Goal: Register for event/course

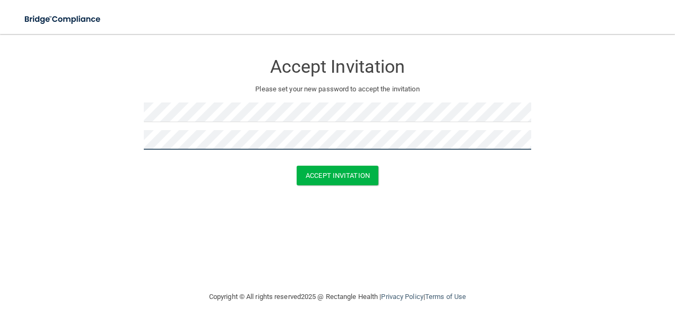
click at [297, 166] on button "Accept Invitation" at bounding box center [338, 176] width 82 height 20
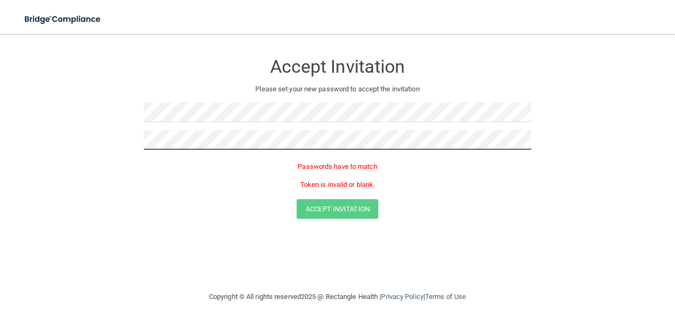
click at [0, 202] on html "Toggle navigation Manage My Enterprise Manage My Location Accept Invitation Ple…" at bounding box center [337, 162] width 675 height 325
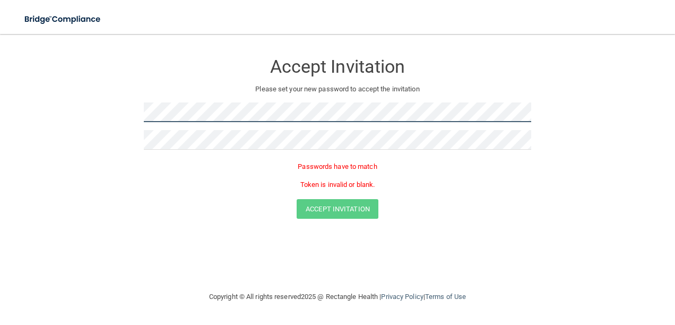
click at [0, 154] on html "Toggle navigation Manage My Enterprise Manage My Location Accept Invitation Ple…" at bounding box center [337, 162] width 675 height 325
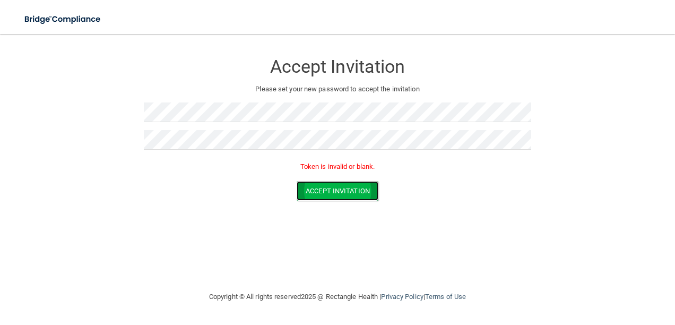
click at [312, 186] on button "Accept Invitation" at bounding box center [338, 191] width 82 height 20
click at [318, 191] on button "Accept Invitation" at bounding box center [338, 191] width 82 height 20
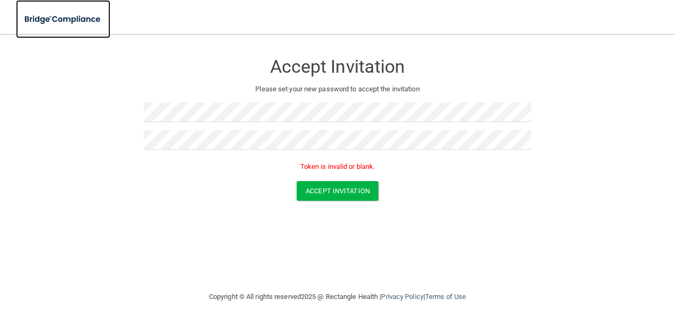
click at [78, 20] on img at bounding box center [63, 19] width 94 height 22
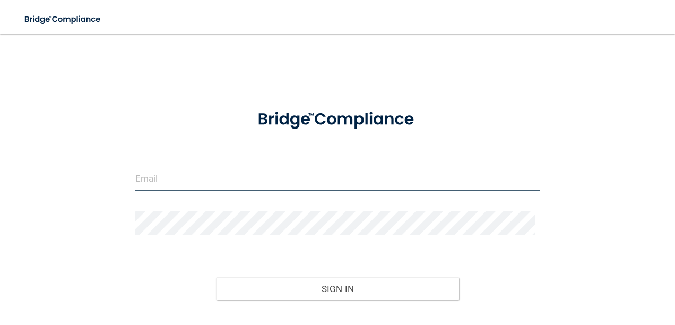
click at [268, 183] on input "email" at bounding box center [337, 179] width 405 height 24
type input "[EMAIL_ADDRESS][DOMAIN_NAME]"
drag, startPoint x: 210, startPoint y: 184, endPoint x: 217, endPoint y: 184, distance: 6.9
click at [215, 184] on input "email" at bounding box center [337, 179] width 405 height 24
type input "[EMAIL_ADDRESS][DOMAIN_NAME]"
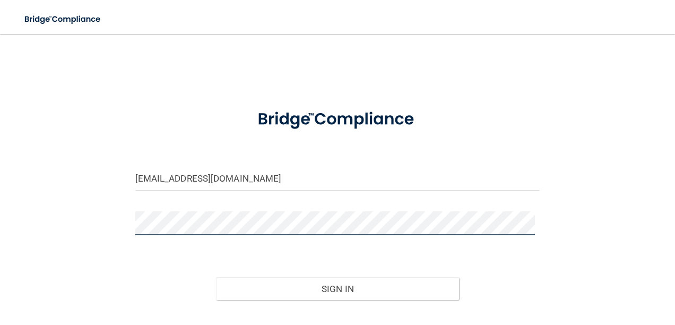
click at [216, 277] on button "Sign In" at bounding box center [337, 288] width 243 height 23
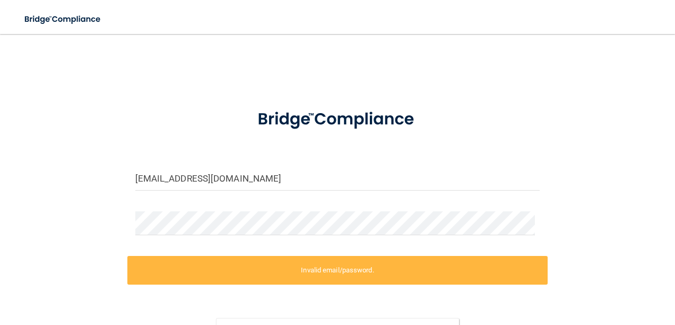
click at [320, 267] on label "Invalid email/password." at bounding box center [337, 270] width 421 height 29
click at [352, 265] on label "Invalid email/password." at bounding box center [337, 270] width 421 height 29
click at [163, 125] on div at bounding box center [337, 120] width 421 height 44
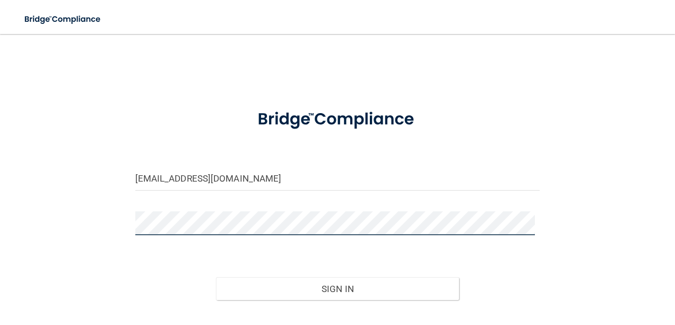
click at [216, 277] on button "Sign In" at bounding box center [337, 288] width 243 height 23
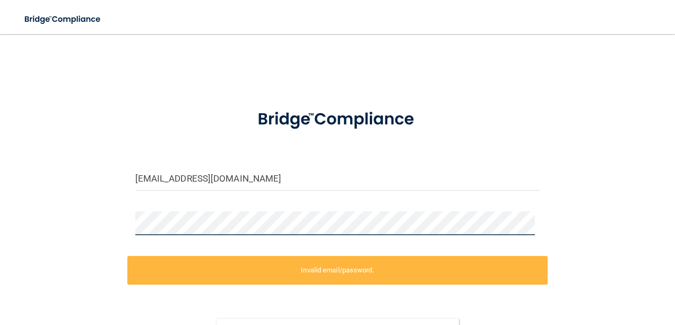
click at [18, 261] on main "averyc@buffalovisionary.com Invalid email/password. You don't have permission t…" at bounding box center [337, 179] width 675 height 291
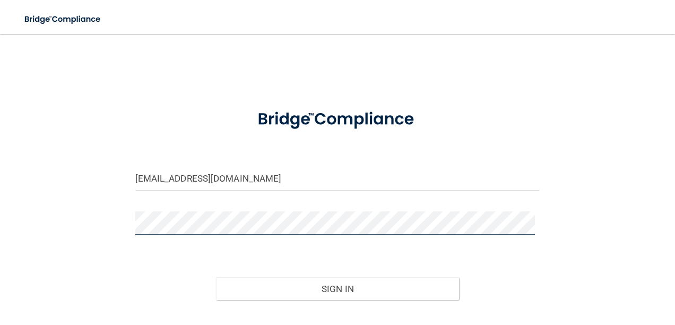
click at [216, 277] on button "Sign In" at bounding box center [337, 288] width 243 height 23
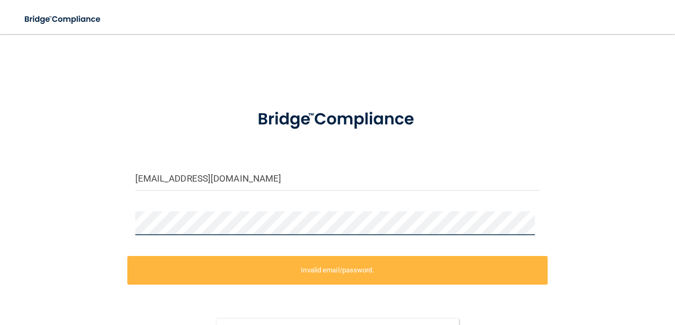
click at [0, 210] on html "Toggle navigation Manage My Enterprise Manage My Location averyc@buffalovisiona…" at bounding box center [337, 162] width 675 height 325
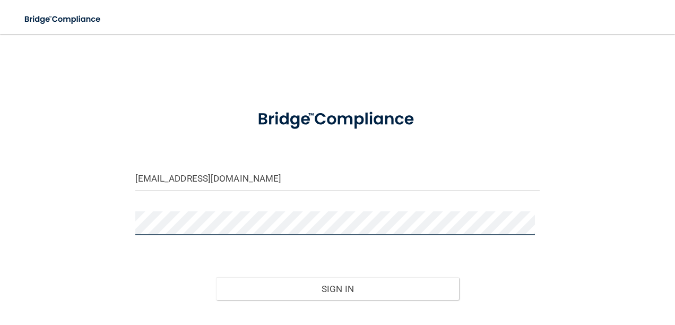
click at [216, 277] on button "Sign In" at bounding box center [337, 288] width 243 height 23
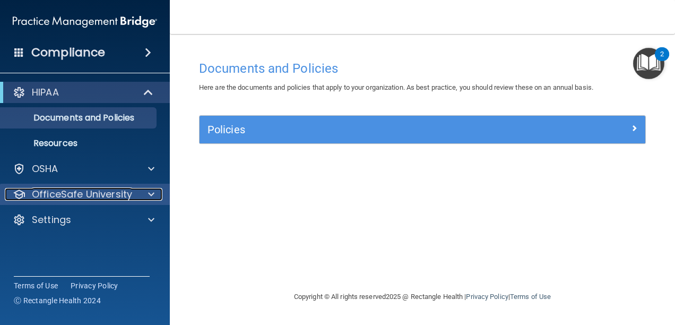
click at [72, 199] on p "OfficeSafe University" at bounding box center [82, 194] width 100 height 13
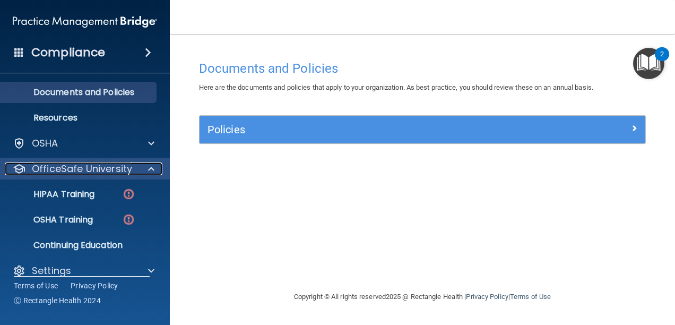
scroll to position [39, 0]
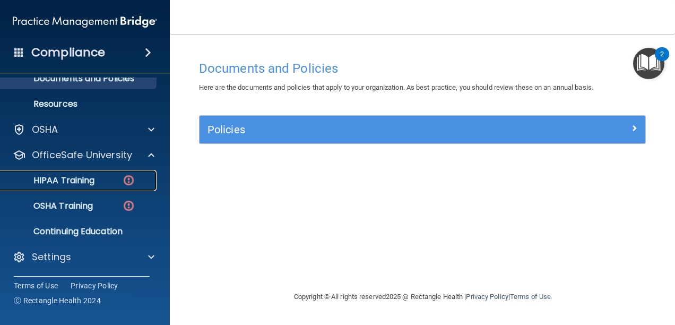
click at [71, 178] on p "HIPAA Training" at bounding box center [51, 180] width 88 height 11
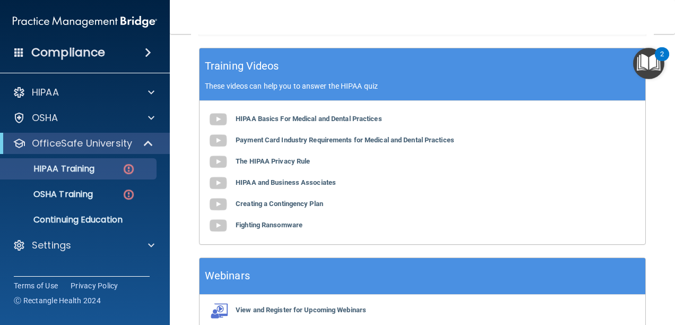
scroll to position [462, 0]
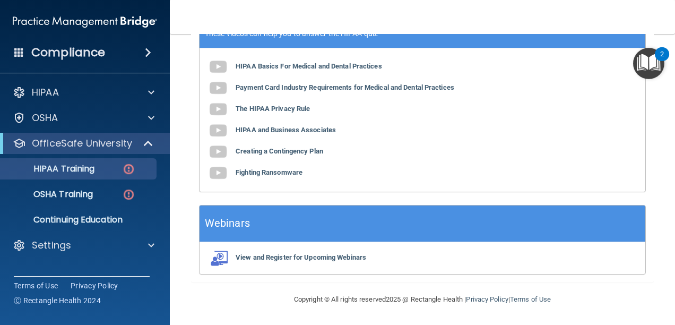
drag, startPoint x: 278, startPoint y: 214, endPoint x: 180, endPoint y: 206, distance: 98.0
click at [180, 206] on main "Back Choose one path to get your HIPAA Certification ✓ HIPAA Officer Training ✓…" at bounding box center [422, 179] width 505 height 291
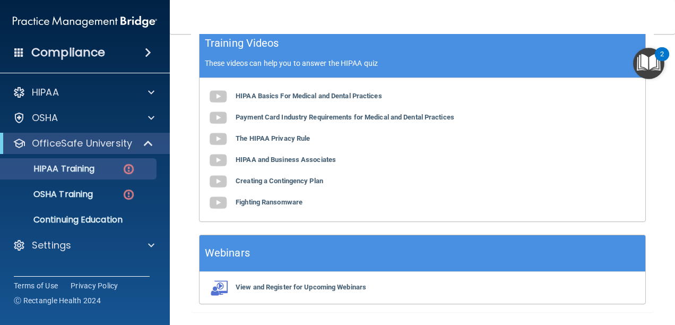
scroll to position [356, 0]
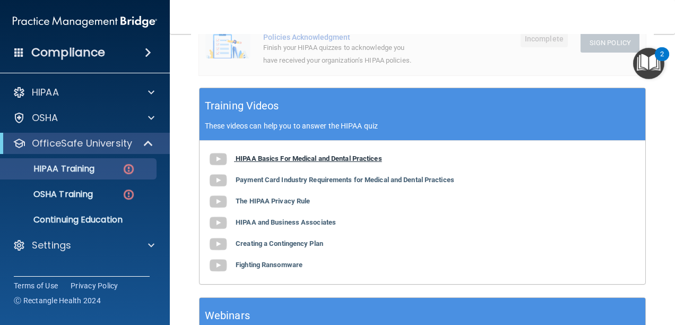
click at [244, 162] on b "HIPAA Basics For Medical and Dental Practices" at bounding box center [309, 158] width 146 height 8
click at [262, 184] on b "Payment Card Industry Requirements for Medical and Dental Practices" at bounding box center [345, 180] width 219 height 8
click at [275, 205] on b "The HIPAA Privacy Rule" at bounding box center [273, 201] width 74 height 8
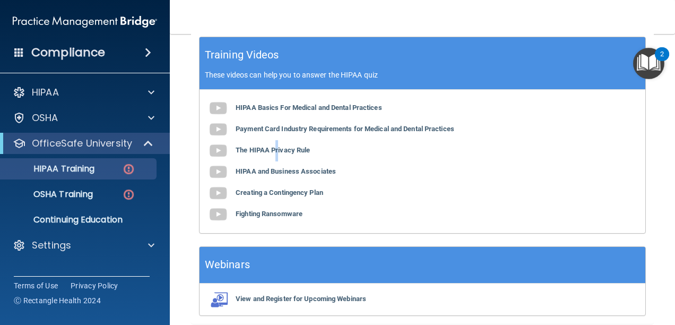
scroll to position [462, 0]
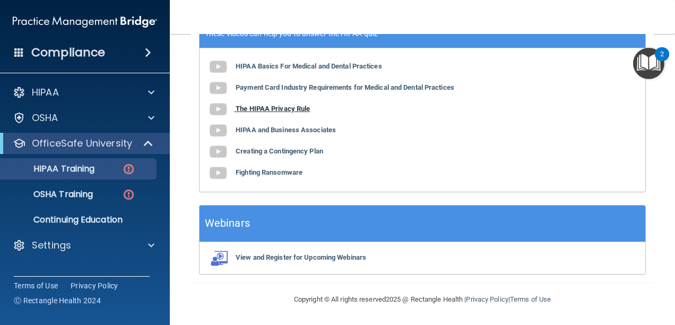
click at [281, 111] on b "The HIPAA Privacy Rule" at bounding box center [273, 109] width 74 height 8
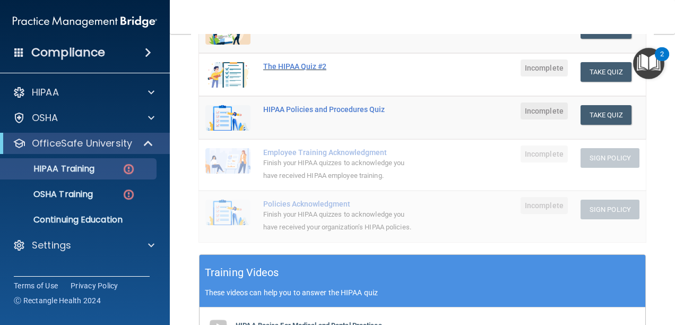
scroll to position [91, 0]
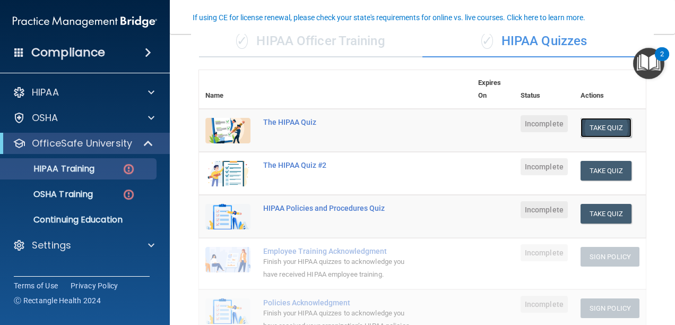
click at [594, 119] on button "Take Quiz" at bounding box center [606, 128] width 51 height 20
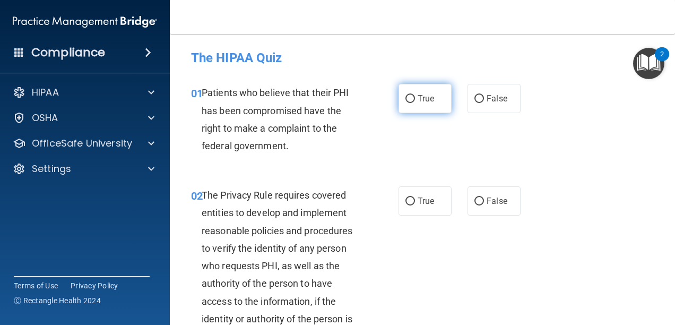
click at [406, 99] on input "True" at bounding box center [411, 99] width 10 height 8
radio input "true"
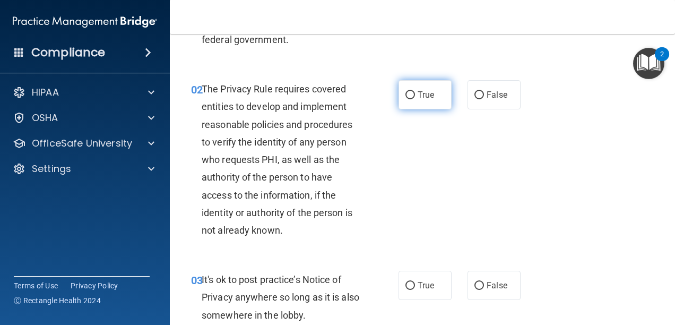
click at [406, 97] on input "True" at bounding box center [411, 95] width 10 height 8
radio input "true"
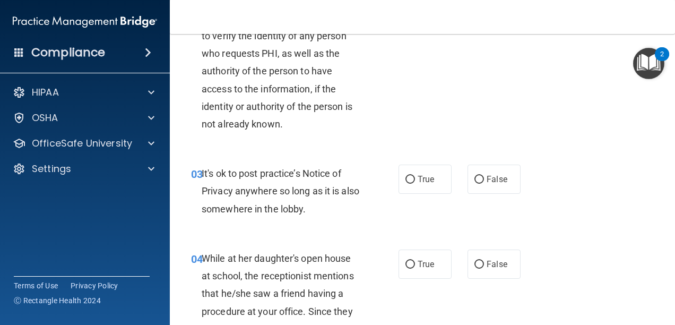
scroll to position [265, 0]
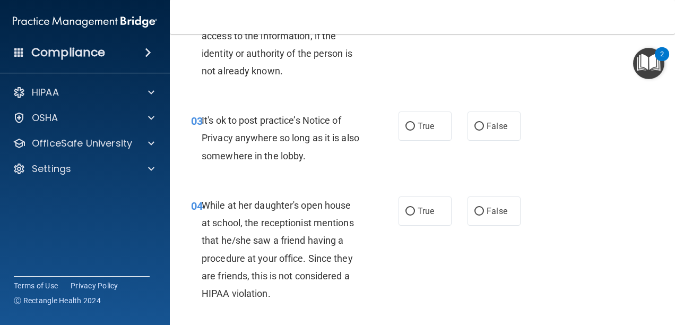
click at [643, 63] on img "Open Resource Center, 2 new notifications" at bounding box center [648, 63] width 31 height 31
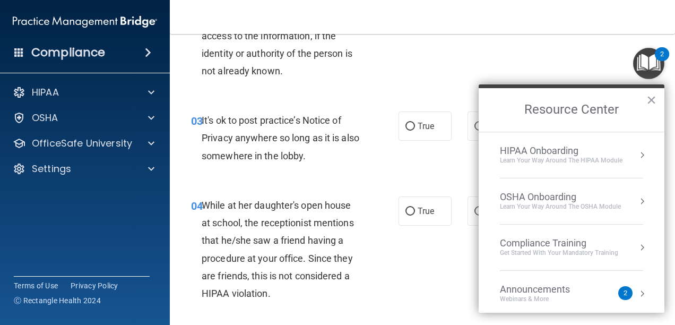
click at [642, 63] on img "Open Resource Center, 2 new notifications" at bounding box center [648, 63] width 31 height 31
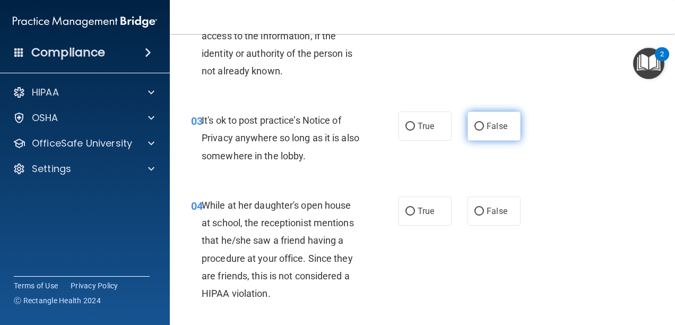
click at [478, 127] on input "False" at bounding box center [480, 127] width 10 height 8
radio input "true"
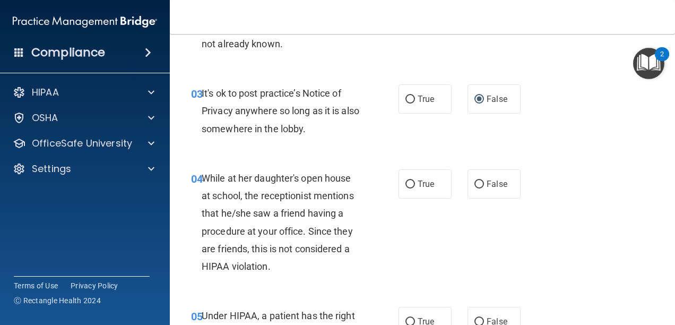
scroll to position [318, 0]
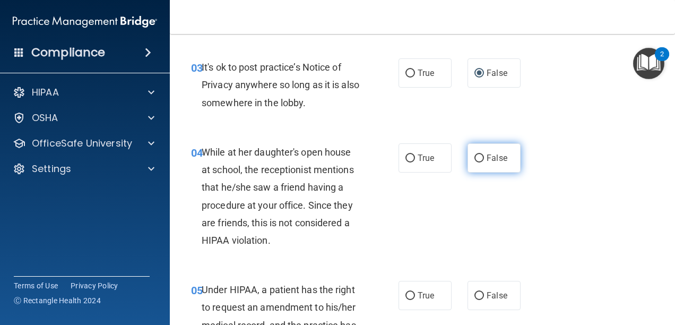
click at [510, 156] on label "False" at bounding box center [494, 157] width 53 height 29
click at [484, 156] on input "False" at bounding box center [480, 158] width 10 height 8
radio input "true"
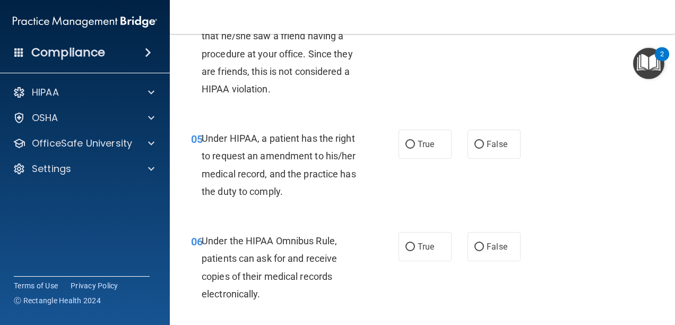
scroll to position [478, 0]
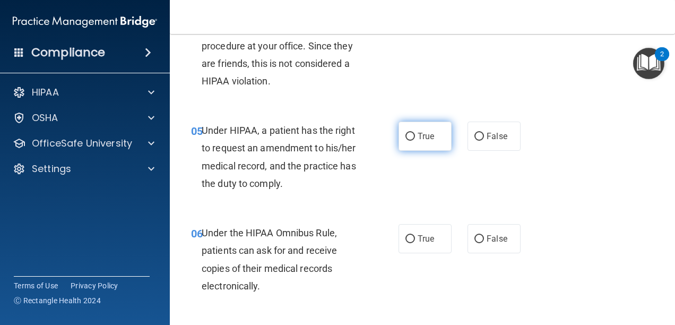
click at [420, 142] on label "True" at bounding box center [425, 136] width 53 height 29
click at [415, 141] on input "True" at bounding box center [411, 137] width 10 height 8
radio input "true"
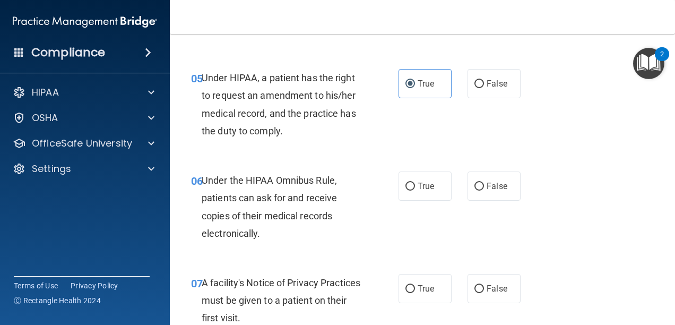
scroll to position [531, 0]
click at [427, 180] on label "True" at bounding box center [425, 185] width 53 height 29
click at [415, 182] on input "True" at bounding box center [411, 186] width 10 height 8
radio input "true"
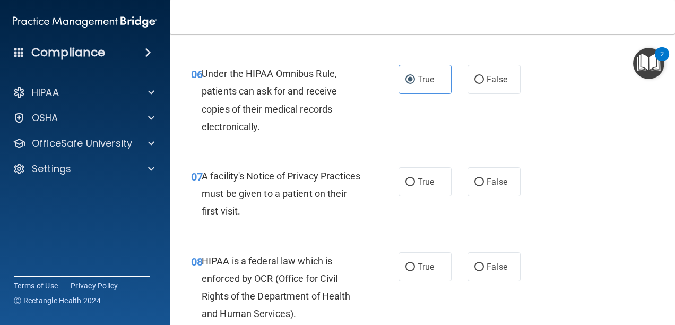
drag, startPoint x: 412, startPoint y: 172, endPoint x: 410, endPoint y: 164, distance: 8.4
click at [412, 171] on label "True" at bounding box center [425, 181] width 53 height 29
click at [412, 178] on input "True" at bounding box center [411, 182] width 10 height 8
radio input "true"
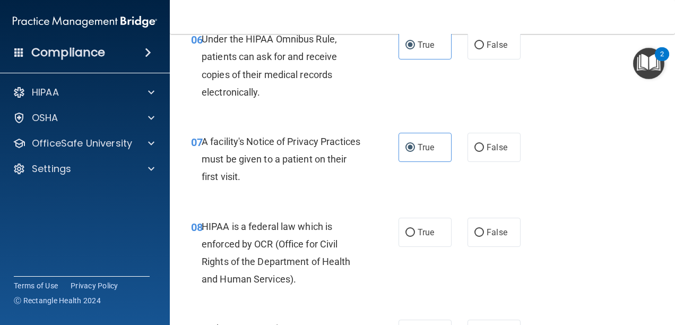
scroll to position [743, 0]
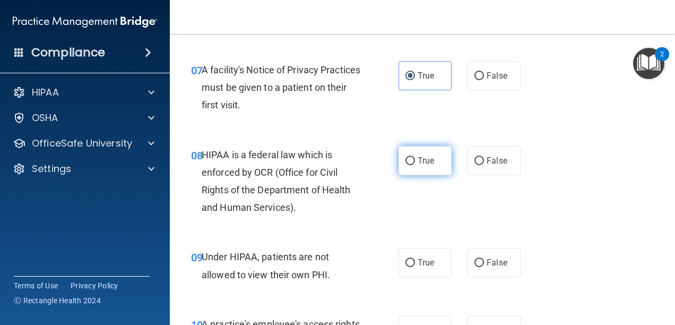
click at [410, 161] on input "True" at bounding box center [411, 161] width 10 height 8
radio input "true"
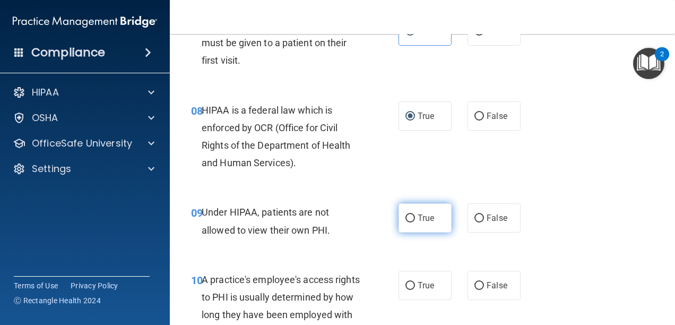
scroll to position [849, 0]
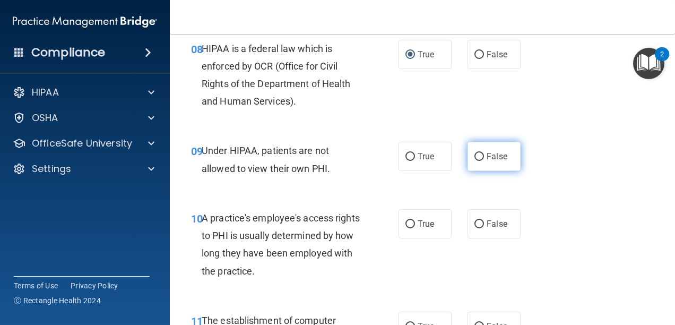
click at [489, 152] on span "False" at bounding box center [497, 156] width 21 height 10
click at [484, 153] on input "False" at bounding box center [480, 157] width 10 height 8
radio input "true"
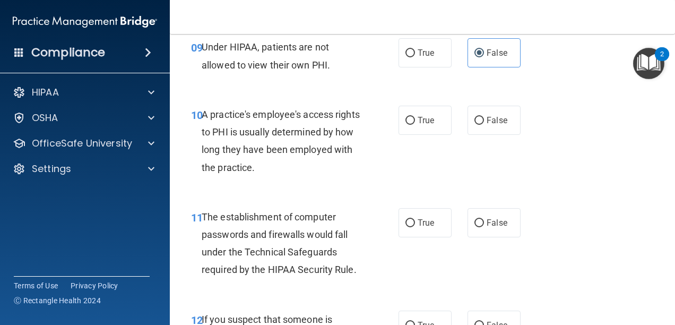
scroll to position [955, 0]
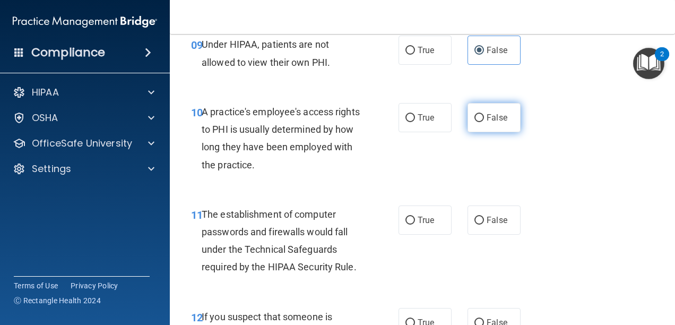
click at [479, 115] on input "False" at bounding box center [480, 118] width 10 height 8
radio input "true"
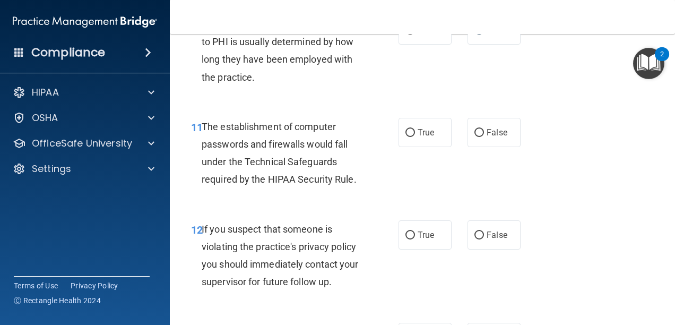
scroll to position [1062, 0]
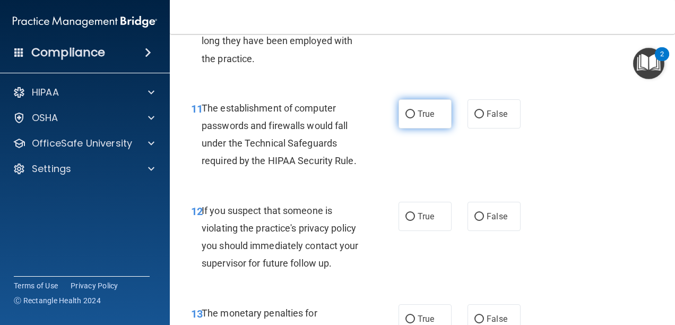
drag, startPoint x: 428, startPoint y: 122, endPoint x: 424, endPoint y: 126, distance: 6.0
click at [427, 123] on label "True" at bounding box center [425, 113] width 53 height 29
click at [415, 118] on input "True" at bounding box center [411, 114] width 10 height 8
radio input "true"
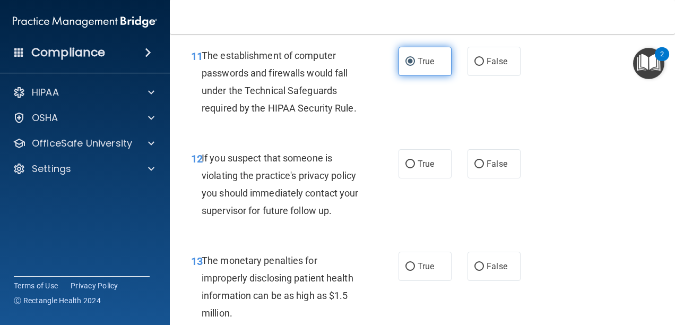
scroll to position [1115, 0]
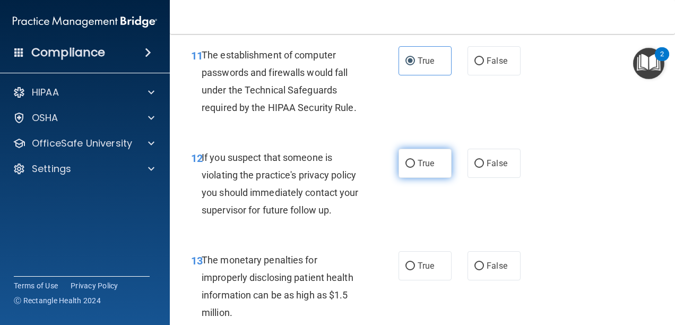
click at [429, 157] on label "True" at bounding box center [425, 163] width 53 height 29
click at [415, 160] on input "True" at bounding box center [411, 164] width 10 height 8
radio input "true"
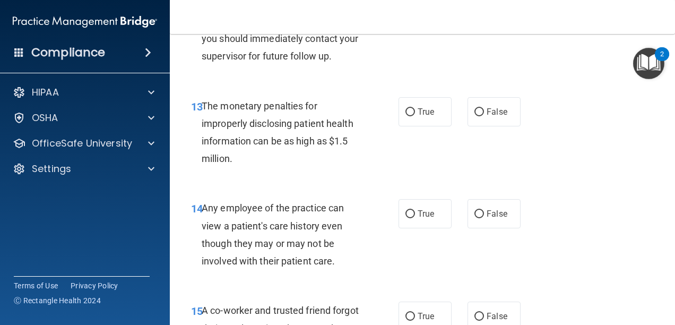
scroll to position [1274, 0]
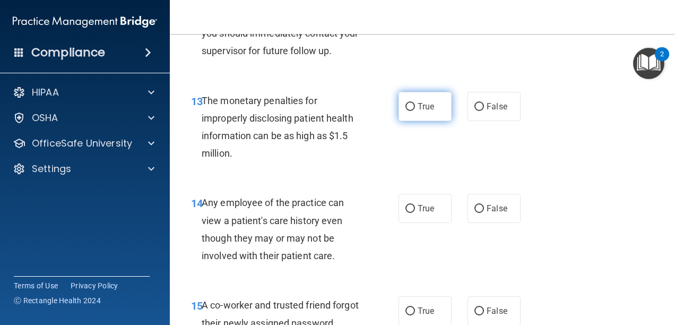
click at [410, 117] on label "True" at bounding box center [425, 106] width 53 height 29
click at [410, 111] on input "True" at bounding box center [411, 107] width 10 height 8
radio input "true"
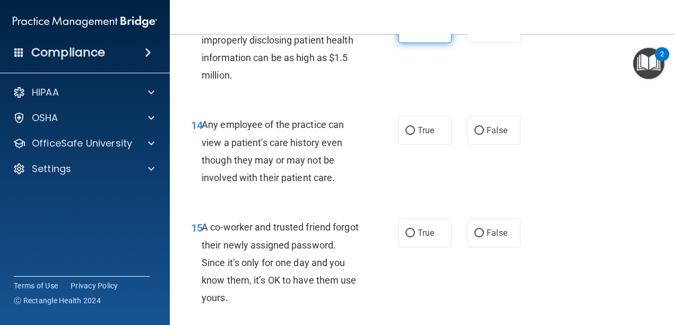
scroll to position [1380, 0]
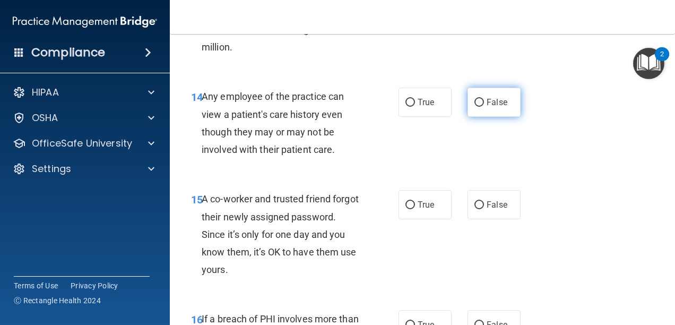
click at [480, 103] on label "False" at bounding box center [494, 102] width 53 height 29
click at [480, 103] on input "False" at bounding box center [480, 103] width 10 height 8
radio input "true"
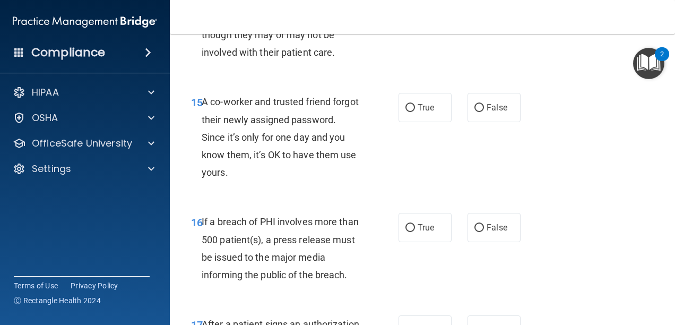
scroll to position [1486, 0]
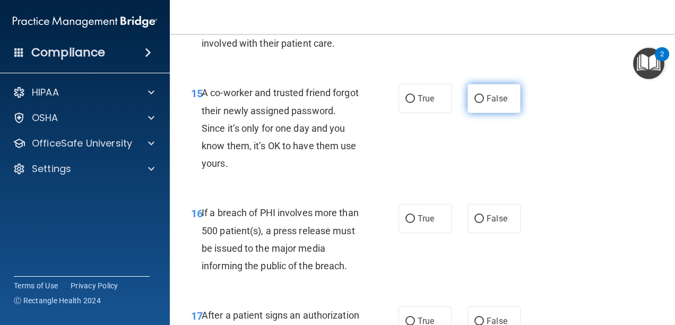
click at [475, 99] on input "False" at bounding box center [480, 99] width 10 height 8
radio input "true"
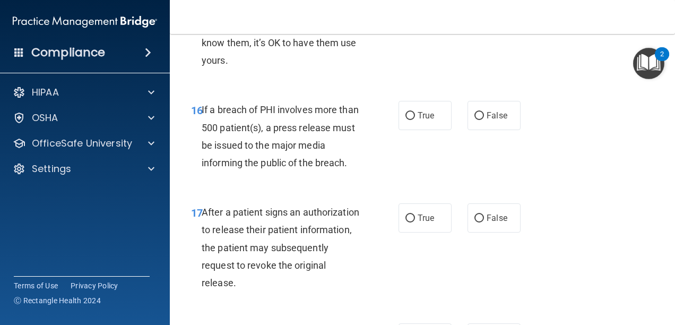
scroll to position [1592, 0]
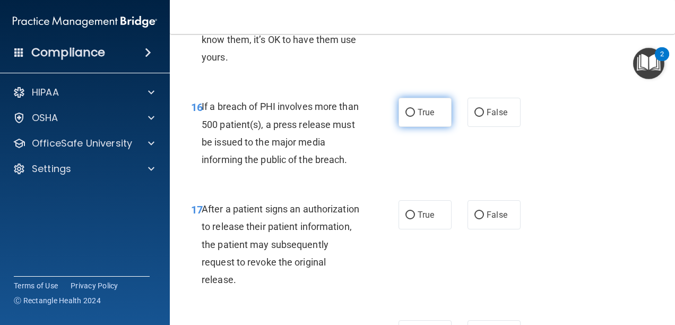
click at [439, 120] on label "True" at bounding box center [425, 112] width 53 height 29
click at [415, 117] on input "True" at bounding box center [411, 113] width 10 height 8
radio input "true"
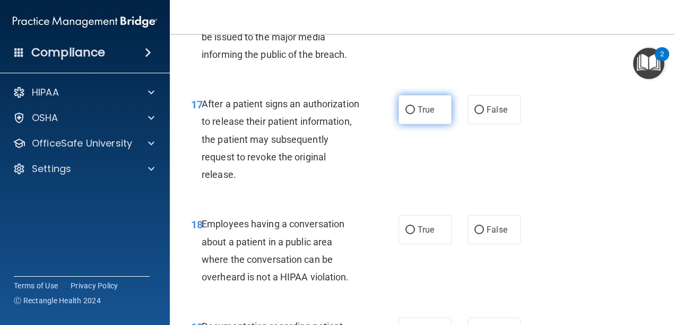
scroll to position [1699, 0]
click at [436, 120] on label "True" at bounding box center [425, 108] width 53 height 29
click at [415, 113] on input "True" at bounding box center [411, 109] width 10 height 8
radio input "true"
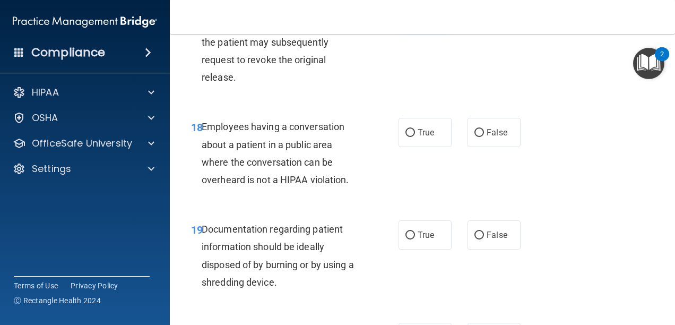
scroll to position [1805, 0]
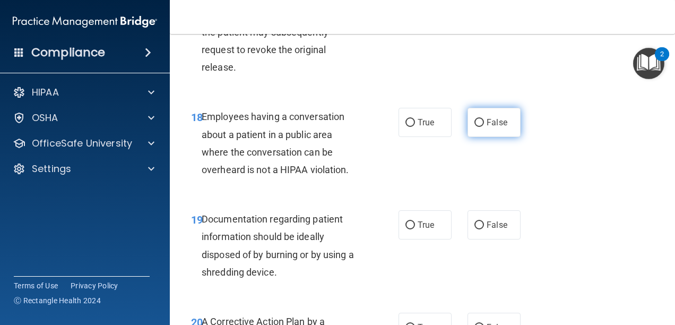
click at [470, 118] on label "False" at bounding box center [494, 122] width 53 height 29
click at [475, 119] on input "False" at bounding box center [480, 123] width 10 height 8
radio input "true"
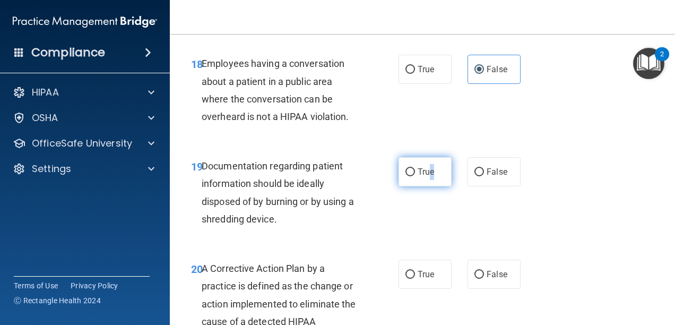
click at [427, 183] on label "True" at bounding box center [425, 171] width 53 height 29
drag, startPoint x: 427, startPoint y: 183, endPoint x: 387, endPoint y: 122, distance: 72.1
click at [387, 122] on div "18 Employees having a conversation about a patient in a public area where the c…" at bounding box center [294, 93] width 239 height 76
click at [429, 171] on span "True" at bounding box center [426, 172] width 16 height 10
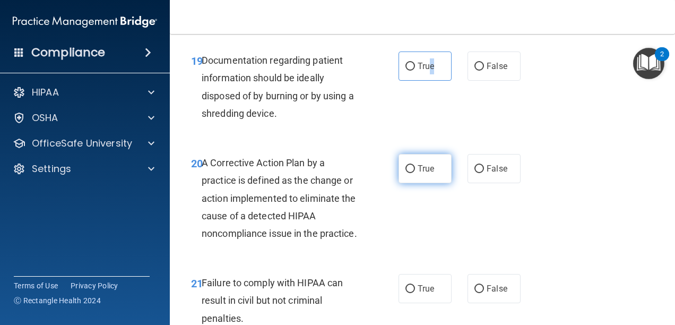
scroll to position [1964, 0]
click at [410, 65] on input "True" at bounding box center [411, 66] width 10 height 8
radio input "true"
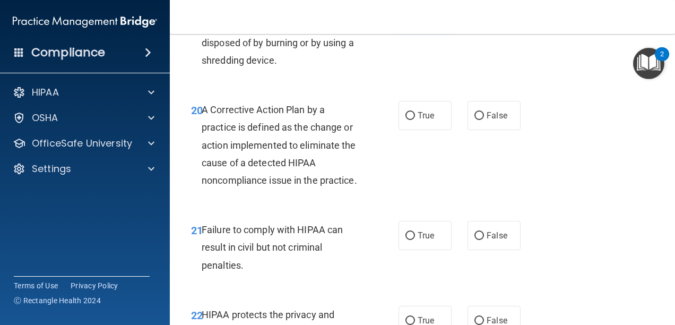
scroll to position [2017, 0]
click at [420, 127] on label "True" at bounding box center [425, 114] width 53 height 29
click at [415, 119] on input "True" at bounding box center [411, 115] width 10 height 8
radio input "true"
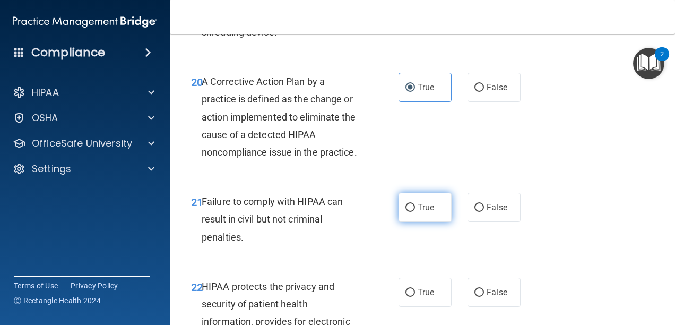
scroll to position [2070, 0]
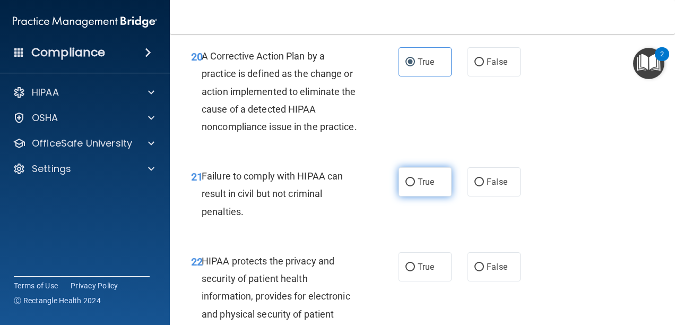
click at [433, 196] on label "True" at bounding box center [425, 181] width 53 height 29
click at [415, 186] on input "True" at bounding box center [411, 182] width 10 height 8
radio input "true"
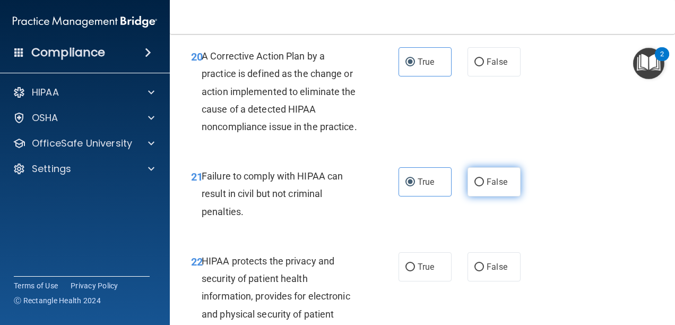
click at [478, 191] on label "False" at bounding box center [494, 181] width 53 height 29
click at [478, 186] on input "False" at bounding box center [480, 182] width 10 height 8
radio input "true"
radio input "false"
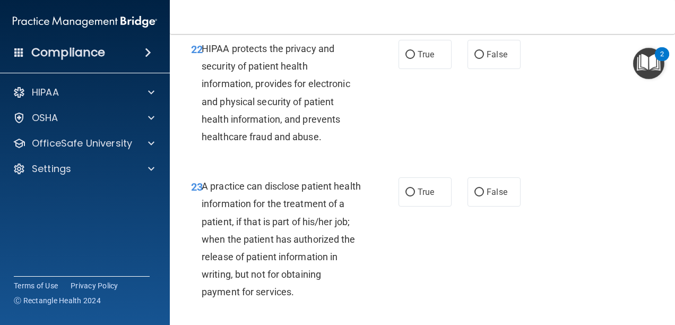
scroll to position [2229, 0]
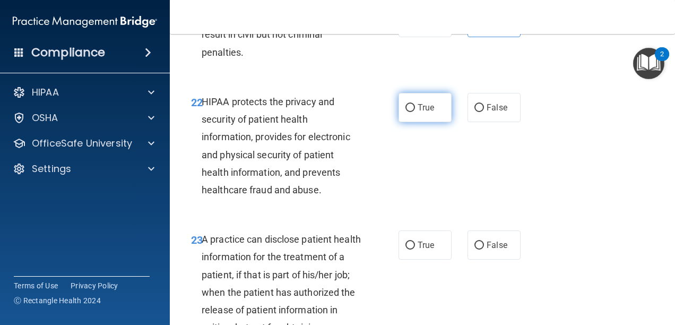
click at [447, 122] on div "True False" at bounding box center [463, 107] width 128 height 29
click at [434, 122] on label "True" at bounding box center [425, 107] width 53 height 29
click at [415, 112] on input "True" at bounding box center [411, 108] width 10 height 8
radio input "true"
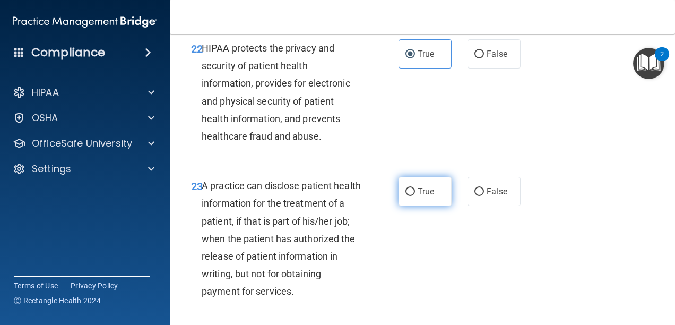
scroll to position [2390, 0]
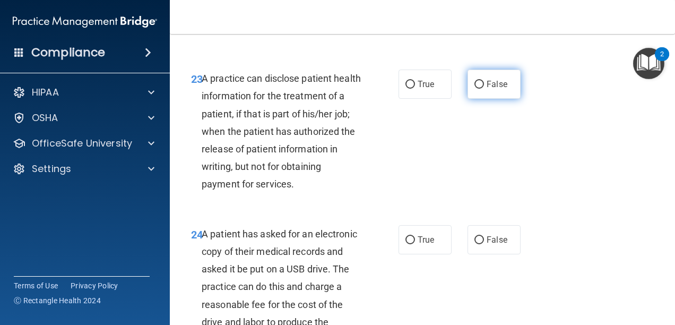
click at [491, 99] on label "False" at bounding box center [494, 84] width 53 height 29
click at [484, 89] on input "False" at bounding box center [480, 85] width 10 height 8
radio input "true"
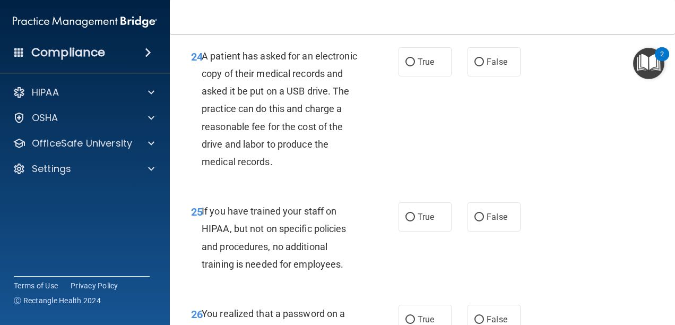
scroll to position [2549, 0]
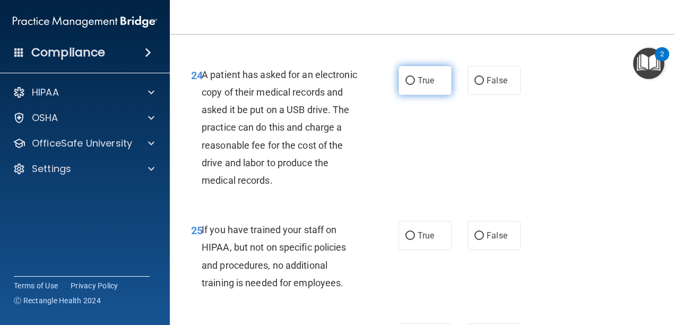
click at [433, 95] on label "True" at bounding box center [425, 80] width 53 height 29
click at [415, 85] on input "True" at bounding box center [411, 81] width 10 height 8
radio input "true"
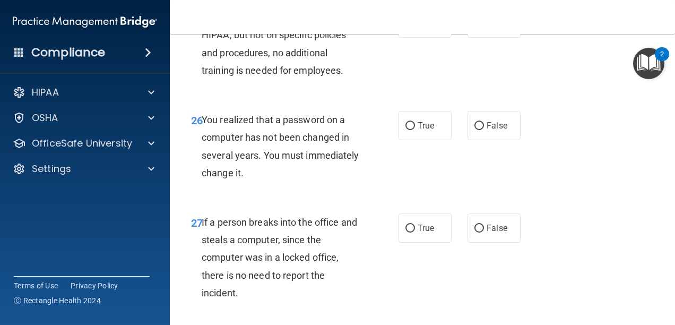
scroll to position [2709, 0]
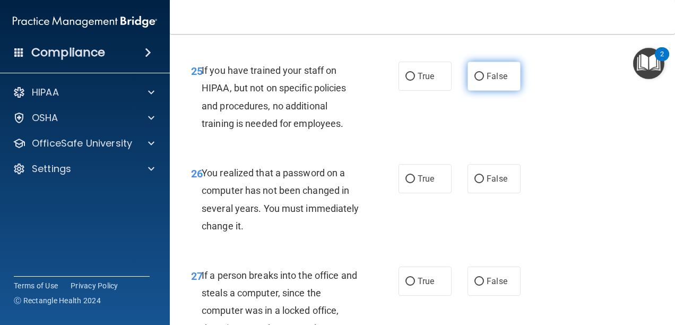
click at [475, 81] on input "False" at bounding box center [480, 77] width 10 height 8
radio input "true"
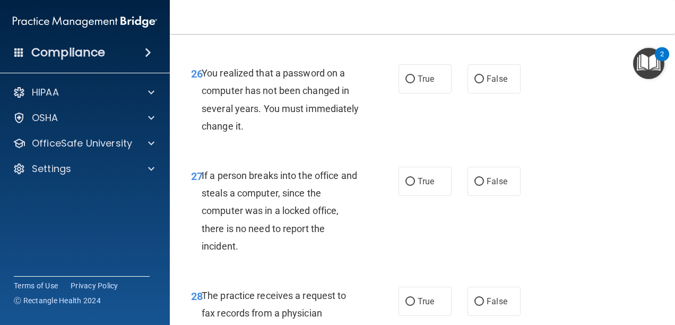
scroll to position [2815, 0]
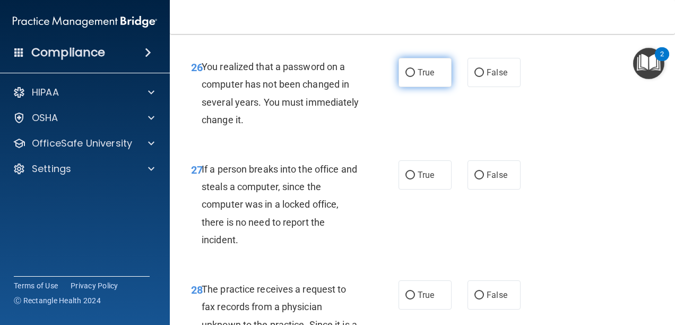
click at [430, 87] on label "True" at bounding box center [425, 72] width 53 height 29
click at [415, 77] on input "True" at bounding box center [411, 73] width 10 height 8
radio input "true"
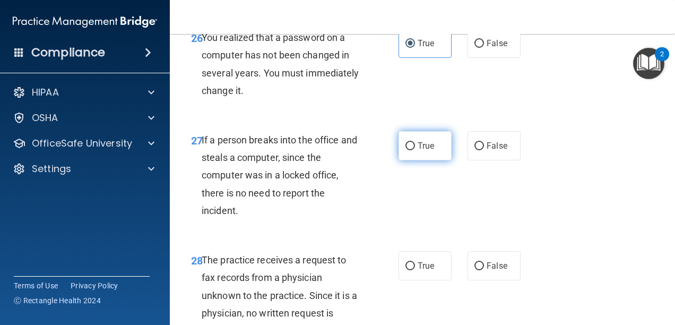
scroll to position [2921, 0]
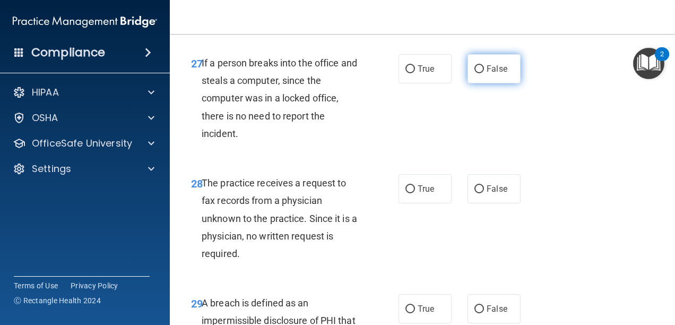
click at [468, 83] on label "False" at bounding box center [494, 68] width 53 height 29
click at [475, 73] on input "False" at bounding box center [480, 69] width 10 height 8
radio input "true"
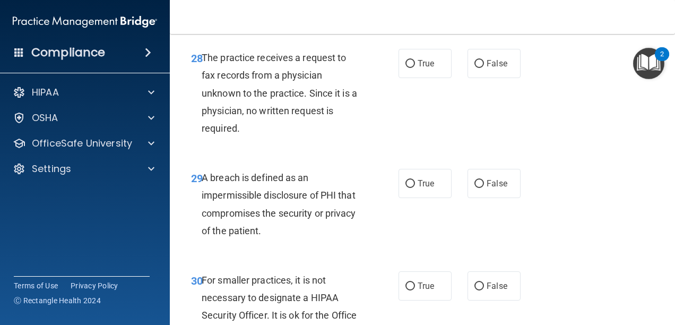
scroll to position [3027, 0]
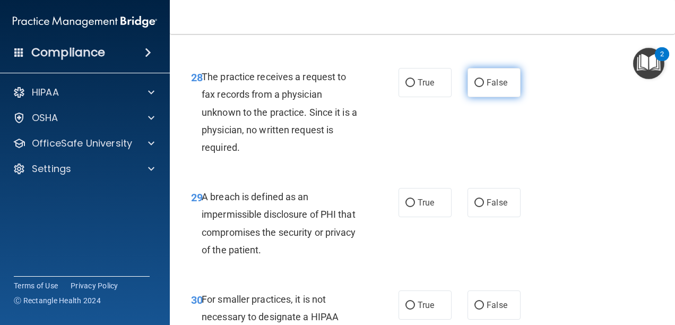
click at [500, 93] on label "False" at bounding box center [494, 82] width 53 height 29
drag, startPoint x: 499, startPoint y: 93, endPoint x: 470, endPoint y: 97, distance: 30.0
click at [470, 97] on label "False" at bounding box center [494, 82] width 53 height 29
click at [475, 87] on input "False" at bounding box center [480, 83] width 10 height 8
radio input "true"
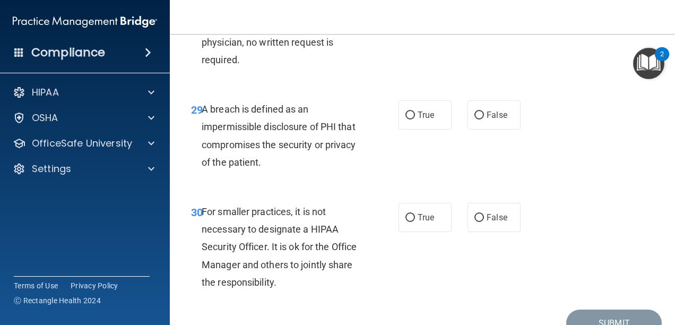
scroll to position [3133, 0]
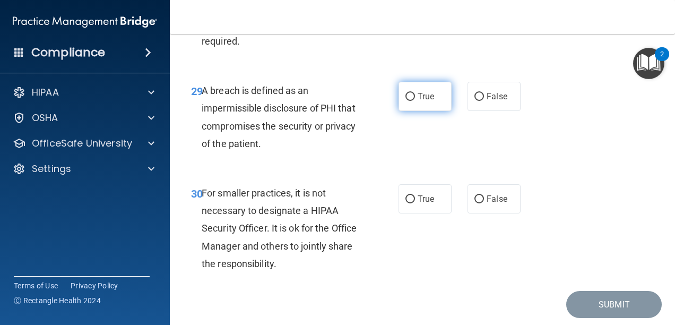
click at [409, 101] on input "True" at bounding box center [411, 97] width 10 height 8
radio input "true"
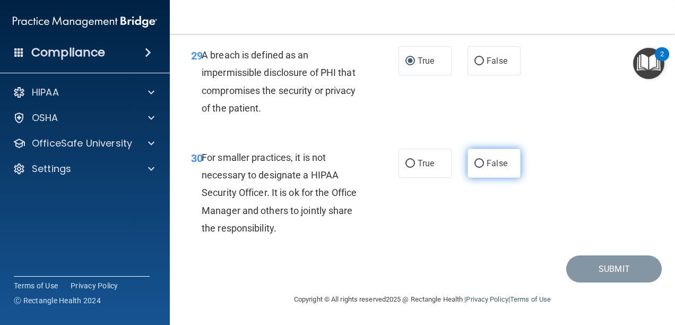
click at [496, 153] on label "False" at bounding box center [494, 163] width 53 height 29
click at [484, 160] on input "False" at bounding box center [480, 164] width 10 height 8
radio input "true"
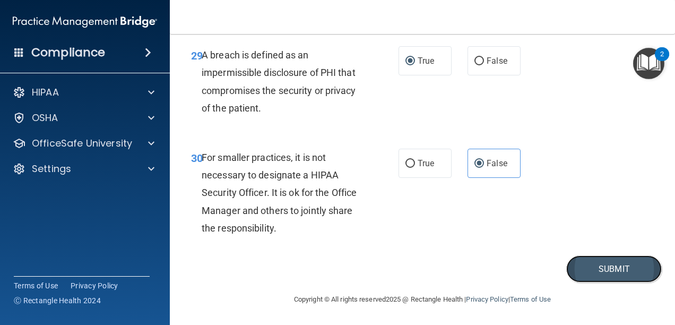
click at [567, 273] on button "Submit" at bounding box center [614, 268] width 96 height 27
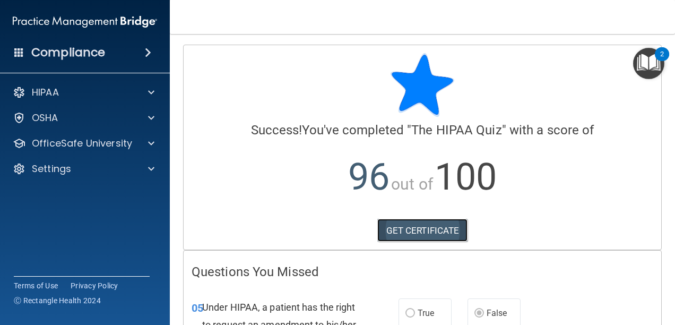
click at [404, 236] on link "GET CERTIFICATE" at bounding box center [422, 230] width 91 height 23
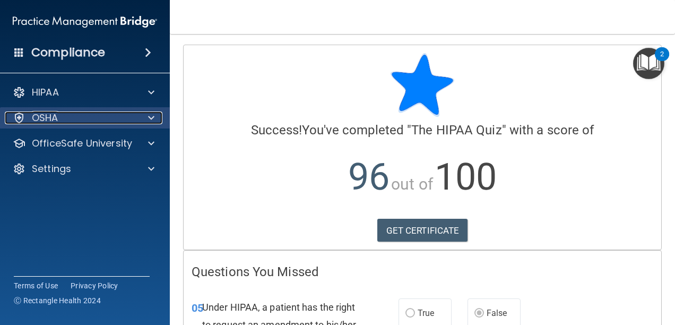
click at [64, 116] on div "OSHA" at bounding box center [71, 117] width 132 height 13
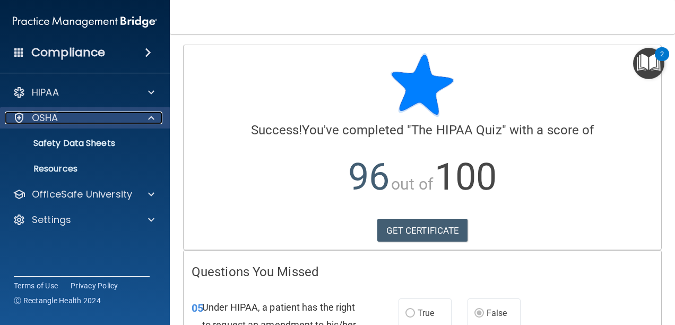
click at [64, 115] on div "OSHA" at bounding box center [71, 117] width 132 height 13
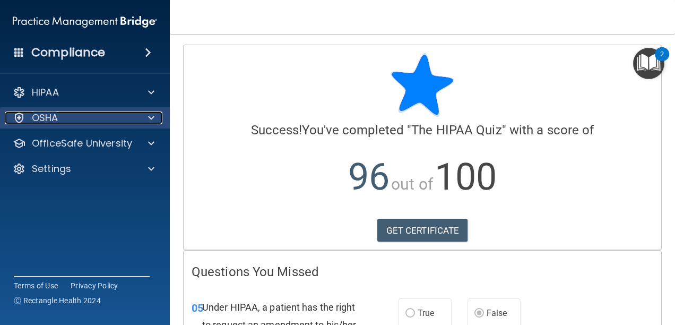
click at [51, 118] on p "OSHA" at bounding box center [45, 117] width 27 height 13
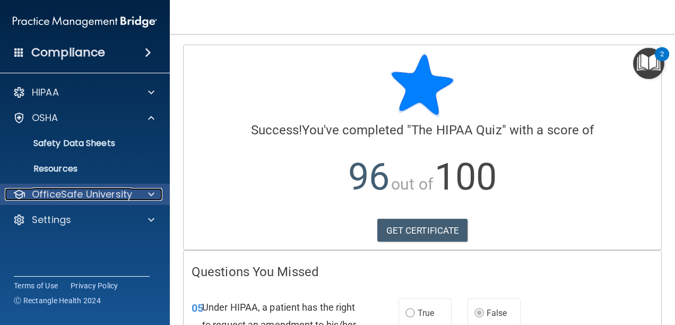
click at [87, 196] on p "OfficeSafe University" at bounding box center [82, 194] width 100 height 13
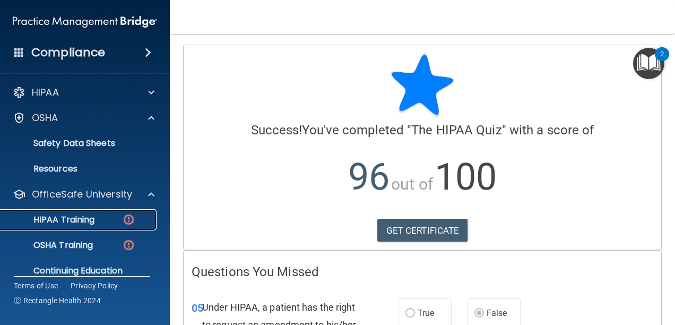
click at [88, 220] on p "HIPAA Training" at bounding box center [51, 219] width 88 height 11
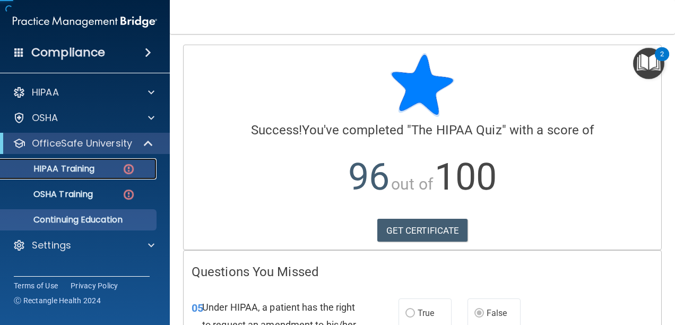
click at [88, 220] on ul "HIPAA Training OSHA Training Continuing Education" at bounding box center [85, 192] width 192 height 76
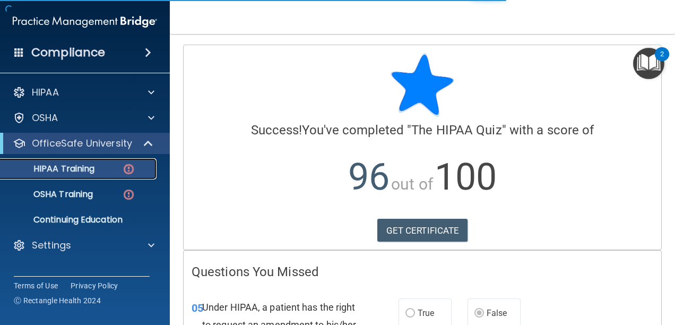
click at [64, 173] on p "HIPAA Training" at bounding box center [51, 168] width 88 height 11
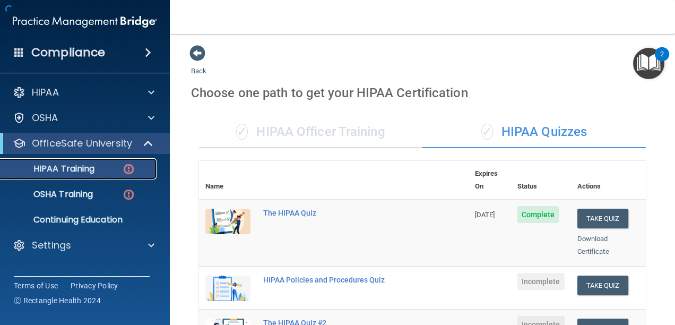
click at [64, 172] on p "HIPAA Training" at bounding box center [51, 168] width 88 height 11
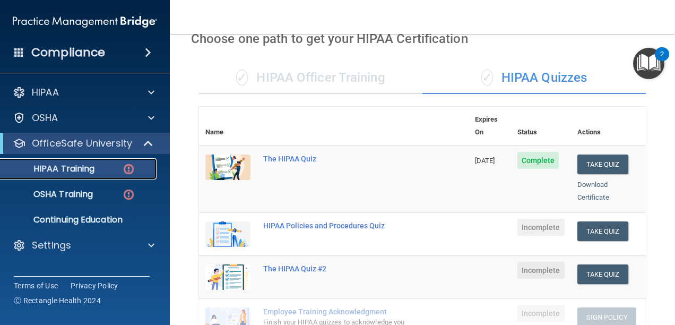
scroll to position [53, 0]
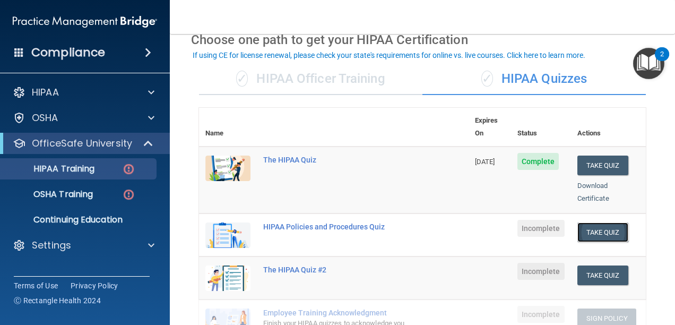
click at [581, 226] on button "Take Quiz" at bounding box center [602, 232] width 51 height 20
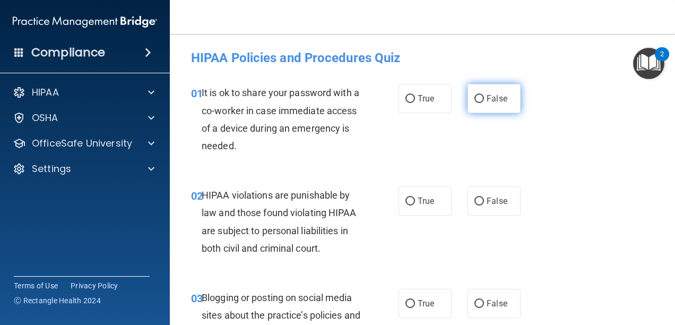
click at [475, 104] on label "False" at bounding box center [494, 98] width 53 height 29
click at [475, 103] on input "False" at bounding box center [480, 99] width 10 height 8
radio input "true"
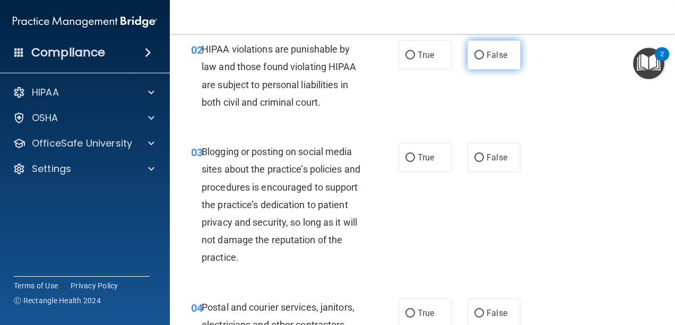
scroll to position [106, 0]
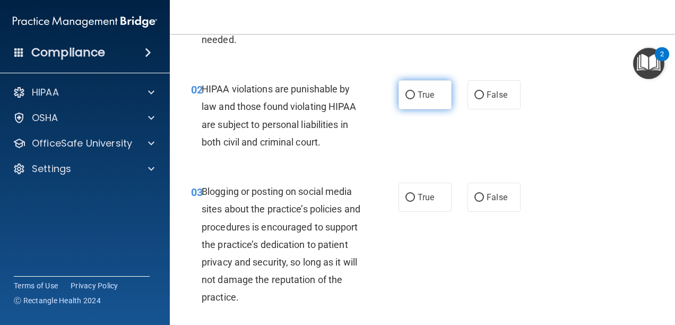
drag, startPoint x: 416, startPoint y: 100, endPoint x: 411, endPoint y: 103, distance: 5.5
click at [416, 100] on label "True" at bounding box center [425, 94] width 53 height 29
click at [415, 99] on input "True" at bounding box center [411, 95] width 10 height 8
radio input "true"
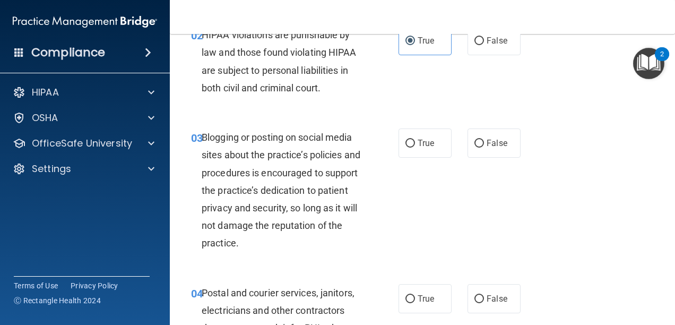
scroll to position [212, 0]
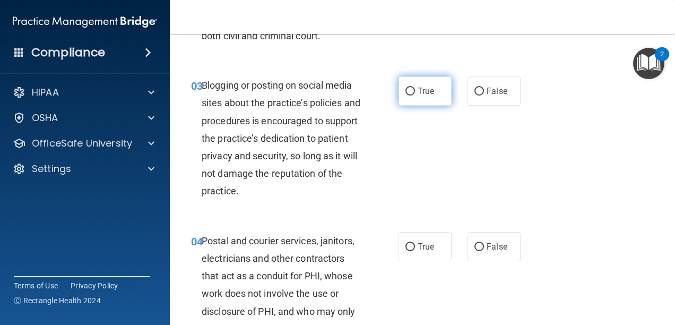
click at [408, 97] on label "True" at bounding box center [425, 90] width 53 height 29
click at [408, 96] on input "True" at bounding box center [411, 92] width 10 height 8
radio input "true"
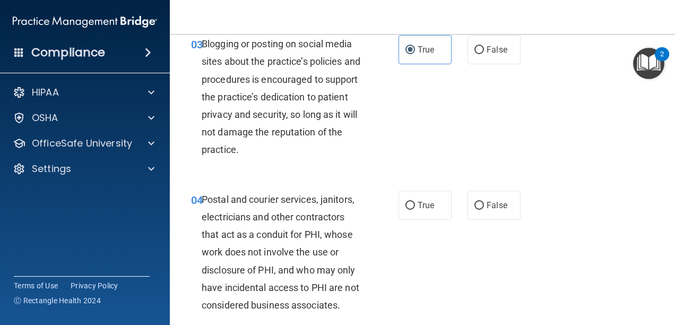
scroll to position [318, 0]
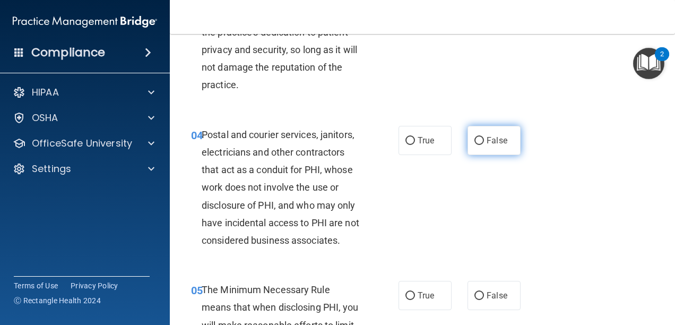
click at [487, 135] on label "False" at bounding box center [494, 140] width 53 height 29
click at [484, 137] on input "False" at bounding box center [480, 141] width 10 height 8
radio input "true"
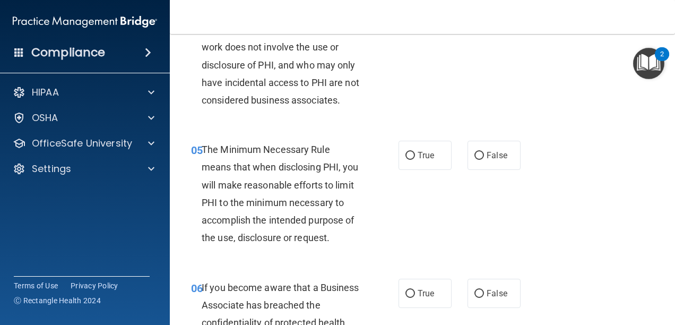
scroll to position [478, 0]
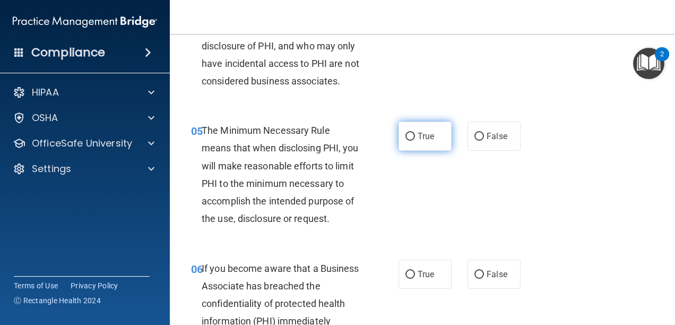
click at [432, 139] on label "True" at bounding box center [425, 136] width 53 height 29
click at [415, 139] on input "True" at bounding box center [411, 137] width 10 height 8
radio input "true"
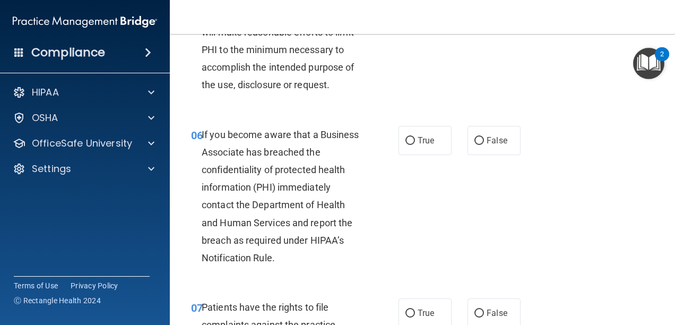
scroll to position [637, 0]
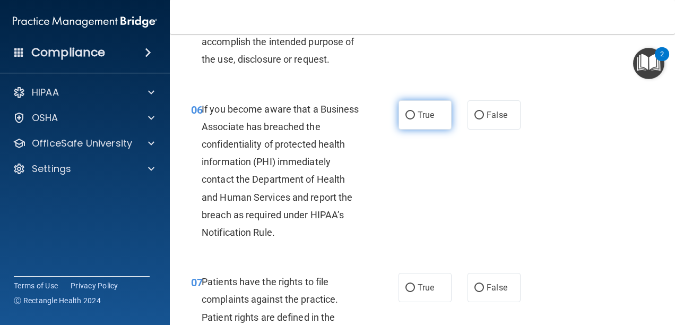
drag, startPoint x: 408, startPoint y: 119, endPoint x: 406, endPoint y: 125, distance: 6.9
click at [406, 125] on label "True" at bounding box center [425, 114] width 53 height 29
click at [406, 119] on input "True" at bounding box center [411, 115] width 10 height 8
radio input "true"
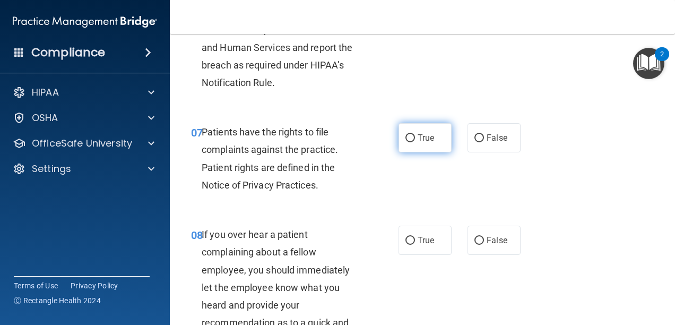
scroll to position [796, 0]
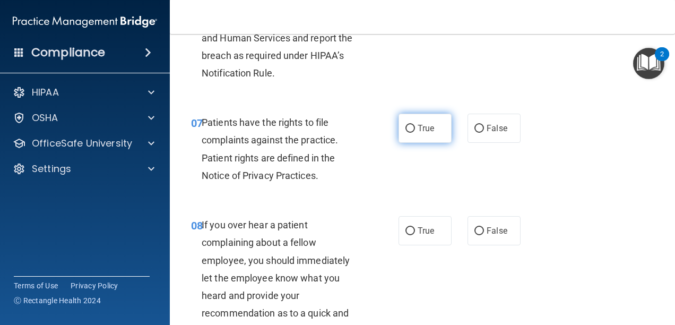
click at [418, 143] on label "True" at bounding box center [425, 128] width 53 height 29
click at [415, 133] on input "True" at bounding box center [411, 129] width 10 height 8
radio input "true"
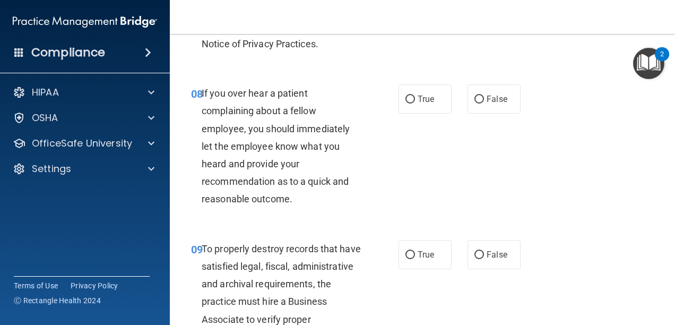
scroll to position [955, 0]
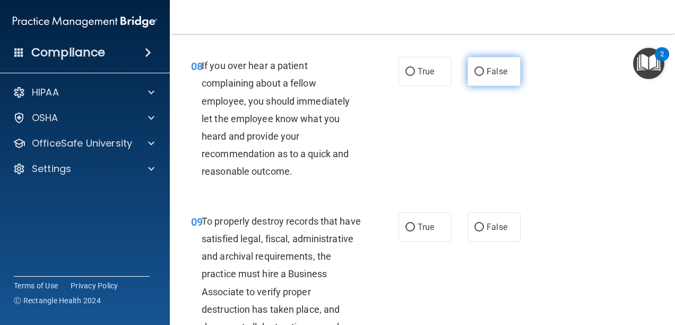
click at [492, 76] on span "False" at bounding box center [497, 71] width 21 height 10
click at [484, 76] on input "False" at bounding box center [480, 72] width 10 height 8
radio input "true"
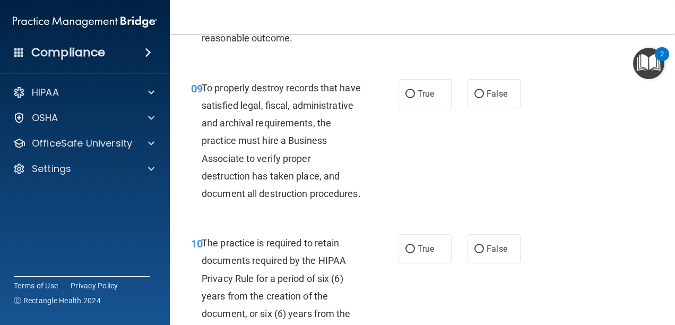
scroll to position [1115, 0]
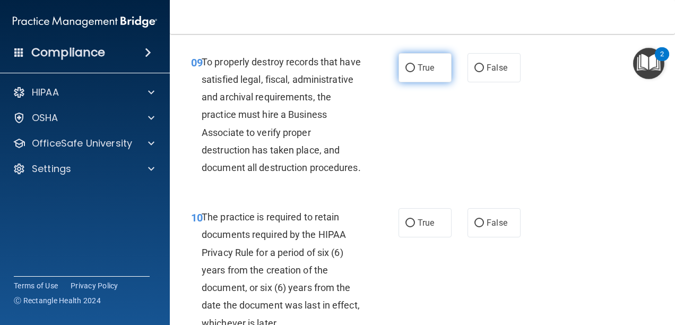
click at [420, 82] on label "True" at bounding box center [425, 67] width 53 height 29
click at [415, 72] on input "True" at bounding box center [411, 68] width 10 height 8
radio input "true"
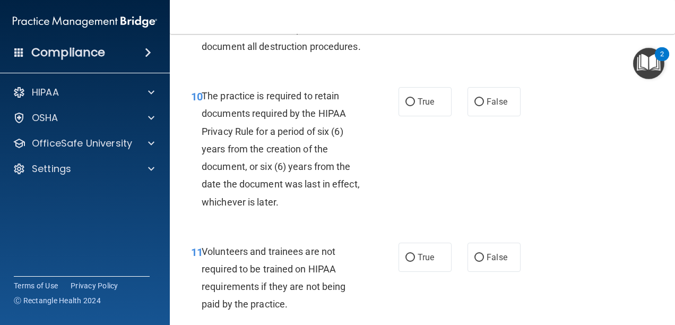
scroll to position [1274, 0]
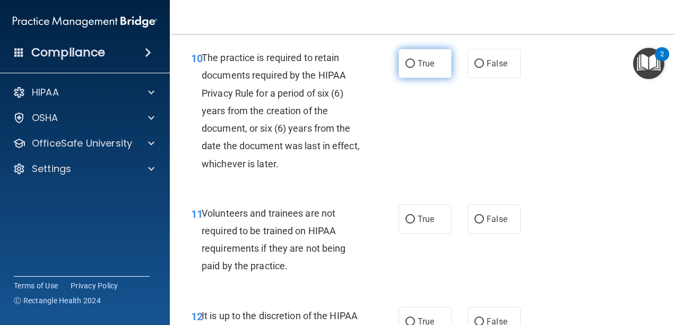
click at [418, 68] on span "True" at bounding box center [426, 63] width 16 height 10
click at [415, 68] on input "True" at bounding box center [411, 64] width 10 height 8
radio input "true"
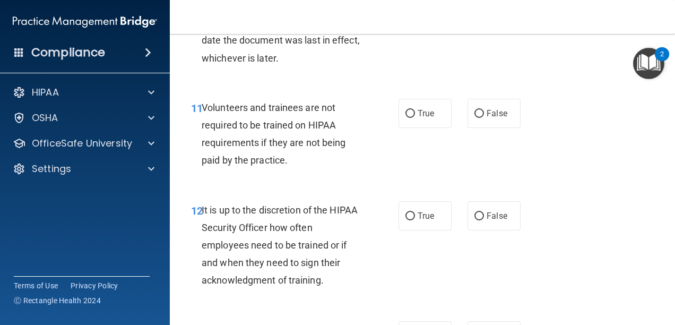
scroll to position [1380, 0]
click at [488, 127] on label "False" at bounding box center [494, 112] width 53 height 29
click at [484, 117] on input "False" at bounding box center [480, 113] width 10 height 8
radio input "true"
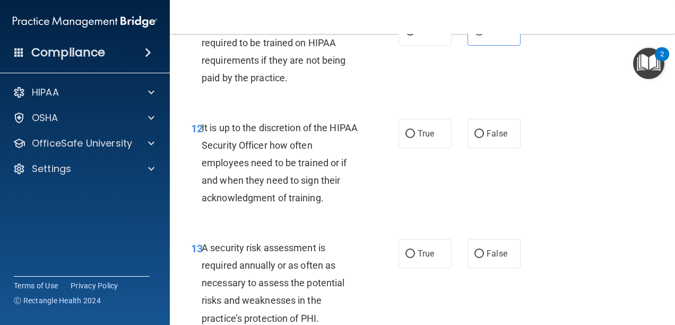
scroll to position [1486, 0]
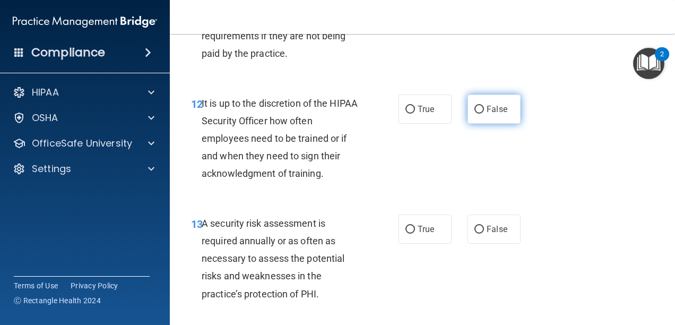
click at [488, 114] on span "False" at bounding box center [497, 109] width 21 height 10
click at [484, 114] on input "False" at bounding box center [480, 110] width 10 height 8
radio input "true"
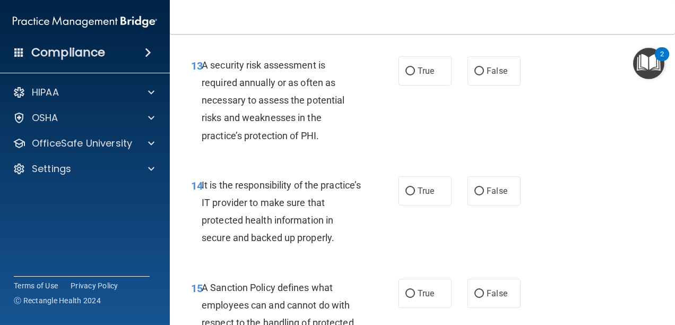
scroll to position [1645, 0]
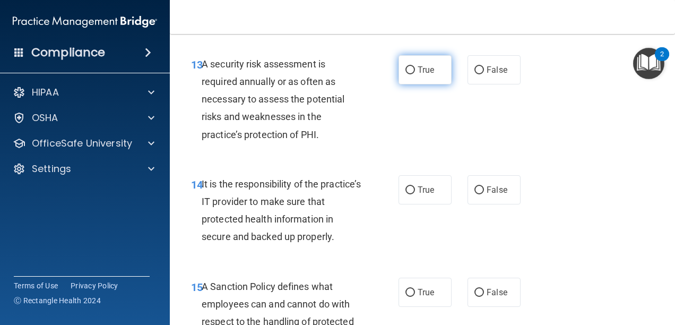
click at [418, 84] on label "True" at bounding box center [425, 69] width 53 height 29
click at [415, 74] on input "True" at bounding box center [411, 70] width 10 height 8
radio input "true"
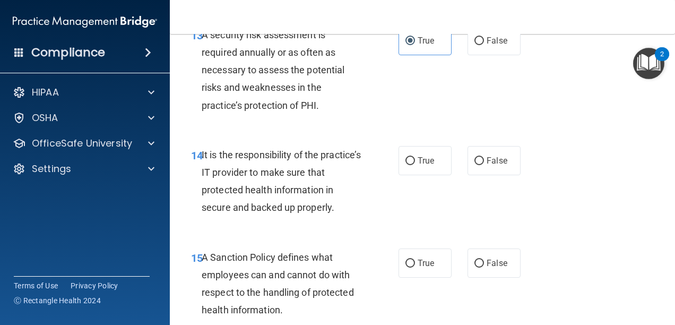
scroll to position [1699, 0]
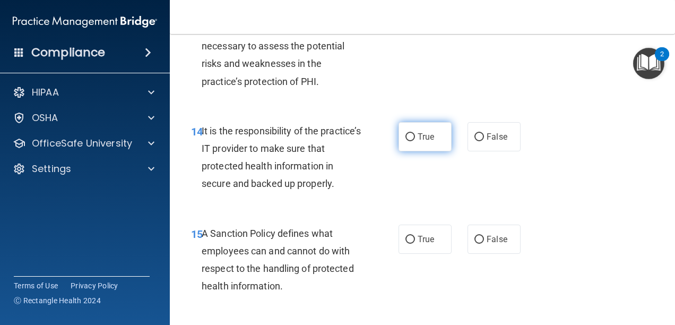
click at [423, 151] on label "True" at bounding box center [425, 136] width 53 height 29
click at [415, 141] on input "True" at bounding box center [411, 137] width 10 height 8
radio input "true"
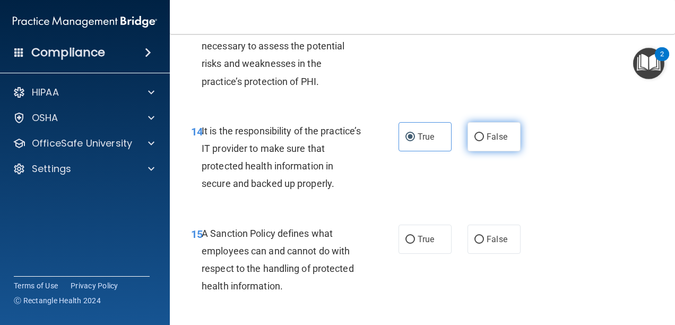
click at [468, 151] on label "False" at bounding box center [494, 136] width 53 height 29
click at [475, 141] on input "False" at bounding box center [480, 137] width 10 height 8
radio input "true"
radio input "false"
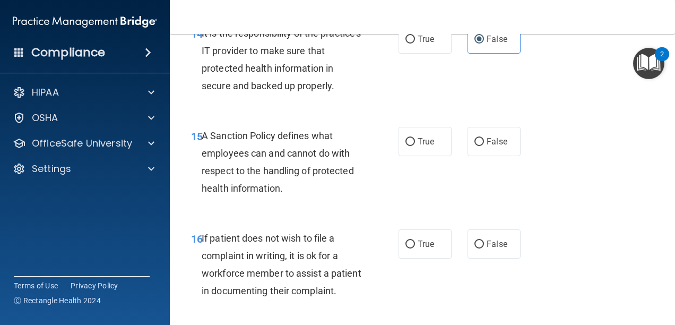
scroll to position [1805, 0]
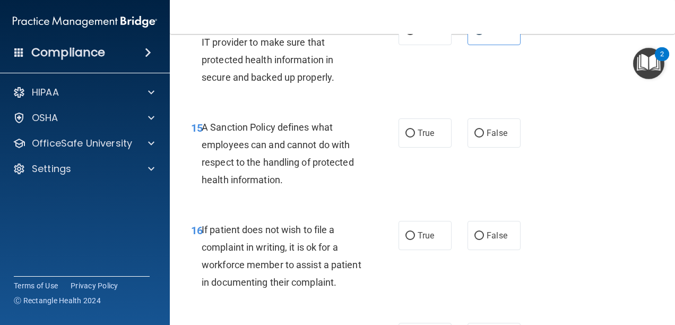
click at [640, 75] on img "Open Resource Center, 2 new notifications" at bounding box center [648, 63] width 31 height 31
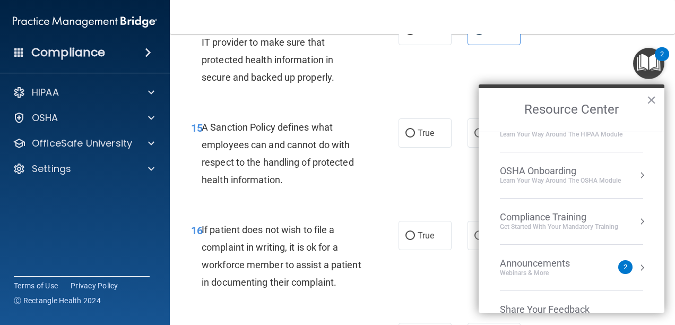
scroll to position [0, 0]
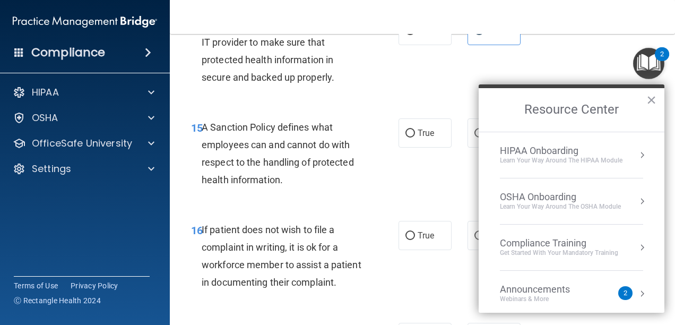
click at [606, 160] on div "Learn Your Way around the HIPAA module" at bounding box center [561, 160] width 123 height 9
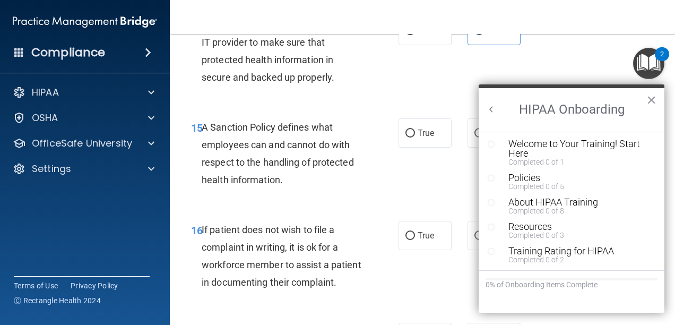
scroll to position [2, 0]
click at [494, 111] on button "Back to Resource Center Home" at bounding box center [491, 109] width 11 height 11
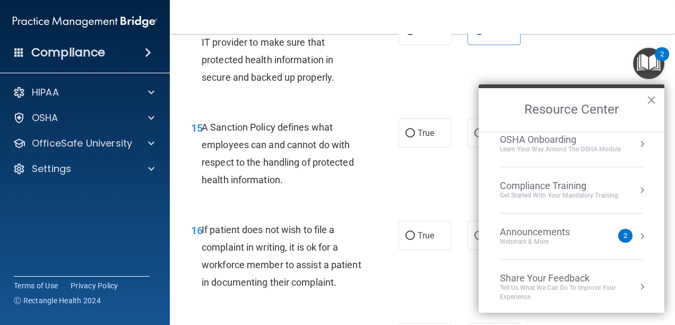
scroll to position [59, 0]
click at [651, 101] on button "×" at bounding box center [651, 99] width 10 height 17
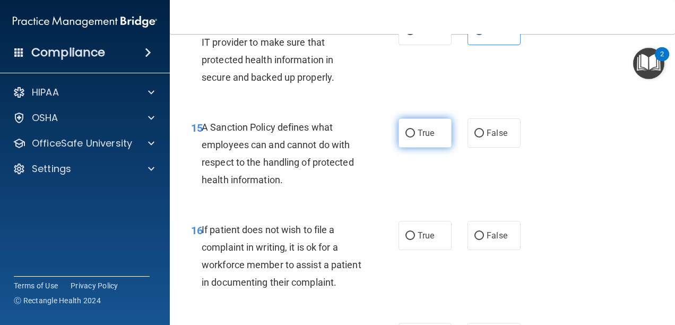
drag, startPoint x: 403, startPoint y: 168, endPoint x: 396, endPoint y: 173, distance: 8.0
click at [406, 137] on input "True" at bounding box center [411, 134] width 10 height 8
radio input "true"
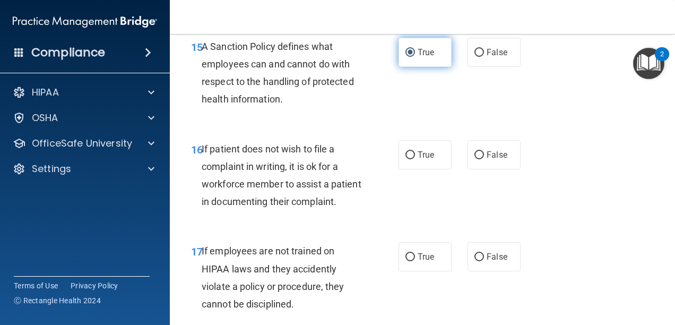
scroll to position [1911, 0]
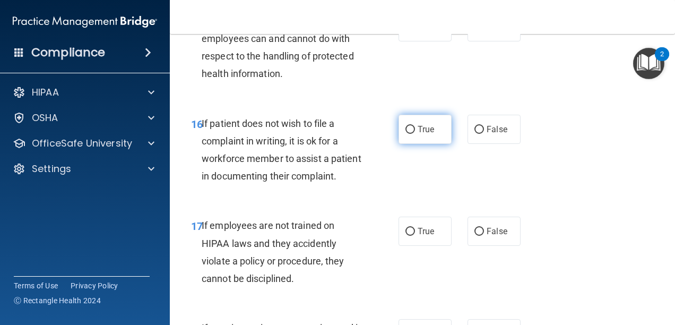
click at [407, 134] on input "True" at bounding box center [411, 130] width 10 height 8
radio input "true"
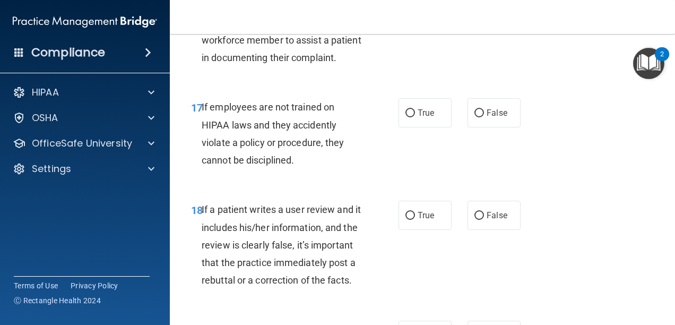
scroll to position [2070, 0]
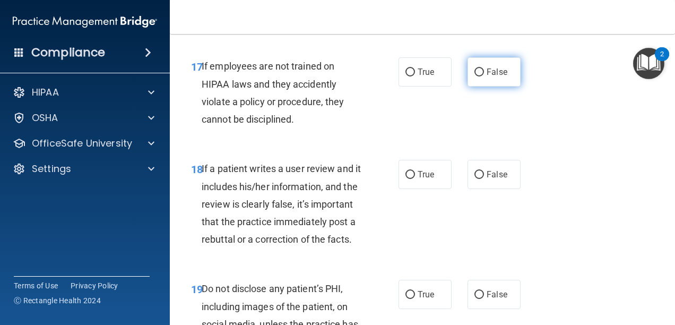
click at [485, 87] on label "False" at bounding box center [494, 71] width 53 height 29
click at [484, 76] on input "False" at bounding box center [480, 72] width 10 height 8
radio input "true"
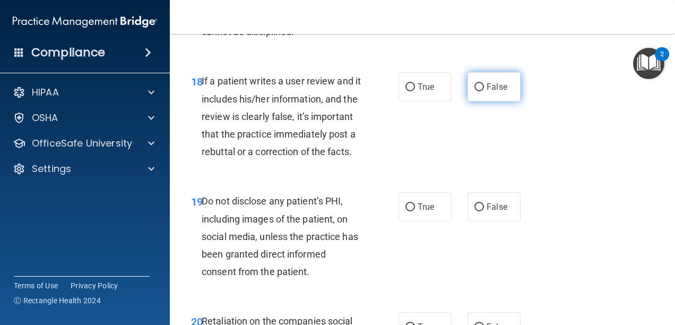
scroll to position [2176, 0]
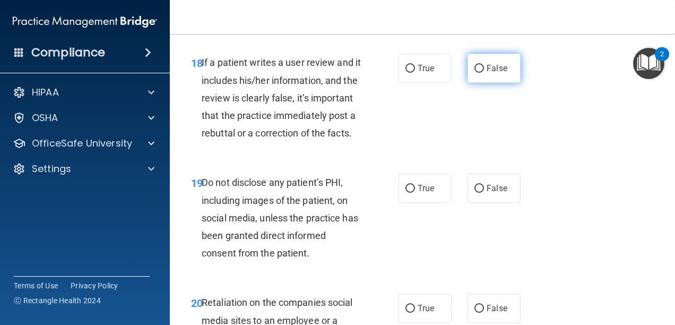
click at [488, 83] on label "False" at bounding box center [494, 68] width 53 height 29
click at [484, 73] on input "False" at bounding box center [480, 69] width 10 height 8
radio input "true"
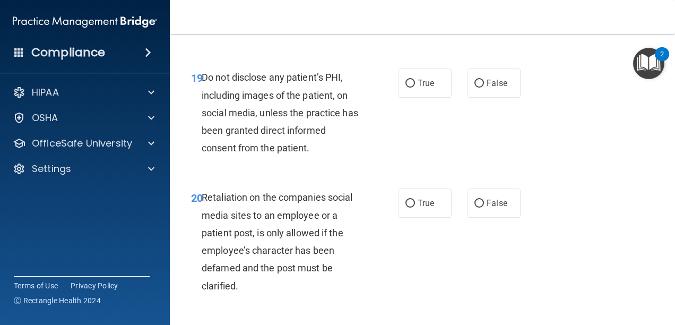
scroll to position [2282, 0]
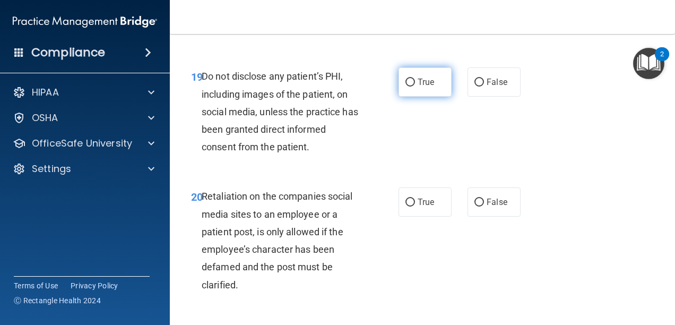
click at [429, 97] on label "True" at bounding box center [425, 81] width 53 height 29
click at [415, 87] on input "True" at bounding box center [411, 83] width 10 height 8
radio input "true"
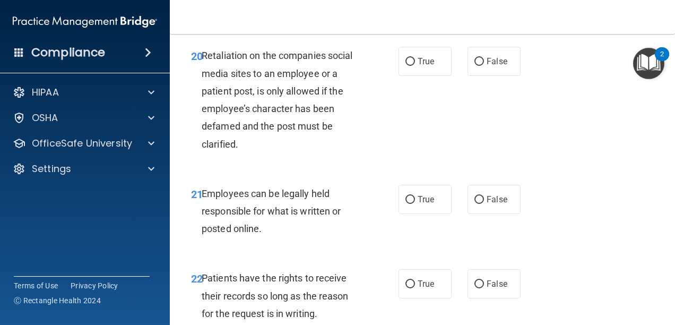
scroll to position [2442, 0]
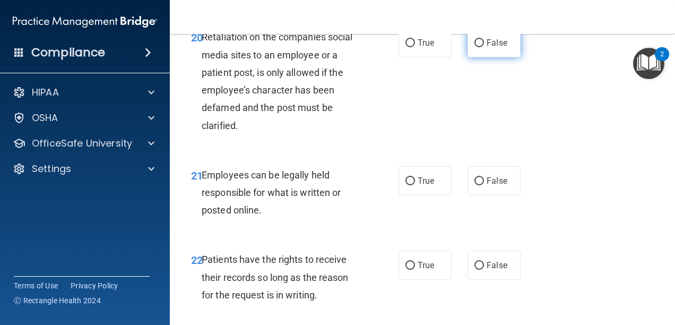
click at [481, 57] on label "False" at bounding box center [494, 42] width 53 height 29
click at [481, 47] on input "False" at bounding box center [480, 43] width 10 height 8
radio input "true"
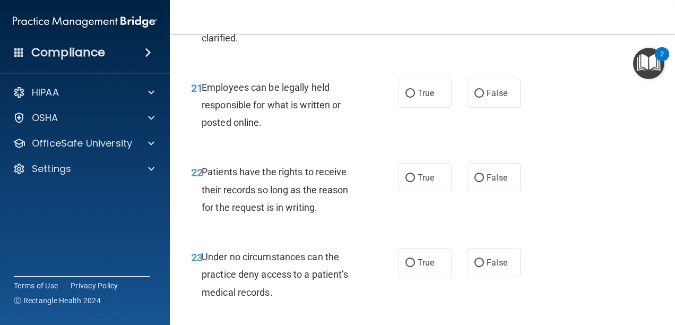
scroll to position [2548, 0]
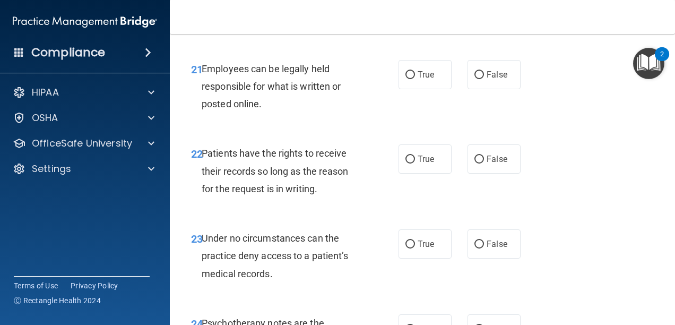
click at [442, 89] on label "True" at bounding box center [425, 74] width 53 height 29
click at [415, 79] on input "True" at bounding box center [411, 75] width 10 height 8
radio input "true"
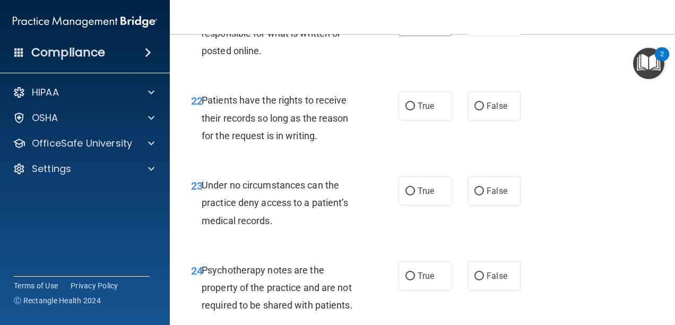
scroll to position [2654, 0]
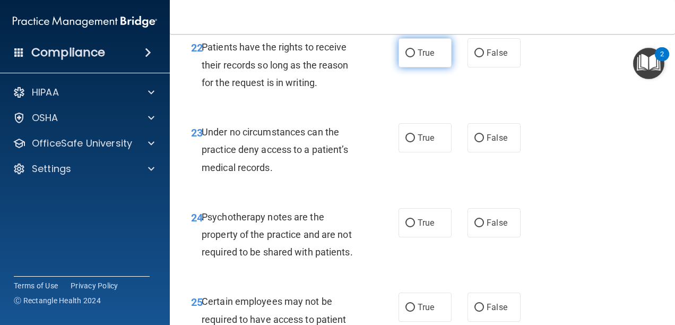
click at [406, 57] on input "True" at bounding box center [411, 53] width 10 height 8
radio input "true"
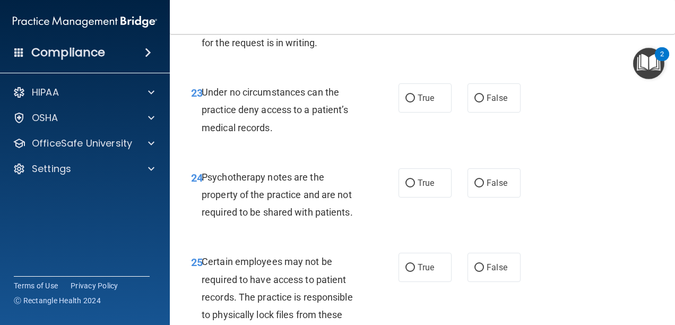
scroll to position [2760, 0]
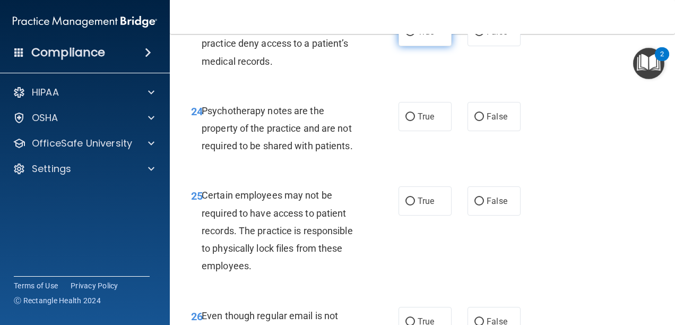
click at [414, 46] on label "True" at bounding box center [425, 31] width 53 height 29
click at [414, 36] on input "True" at bounding box center [411, 32] width 10 height 8
radio input "true"
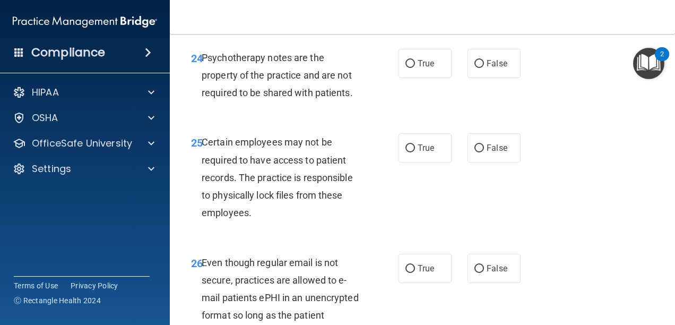
click at [517, 78] on div "True False" at bounding box center [463, 63] width 128 height 29
click at [502, 68] on span "False" at bounding box center [497, 63] width 21 height 10
click at [484, 68] on input "False" at bounding box center [480, 64] width 10 height 8
radio input "true"
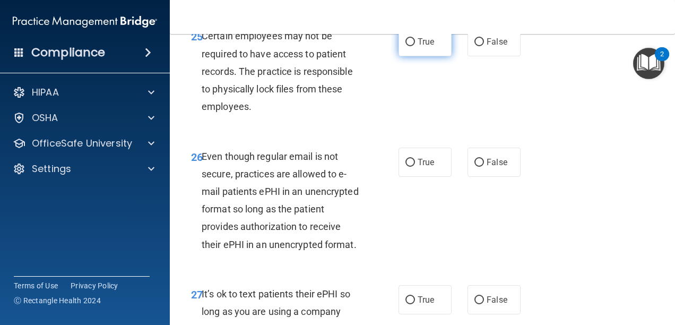
click at [420, 56] on label "True" at bounding box center [425, 41] width 53 height 29
click at [415, 46] on input "True" at bounding box center [411, 42] width 10 height 8
radio input "true"
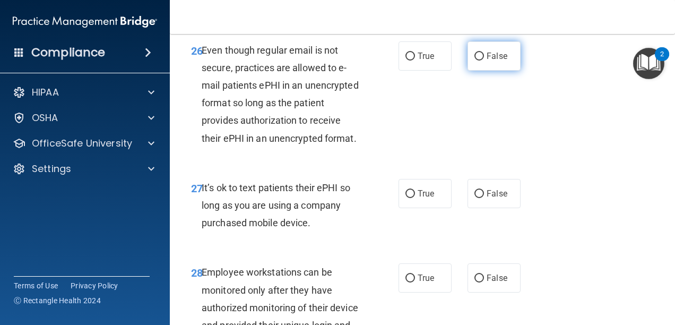
click at [487, 61] on span "False" at bounding box center [497, 56] width 21 height 10
click at [484, 61] on input "False" at bounding box center [480, 57] width 10 height 8
radio input "true"
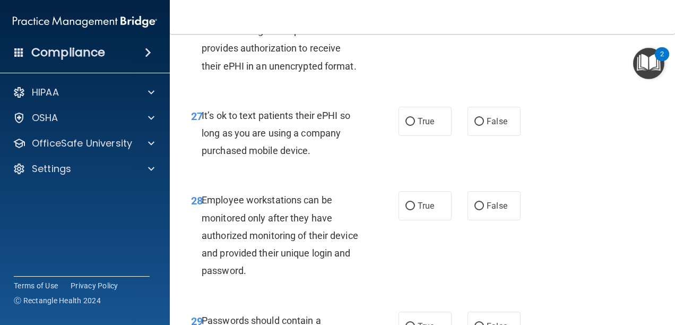
scroll to position [3185, 0]
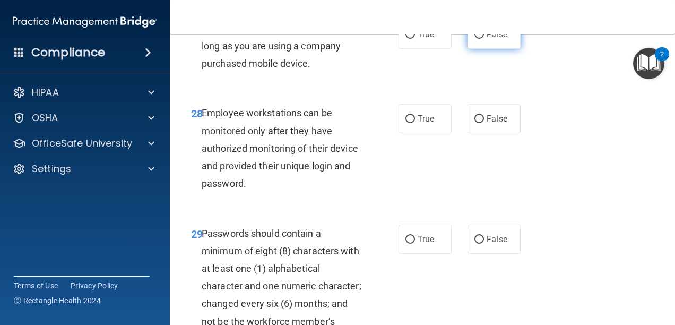
click at [480, 49] on label "False" at bounding box center [494, 34] width 53 height 29
click at [480, 39] on input "False" at bounding box center [480, 35] width 10 height 8
radio input "true"
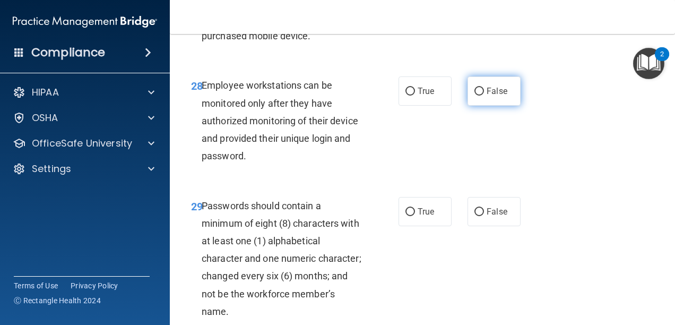
scroll to position [3238, 0]
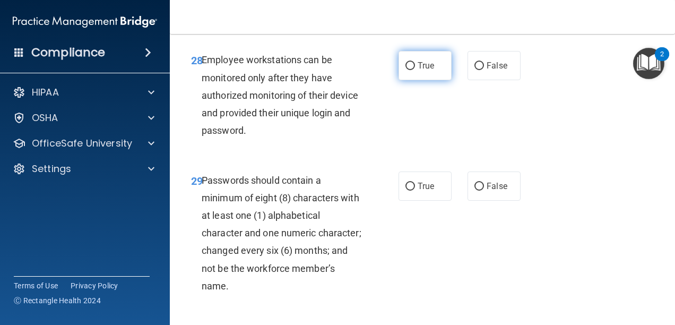
click at [439, 80] on label "True" at bounding box center [425, 65] width 53 height 29
click at [415, 70] on input "True" at bounding box center [411, 66] width 10 height 8
radio input "true"
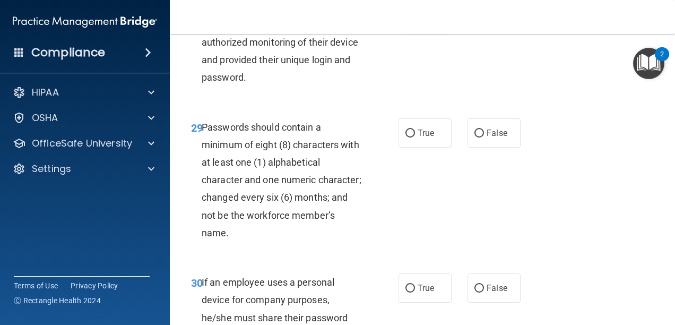
scroll to position [3344, 0]
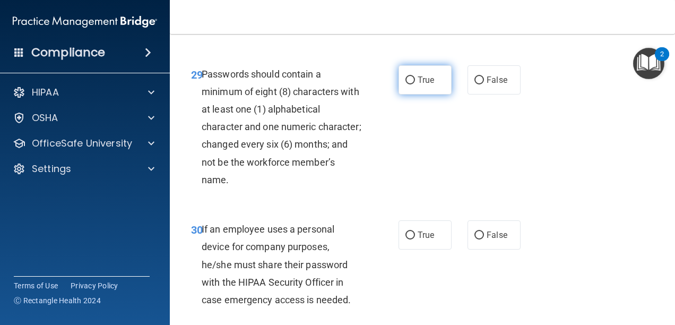
click at [427, 85] on span "True" at bounding box center [426, 80] width 16 height 10
click at [415, 84] on input "True" at bounding box center [411, 80] width 10 height 8
radio input "true"
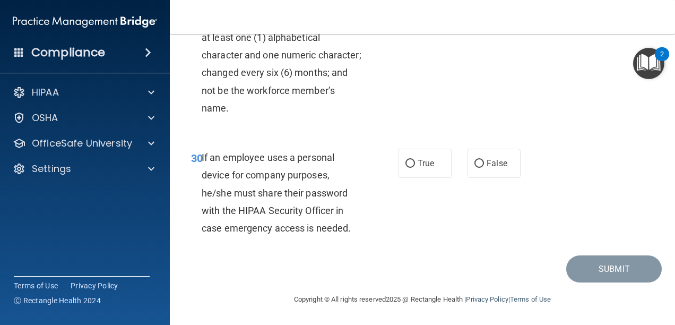
scroll to position [3503, 0]
drag, startPoint x: 420, startPoint y: 172, endPoint x: 469, endPoint y: 196, distance: 54.6
click at [422, 171] on label "True" at bounding box center [425, 163] width 53 height 29
click at [415, 168] on input "True" at bounding box center [411, 164] width 10 height 8
radio input "true"
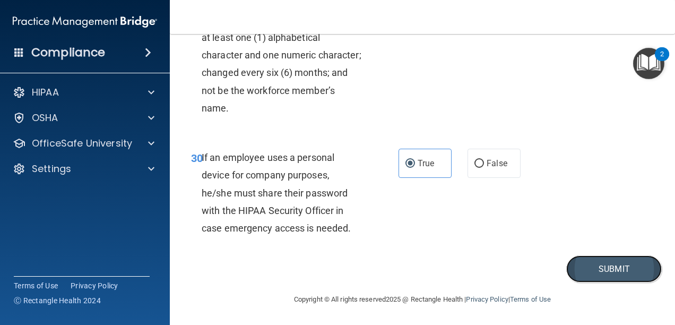
click at [596, 266] on button "Submit" at bounding box center [614, 268] width 96 height 27
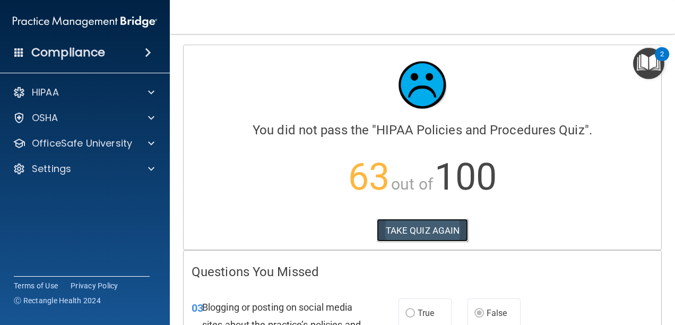
click at [437, 227] on button "TAKE QUIZ AGAIN" at bounding box center [423, 230] width 92 height 23
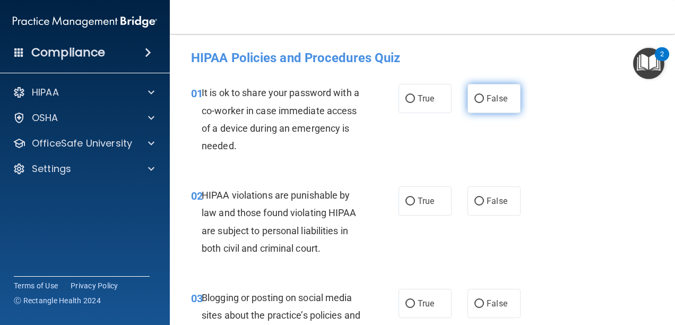
click at [476, 102] on input "False" at bounding box center [480, 99] width 10 height 8
radio input "true"
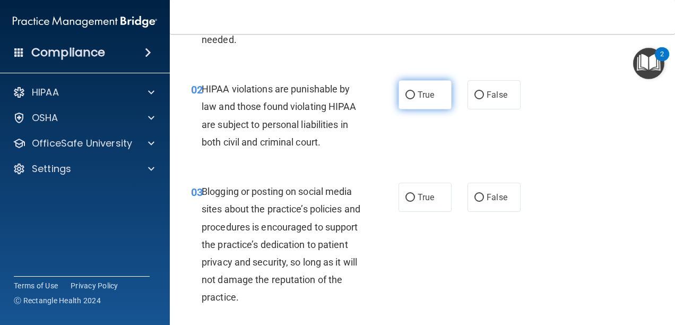
click at [422, 97] on span "True" at bounding box center [426, 95] width 16 height 10
click at [415, 97] on input "True" at bounding box center [411, 95] width 10 height 8
radio input "true"
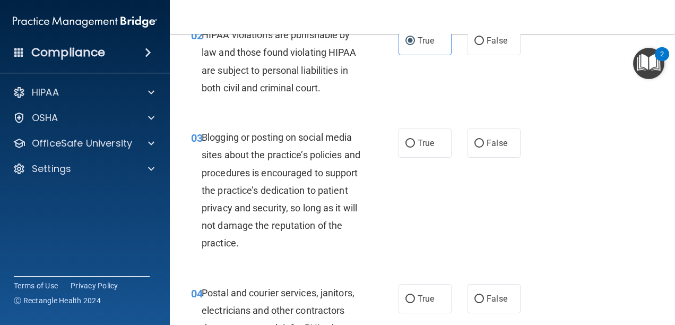
scroll to position [212, 0]
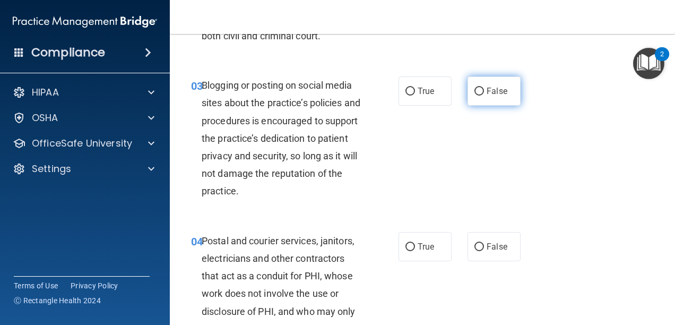
click at [484, 81] on label "False" at bounding box center [494, 90] width 53 height 29
click at [484, 88] on input "False" at bounding box center [480, 92] width 10 height 8
radio input "true"
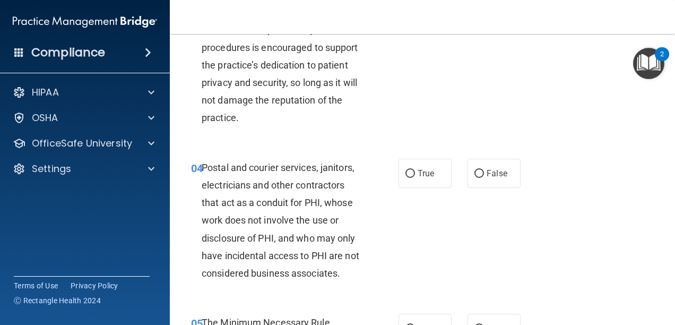
scroll to position [372, 0]
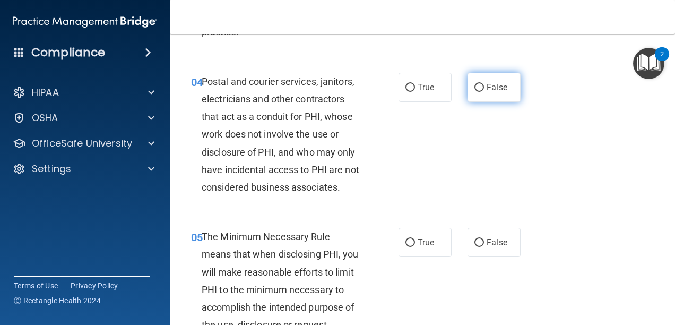
click at [468, 88] on label "False" at bounding box center [494, 87] width 53 height 29
click at [475, 88] on input "False" at bounding box center [480, 88] width 10 height 8
radio input "true"
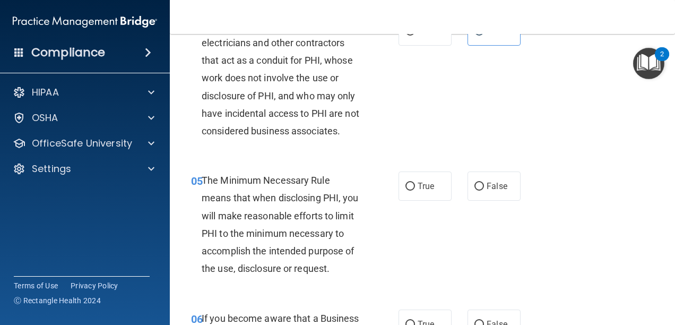
scroll to position [478, 0]
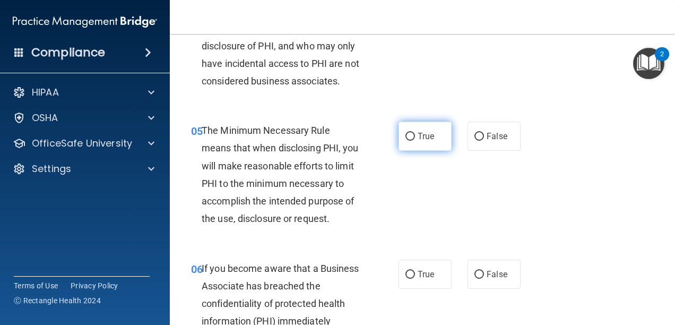
click at [419, 143] on label "True" at bounding box center [425, 136] width 53 height 29
click at [415, 141] on input "True" at bounding box center [411, 137] width 10 height 8
radio input "true"
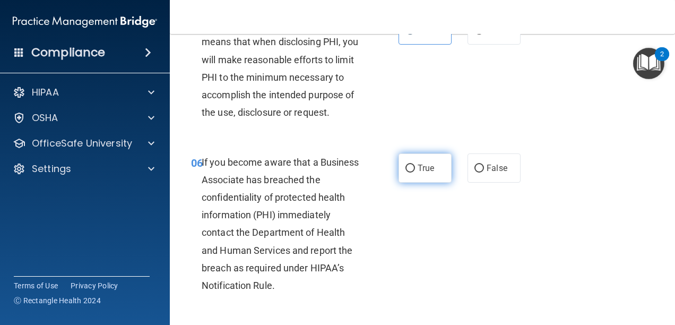
scroll to position [637, 0]
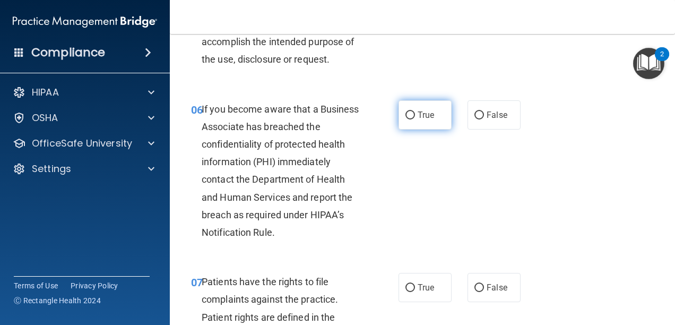
click at [418, 118] on span "True" at bounding box center [426, 115] width 16 height 10
click at [415, 118] on input "True" at bounding box center [411, 115] width 10 height 8
radio input "true"
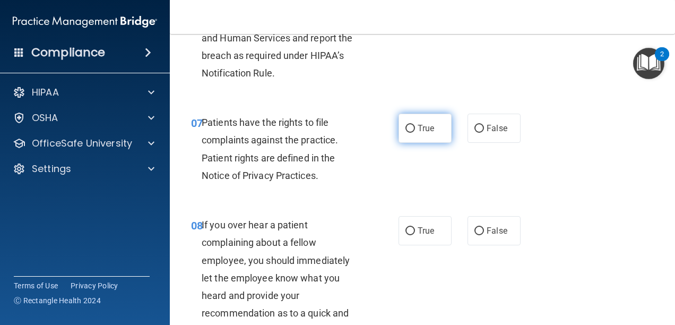
click at [413, 143] on label "True" at bounding box center [425, 128] width 53 height 29
click at [413, 133] on input "True" at bounding box center [411, 129] width 10 height 8
radio input "true"
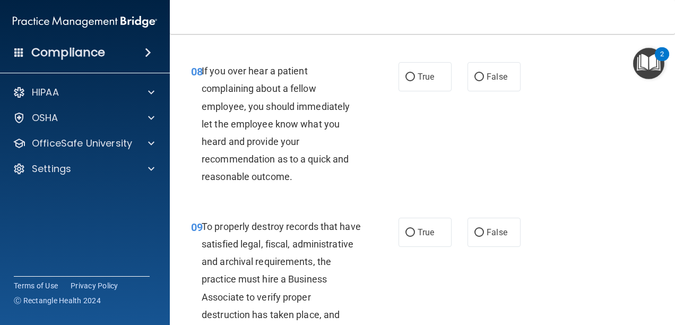
scroll to position [902, 0]
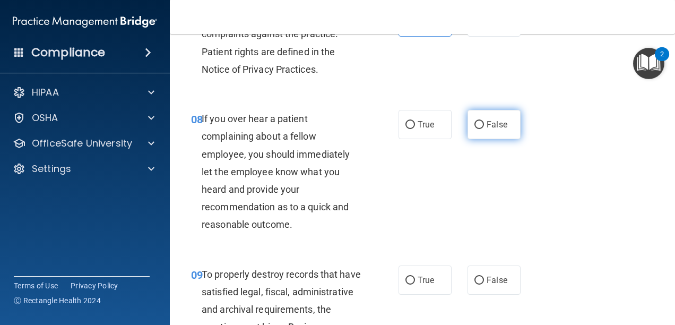
click at [497, 130] on span "False" at bounding box center [497, 124] width 21 height 10
click at [484, 129] on input "False" at bounding box center [480, 125] width 10 height 8
radio input "true"
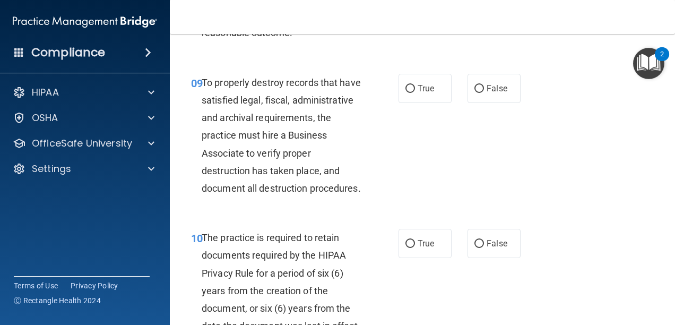
scroll to position [1062, 0]
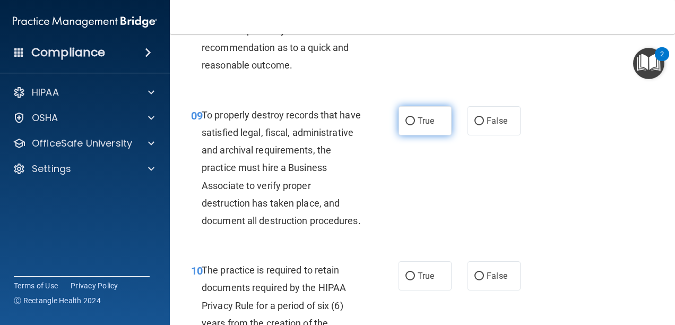
click at [418, 135] on label "True" at bounding box center [425, 120] width 53 height 29
click at [415, 125] on input "True" at bounding box center [411, 121] width 10 height 8
radio input "true"
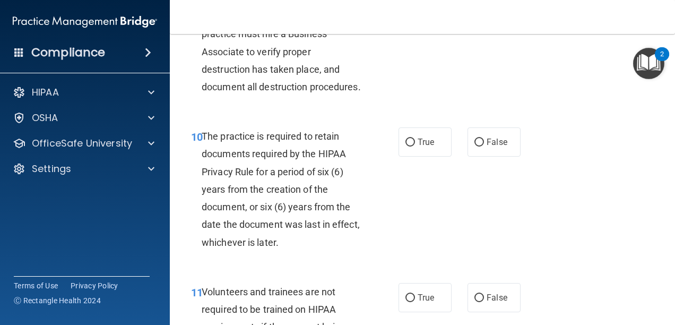
scroll to position [1221, 0]
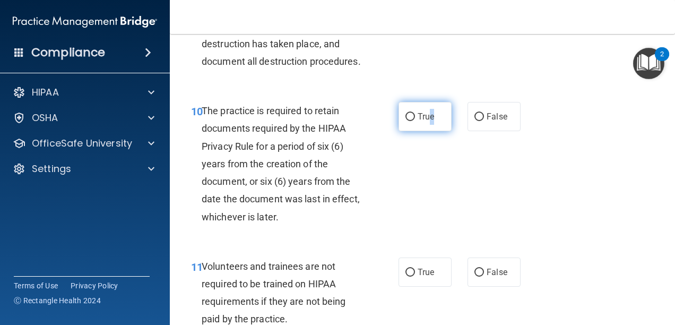
click at [426, 122] on span "True" at bounding box center [426, 116] width 16 height 10
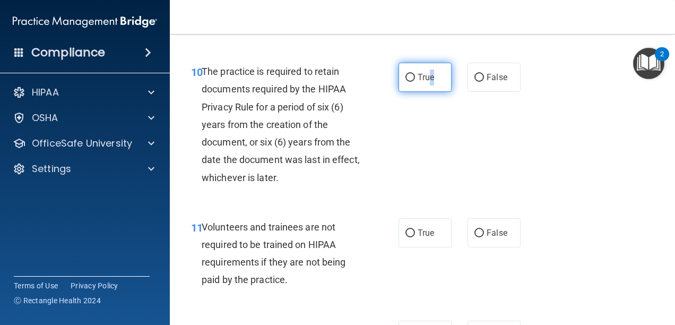
scroll to position [1327, 0]
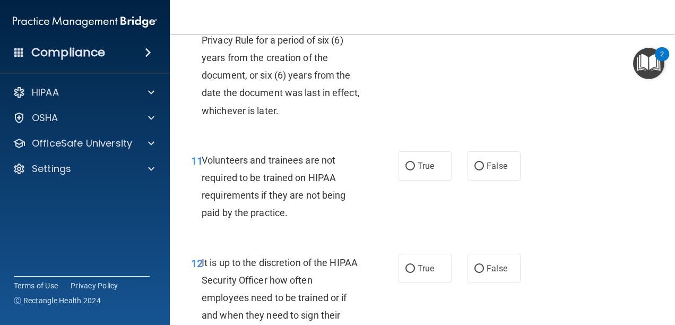
click at [409, 25] on label "True" at bounding box center [425, 10] width 53 height 29
click at [409, 15] on input "True" at bounding box center [411, 11] width 10 height 8
radio input "true"
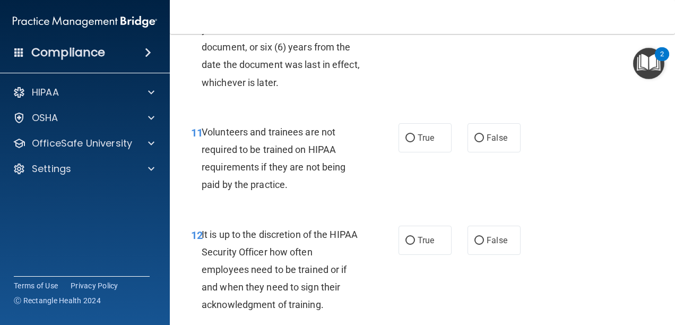
scroll to position [1380, 0]
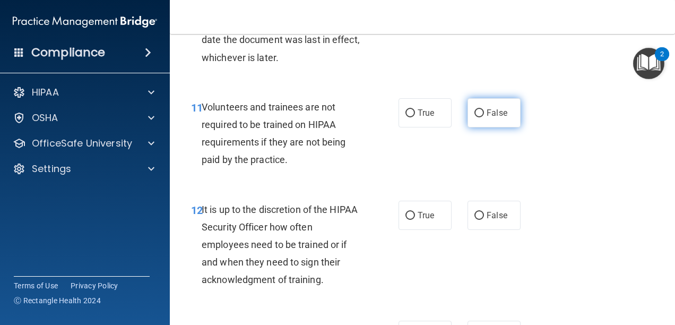
click at [478, 127] on label "False" at bounding box center [494, 112] width 53 height 29
click at [478, 117] on input "False" at bounding box center [480, 113] width 10 height 8
radio input "true"
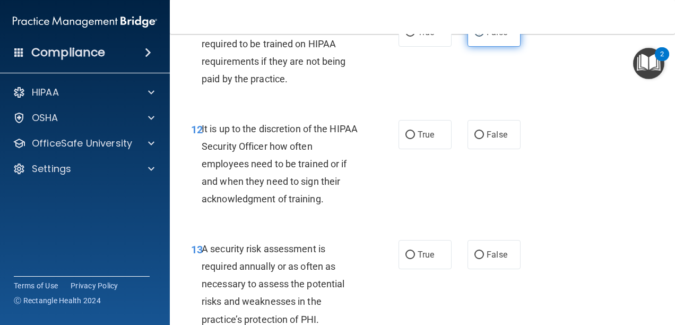
scroll to position [1486, 0]
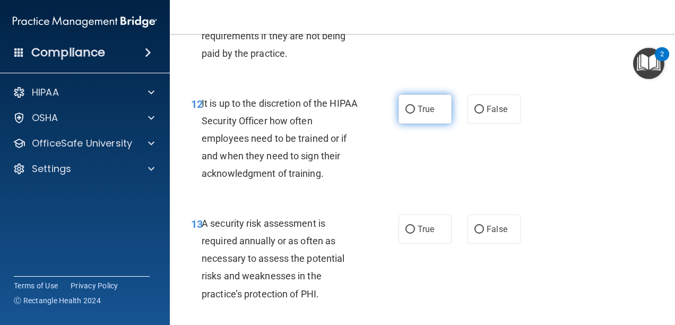
click at [434, 124] on label "True" at bounding box center [425, 108] width 53 height 29
click at [415, 114] on input "True" at bounding box center [411, 110] width 10 height 8
radio input "true"
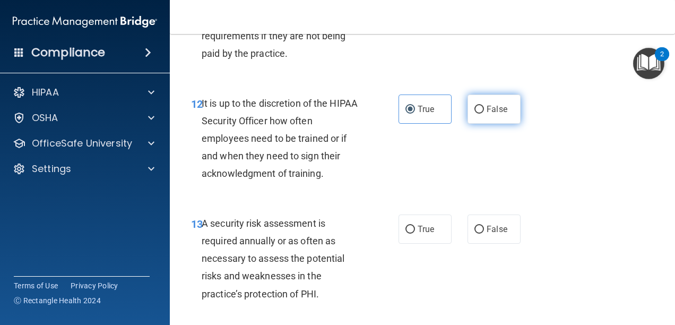
click at [475, 114] on input "False" at bounding box center [480, 110] width 10 height 8
radio input "true"
radio input "false"
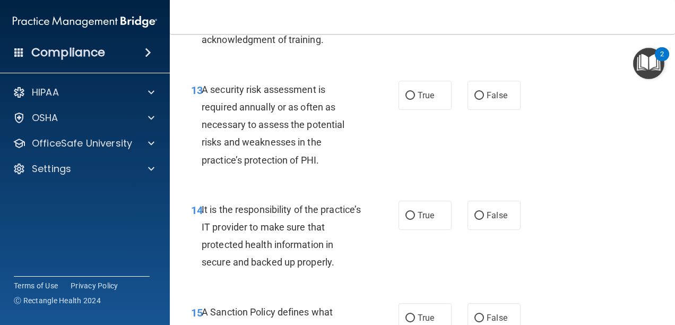
scroll to position [1645, 0]
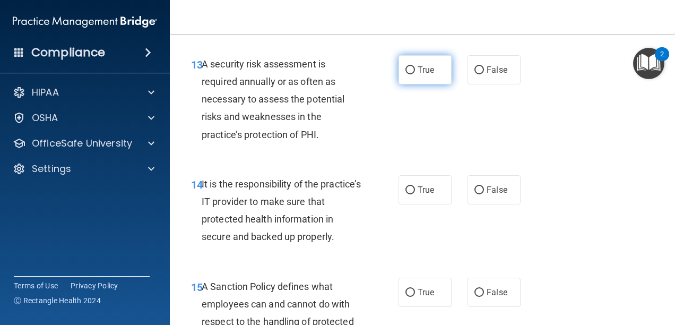
click at [418, 75] on span "True" at bounding box center [426, 70] width 16 height 10
click at [415, 74] on input "True" at bounding box center [411, 70] width 10 height 8
radio input "true"
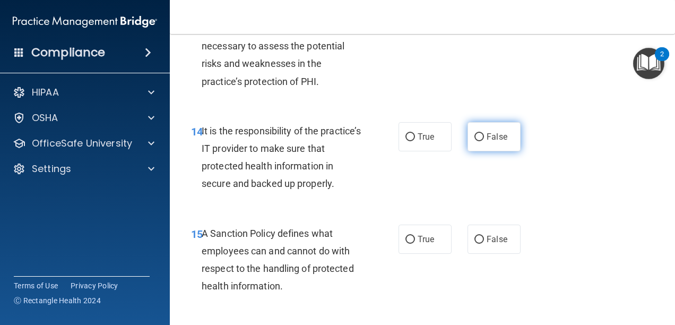
click at [479, 141] on input "False" at bounding box center [480, 137] width 10 height 8
radio input "true"
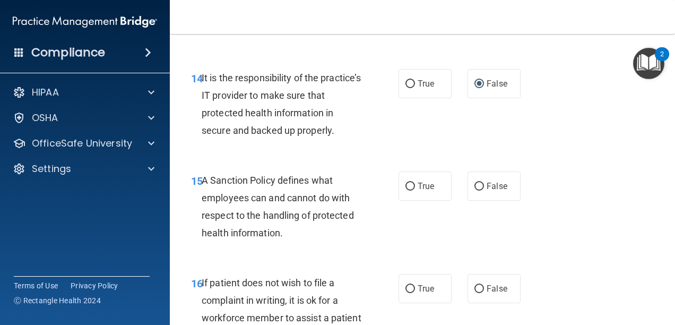
scroll to position [1805, 0]
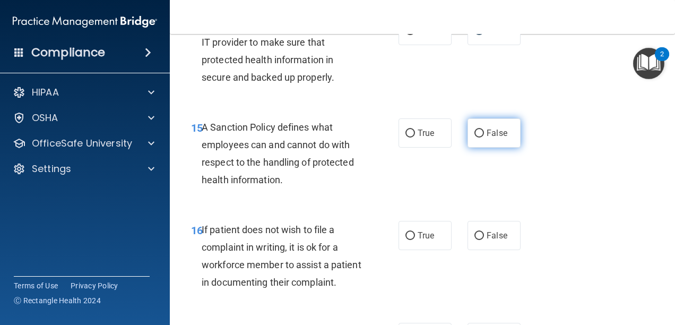
drag, startPoint x: 486, startPoint y: 175, endPoint x: 476, endPoint y: 165, distance: 14.3
click at [477, 148] on label "False" at bounding box center [494, 132] width 53 height 29
drag, startPoint x: 476, startPoint y: 165, endPoint x: 493, endPoint y: 177, distance: 21.2
click at [493, 148] on label "False" at bounding box center [494, 132] width 53 height 29
click at [484, 137] on input "False" at bounding box center [480, 134] width 10 height 8
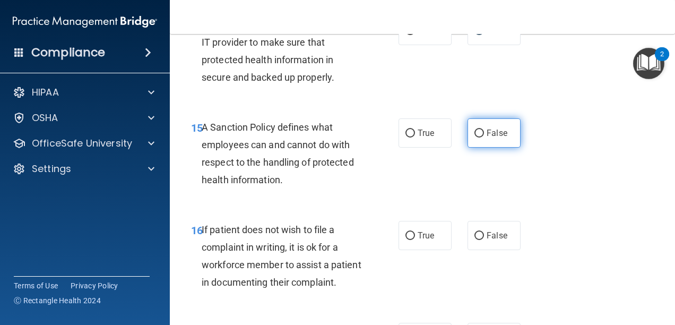
radio input "true"
click at [489, 148] on label "False" at bounding box center [494, 132] width 53 height 29
drag, startPoint x: 489, startPoint y: 175, endPoint x: 472, endPoint y: 210, distance: 38.2
click at [473, 208] on div "15 A Sanction Policy defines what employees can and cannot do with respect to t…" at bounding box center [422, 156] width 479 height 102
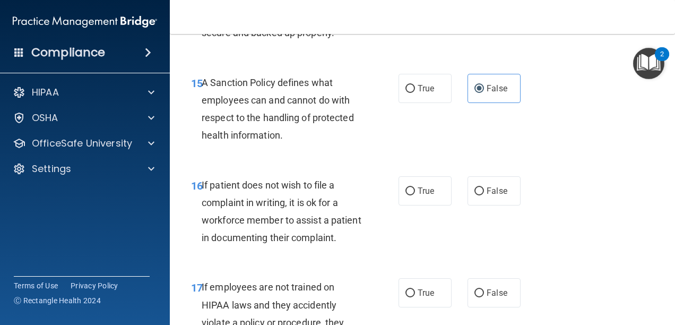
scroll to position [1911, 0]
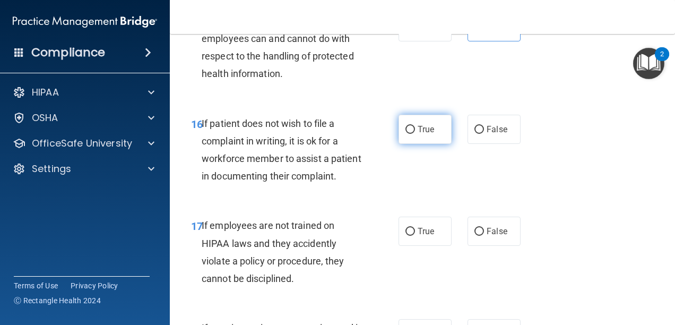
click at [400, 144] on label "True" at bounding box center [425, 129] width 53 height 29
click at [406, 134] on input "True" at bounding box center [411, 130] width 10 height 8
radio input "true"
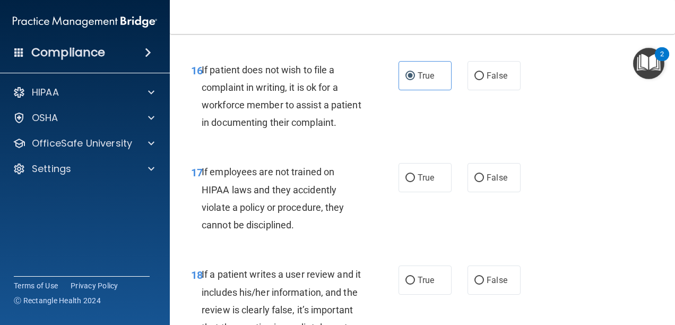
scroll to position [1964, 0]
click at [486, 91] on label "False" at bounding box center [494, 76] width 53 height 29
click at [484, 81] on input "False" at bounding box center [480, 77] width 10 height 8
radio input "true"
radio input "false"
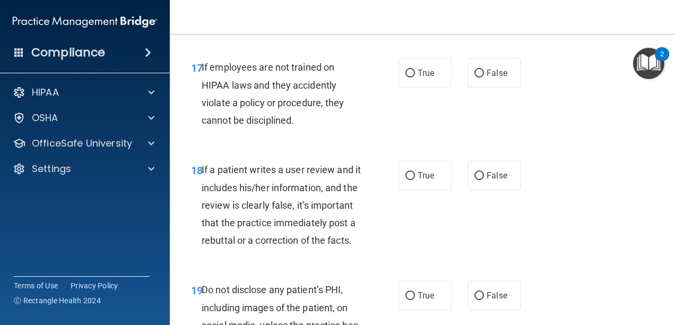
scroll to position [2070, 0]
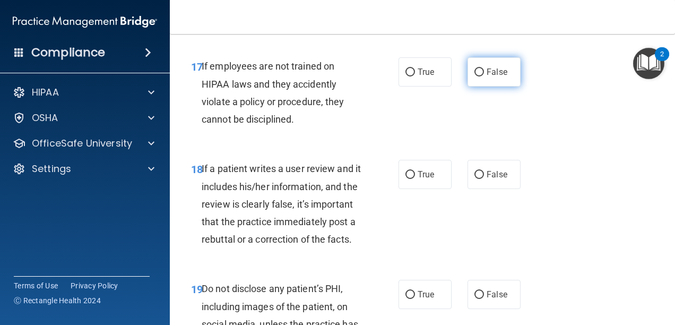
click at [510, 87] on label "False" at bounding box center [494, 71] width 53 height 29
click at [484, 76] on input "False" at bounding box center [480, 72] width 10 height 8
radio input "true"
click at [527, 57] on ng-form "17 If employees are not trained on HIPAA laws and they accidently violate a pol…" at bounding box center [527, 57] width 0 height 0
drag, startPoint x: 396, startPoint y: 138, endPoint x: 439, endPoint y: 126, distance: 45.2
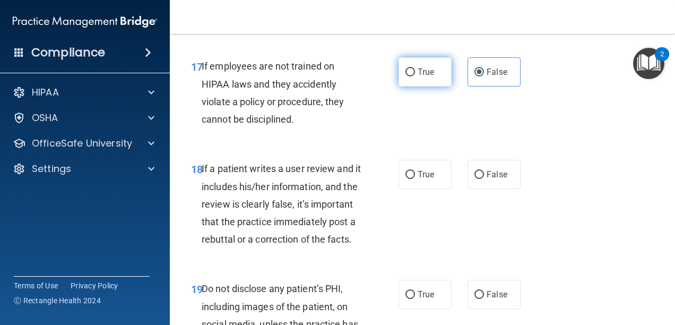
click at [441, 87] on label "True" at bounding box center [425, 71] width 53 height 29
click at [415, 76] on input "True" at bounding box center [411, 72] width 10 height 8
radio input "true"
radio input "false"
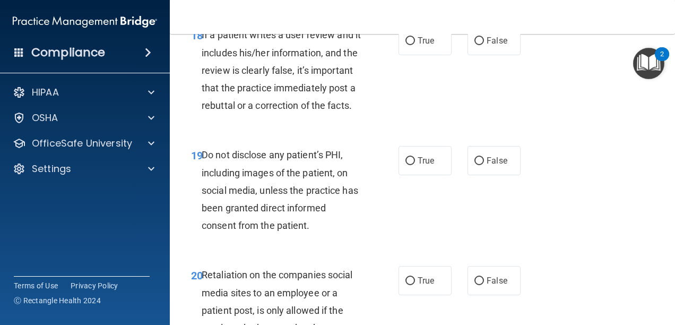
scroll to position [2229, 0]
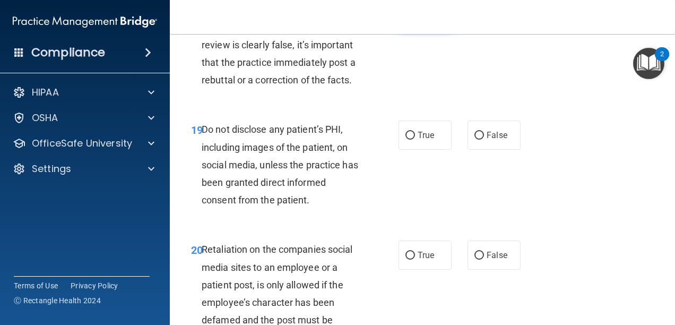
click at [418, 20] on span "True" at bounding box center [426, 15] width 16 height 10
click at [415, 20] on input "True" at bounding box center [411, 16] width 10 height 8
radio input "true"
click at [496, 30] on label "False" at bounding box center [494, 15] width 53 height 29
click at [484, 20] on input "False" at bounding box center [480, 16] width 10 height 8
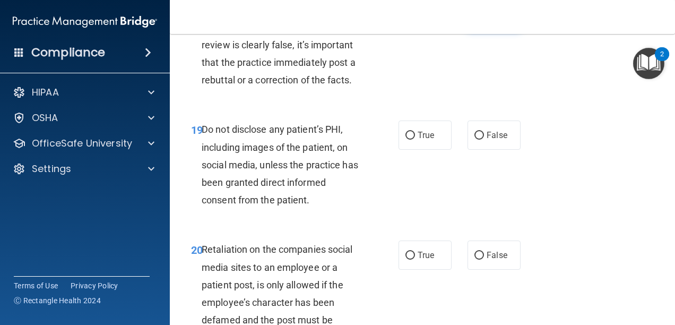
radio input "true"
radio input "false"
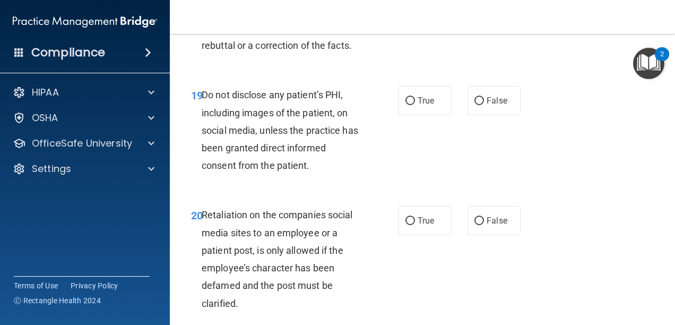
scroll to position [2282, 0]
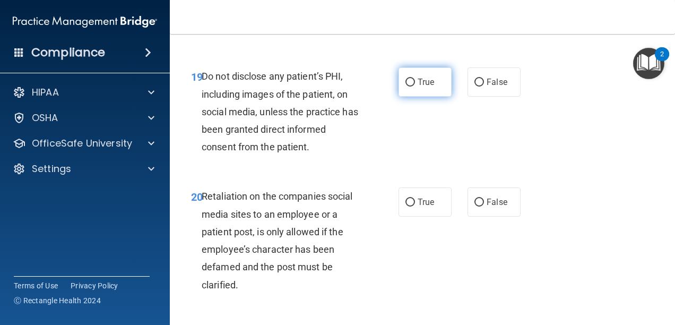
drag, startPoint x: 437, startPoint y: 159, endPoint x: 430, endPoint y: 157, distance: 7.2
click at [432, 97] on label "True" at bounding box center [425, 81] width 53 height 29
click at [415, 87] on input "True" at bounding box center [411, 83] width 10 height 8
radio input "true"
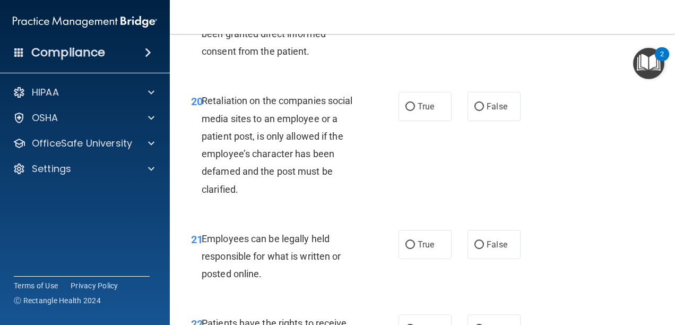
scroll to position [2389, 0]
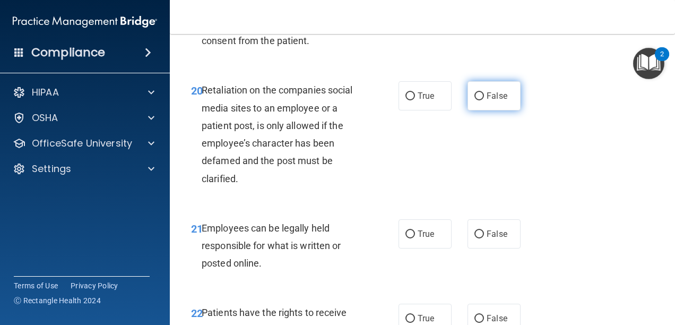
click at [487, 101] on span "False" at bounding box center [497, 96] width 21 height 10
click at [484, 100] on input "False" at bounding box center [480, 96] width 10 height 8
radio input "true"
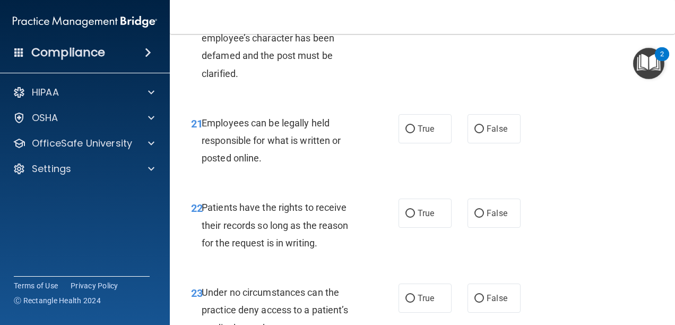
scroll to position [2495, 0]
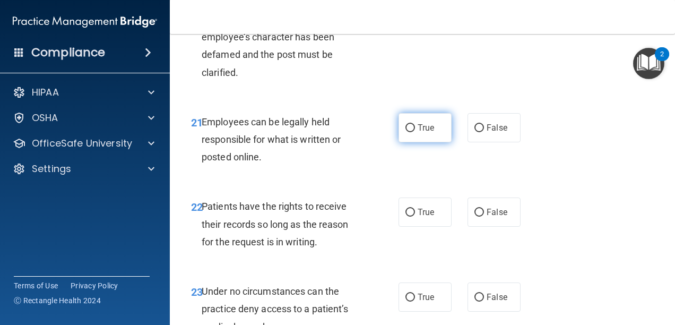
click at [442, 142] on label "True" at bounding box center [425, 127] width 53 height 29
click at [415, 132] on input "True" at bounding box center [411, 128] width 10 height 8
radio input "true"
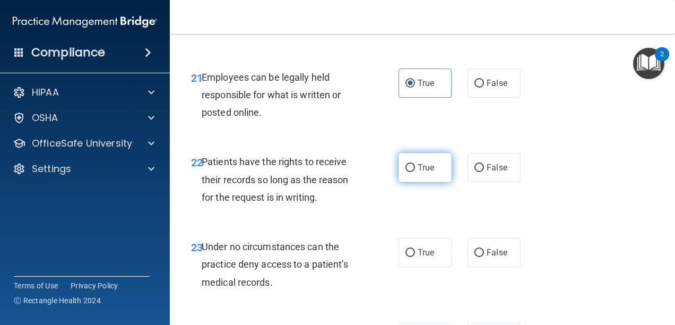
scroll to position [2601, 0]
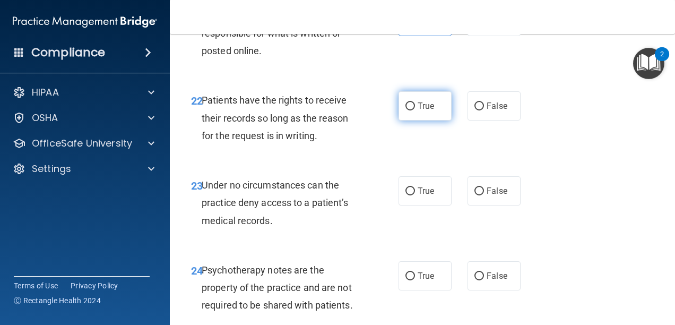
click at [436, 120] on label "True" at bounding box center [425, 105] width 53 height 29
click at [415, 110] on input "True" at bounding box center [411, 106] width 10 height 8
radio input "true"
click at [468, 120] on label "False" at bounding box center [494, 105] width 53 height 29
click at [475, 110] on input "False" at bounding box center [480, 106] width 10 height 8
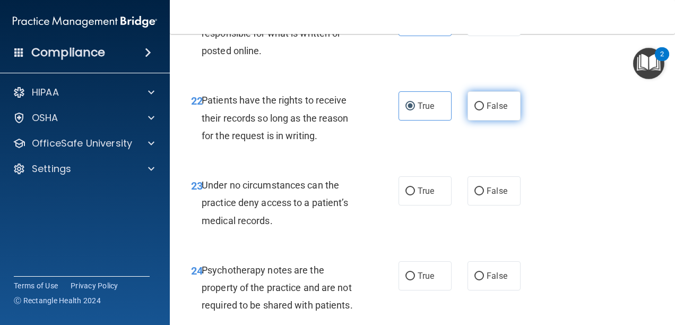
radio input "true"
radio input "false"
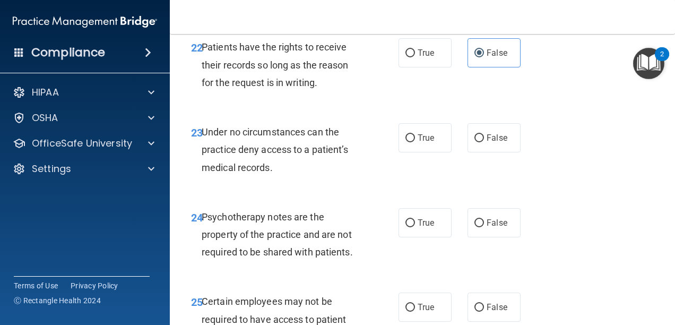
scroll to position [2707, 0]
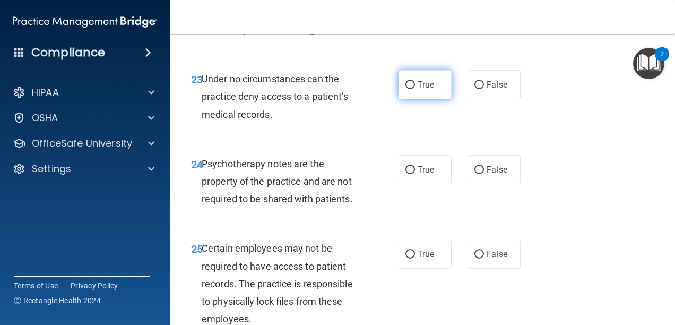
click at [409, 99] on label "True" at bounding box center [425, 84] width 53 height 29
click at [409, 89] on input "True" at bounding box center [411, 85] width 10 height 8
radio input "true"
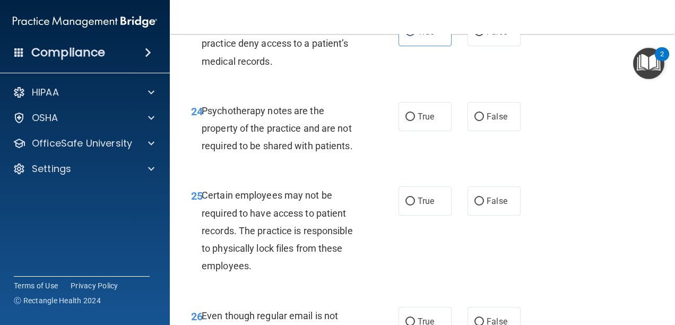
drag, startPoint x: 461, startPoint y: 189, endPoint x: 461, endPoint y: 184, distance: 5.3
click at [461, 131] on div "True False" at bounding box center [463, 116] width 128 height 29
drag, startPoint x: 469, startPoint y: 180, endPoint x: 479, endPoint y: 178, distance: 9.8
click at [478, 131] on label "False" at bounding box center [494, 116] width 53 height 29
click at [478, 121] on input "False" at bounding box center [480, 117] width 10 height 8
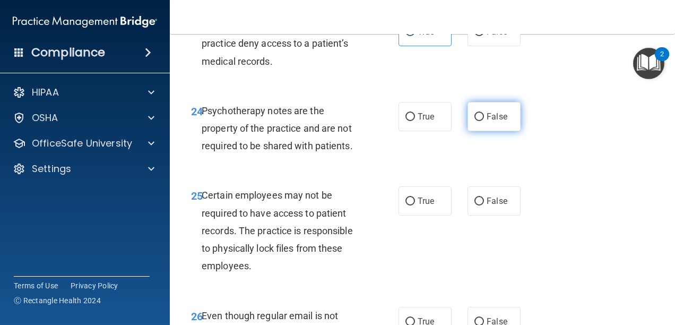
radio input "true"
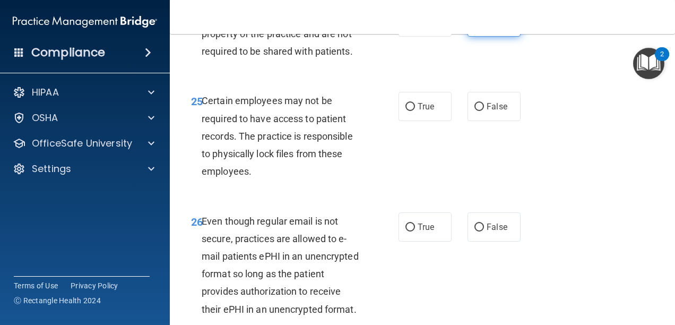
scroll to position [2866, 0]
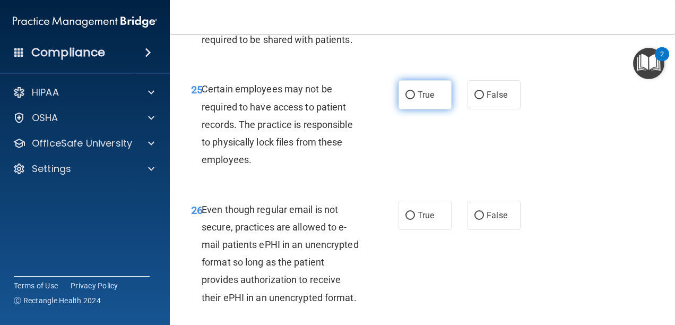
click at [401, 109] on label "True" at bounding box center [425, 94] width 53 height 29
click at [406, 99] on input "True" at bounding box center [411, 95] width 10 height 8
radio input "true"
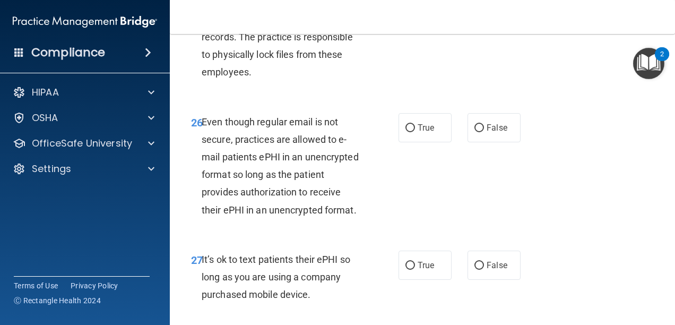
scroll to position [2972, 0]
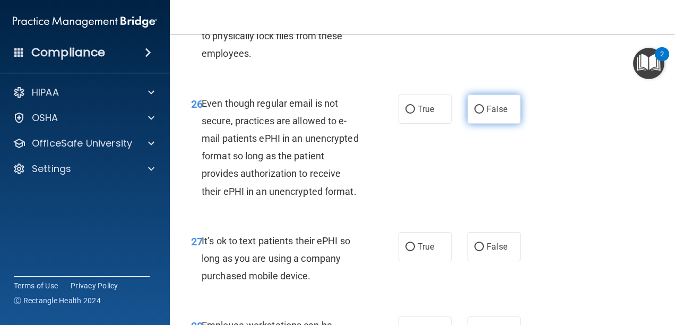
click at [487, 114] on span "False" at bounding box center [497, 109] width 21 height 10
drag, startPoint x: 483, startPoint y: 176, endPoint x: 480, endPoint y: 182, distance: 6.4
click at [480, 124] on label "False" at bounding box center [494, 108] width 53 height 29
click at [480, 114] on input "False" at bounding box center [480, 110] width 10 height 8
radio input "true"
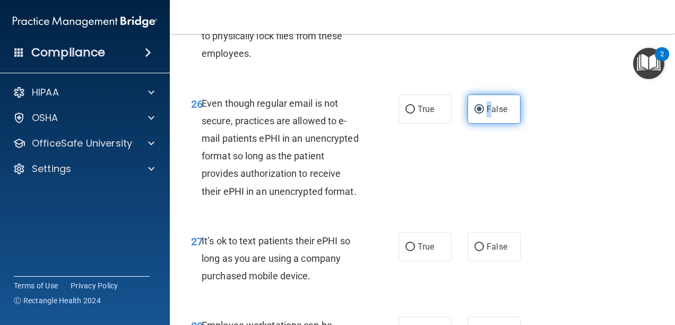
click at [479, 124] on label "False" at bounding box center [494, 108] width 53 height 29
click at [479, 114] on input "False" at bounding box center [480, 110] width 10 height 8
drag, startPoint x: 479, startPoint y: 180, endPoint x: 481, endPoint y: 227, distance: 46.2
click at [481, 219] on div "26 Even though regular email is not secure, practices are allowed to e-mail pat…" at bounding box center [422, 149] width 479 height 137
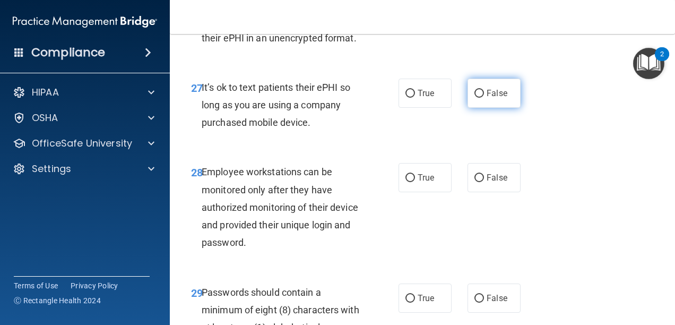
scroll to position [3132, 0]
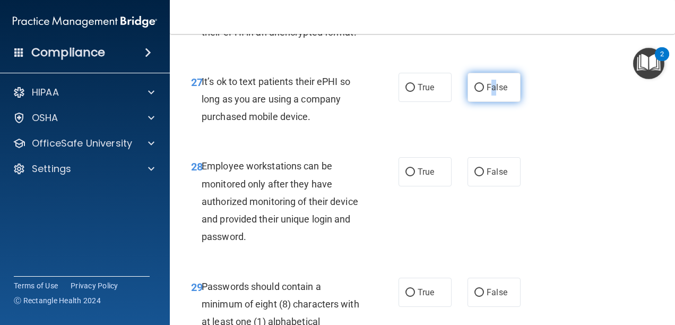
click at [489, 92] on span "False" at bounding box center [497, 87] width 21 height 10
drag, startPoint x: 489, startPoint y: 177, endPoint x: 473, endPoint y: 180, distance: 16.2
click at [474, 102] on label "False" at bounding box center [494, 87] width 53 height 29
click at [475, 92] on input "False" at bounding box center [480, 88] width 10 height 8
radio input "true"
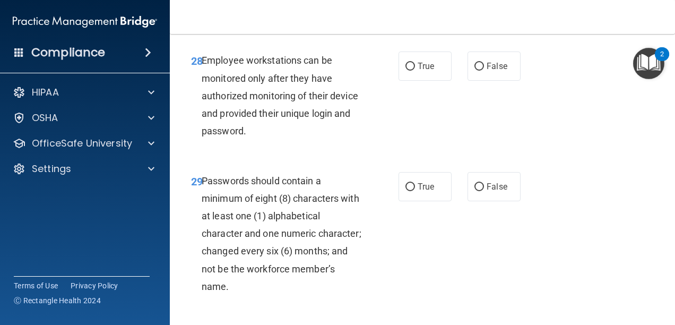
scroll to position [3238, 0]
click at [495, 80] on label "False" at bounding box center [494, 65] width 53 height 29
drag, startPoint x: 495, startPoint y: 159, endPoint x: 482, endPoint y: 159, distance: 12.2
click at [484, 80] on label "False" at bounding box center [494, 65] width 53 height 29
click at [484, 70] on input "False" at bounding box center [480, 66] width 10 height 8
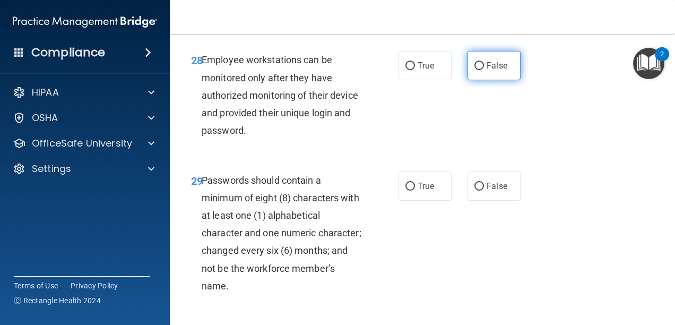
radio input "true"
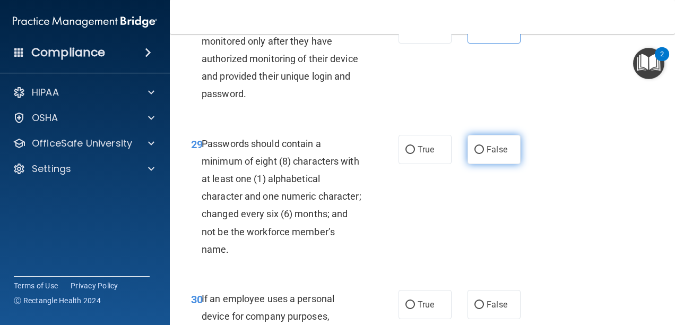
scroll to position [3344, 0]
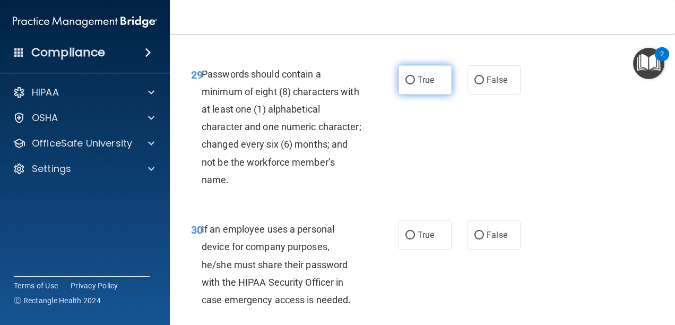
click at [445, 94] on label "True" at bounding box center [425, 79] width 53 height 29
click at [415, 84] on input "True" at bounding box center [411, 80] width 10 height 8
radio input "true"
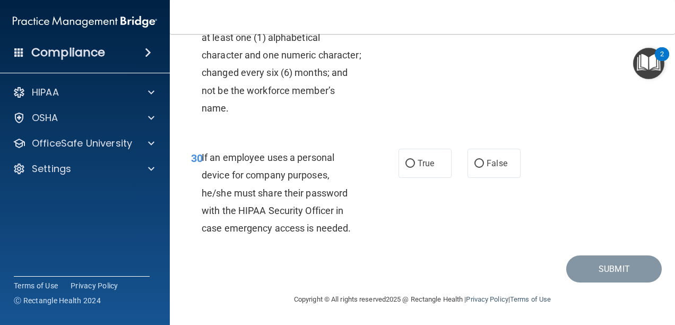
scroll to position [3503, 0]
click at [480, 165] on label "False" at bounding box center [494, 163] width 53 height 29
click at [480, 165] on input "False" at bounding box center [480, 164] width 10 height 8
radio input "true"
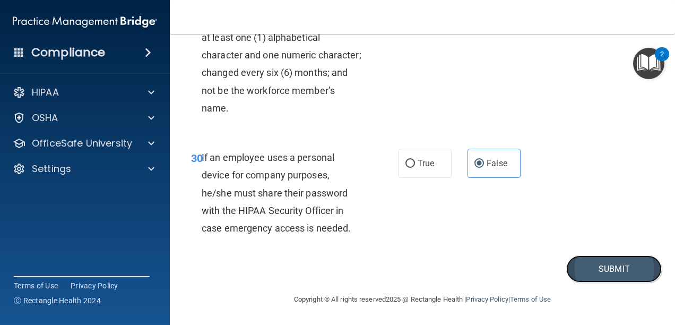
click at [614, 268] on button "Submit" at bounding box center [614, 268] width 96 height 27
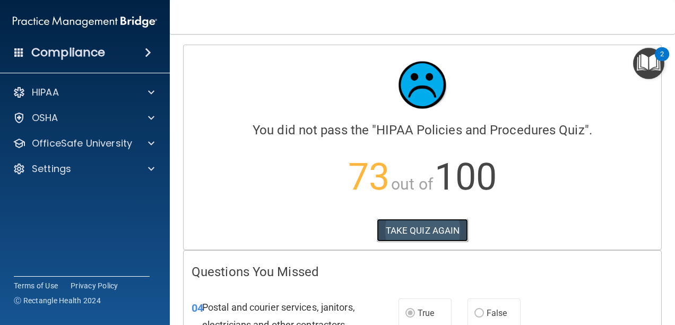
click at [415, 222] on button "TAKE QUIZ AGAIN" at bounding box center [423, 230] width 92 height 23
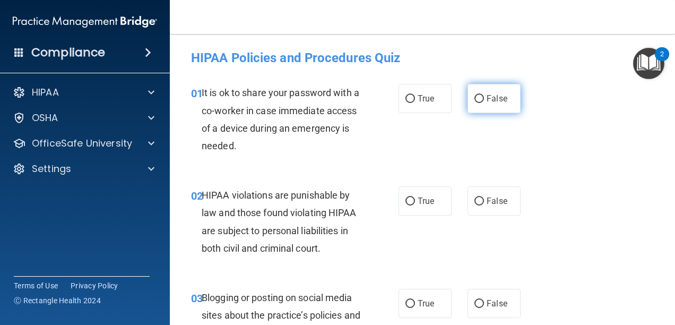
click at [495, 97] on label "False" at bounding box center [494, 98] width 53 height 29
click at [484, 97] on input "False" at bounding box center [480, 99] width 10 height 8
radio input "true"
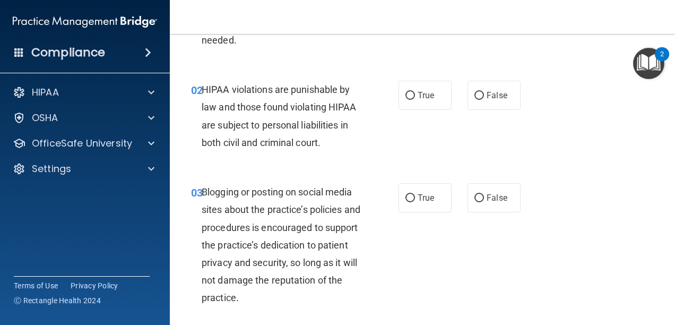
scroll to position [106, 0]
click at [420, 103] on label "True" at bounding box center [425, 94] width 53 height 29
drag, startPoint x: 420, startPoint y: 103, endPoint x: 407, endPoint y: 97, distance: 14.5
click at [406, 97] on input "True" at bounding box center [411, 95] width 10 height 8
radio input "true"
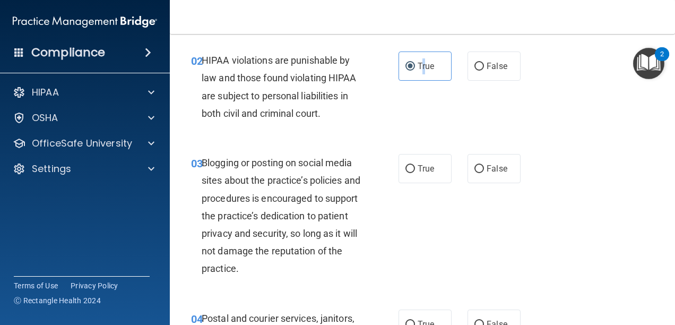
scroll to position [159, 0]
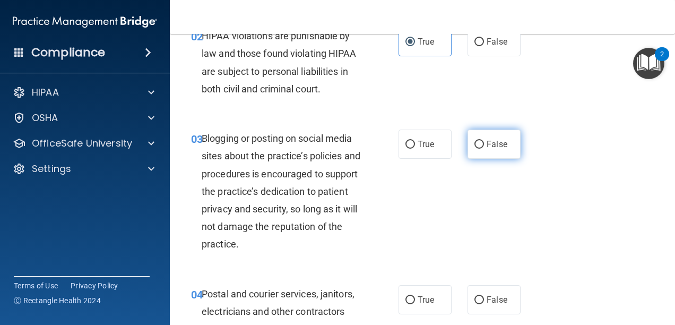
click at [481, 134] on label "False" at bounding box center [494, 144] width 53 height 29
click at [481, 141] on input "False" at bounding box center [480, 145] width 10 height 8
radio input "true"
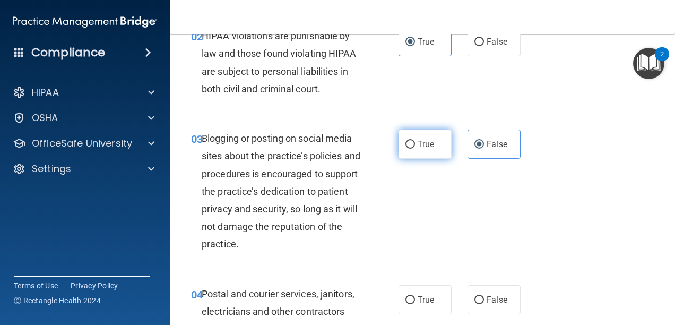
click at [433, 145] on label "True" at bounding box center [425, 144] width 53 height 29
click at [415, 145] on input "True" at bounding box center [411, 145] width 10 height 8
radio input "true"
radio input "false"
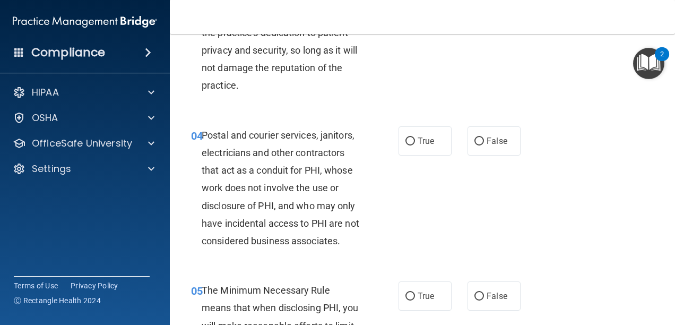
scroll to position [318, 0]
click at [433, 144] on label "True" at bounding box center [425, 140] width 53 height 29
click at [415, 144] on input "True" at bounding box center [411, 141] width 10 height 8
radio input "true"
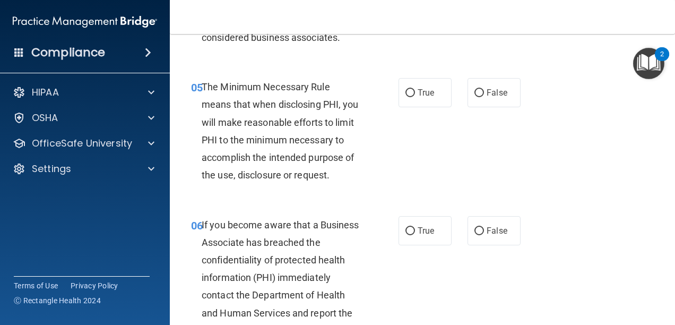
scroll to position [531, 0]
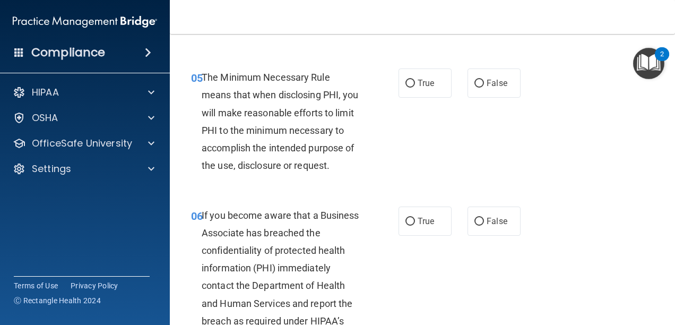
drag, startPoint x: 426, startPoint y: 88, endPoint x: 420, endPoint y: 99, distance: 12.3
click at [425, 90] on label "True" at bounding box center [425, 82] width 53 height 29
click at [415, 88] on input "True" at bounding box center [411, 84] width 10 height 8
radio input "true"
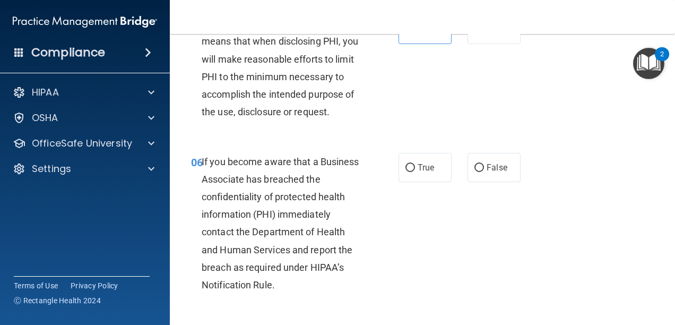
scroll to position [637, 0]
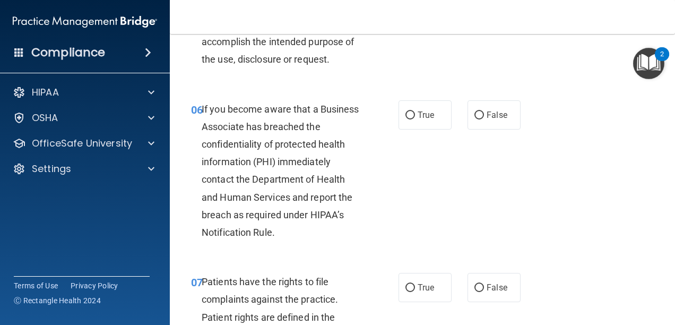
click at [418, 119] on span "True" at bounding box center [426, 115] width 16 height 10
click at [415, 119] on input "True" at bounding box center [411, 115] width 10 height 8
radio input "true"
click at [493, 119] on span "False" at bounding box center [497, 115] width 21 height 10
click at [484, 119] on input "False" at bounding box center [480, 115] width 10 height 8
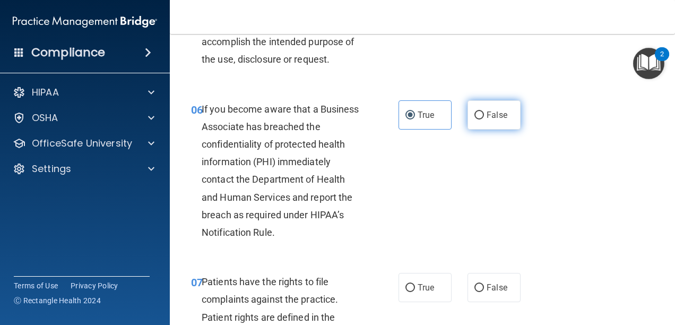
radio input "true"
radio input "false"
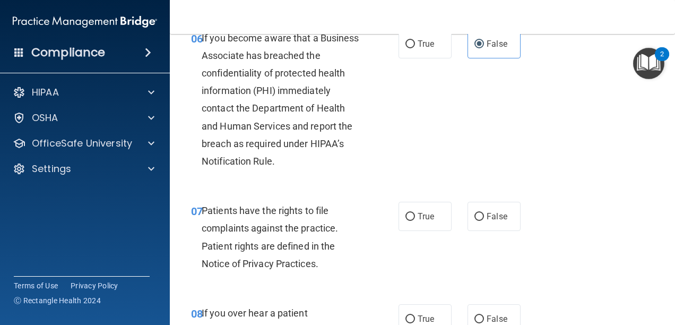
scroll to position [849, 0]
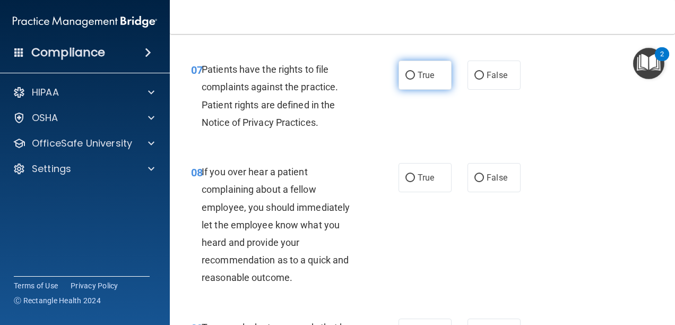
click at [438, 90] on label "True" at bounding box center [425, 75] width 53 height 29
click at [415, 80] on input "True" at bounding box center [411, 76] width 10 height 8
radio input "true"
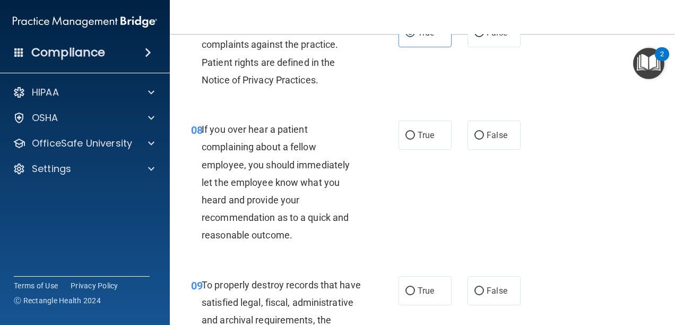
scroll to position [955, 0]
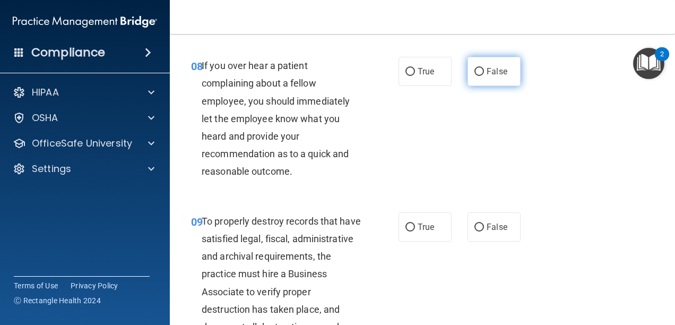
click at [475, 76] on input "False" at bounding box center [480, 72] width 10 height 8
radio input "true"
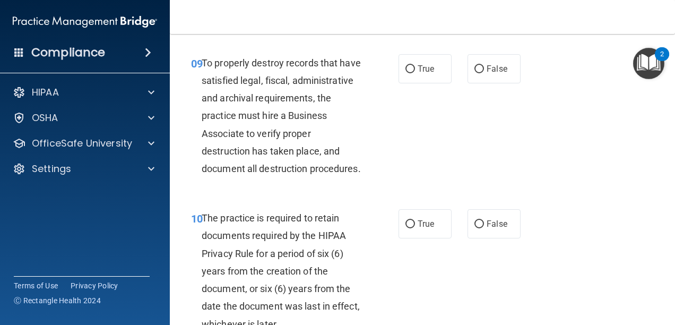
scroll to position [1115, 0]
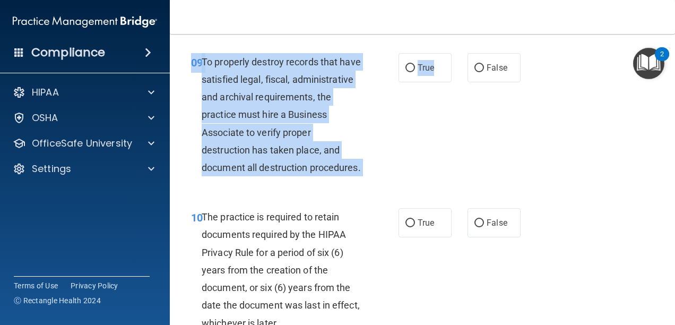
click at [432, 100] on div "09 To properly destroy records that have satisfied legal, fiscal, administrativ…" at bounding box center [422, 118] width 479 height 156
drag, startPoint x: 432, startPoint y: 100, endPoint x: 418, endPoint y: 89, distance: 18.1
click at [418, 73] on span "True" at bounding box center [426, 68] width 16 height 10
click at [415, 72] on input "True" at bounding box center [411, 68] width 10 height 8
radio input "true"
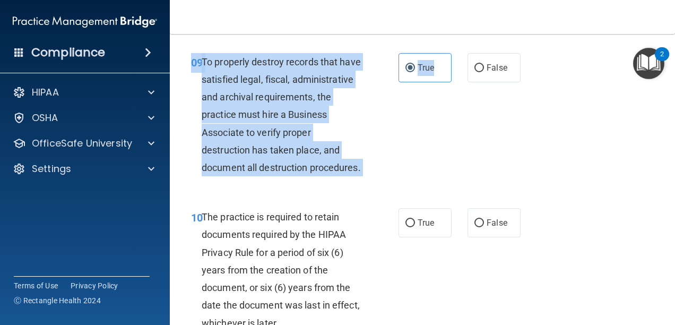
click at [404, 182] on div "09 To properly destroy records that have satisfied legal, fiscal, administrativ…" at bounding box center [294, 117] width 239 height 129
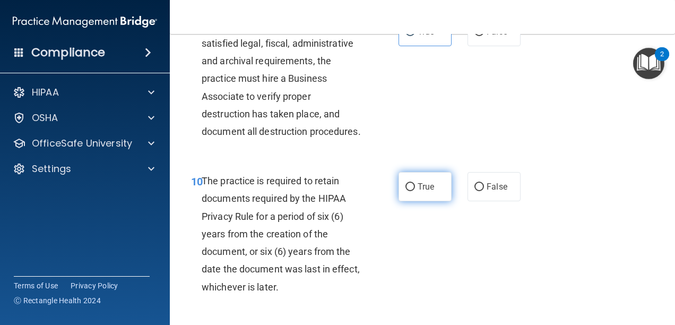
scroll to position [1221, 0]
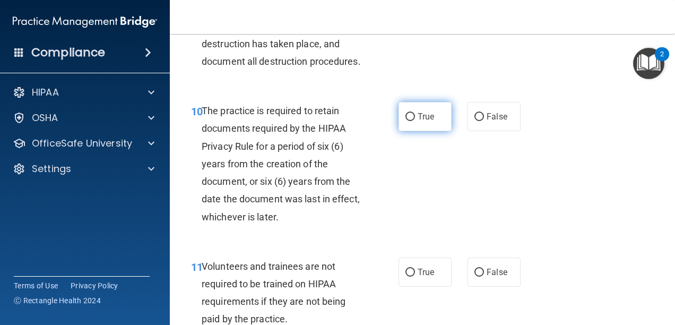
click at [434, 131] on label "True" at bounding box center [425, 116] width 53 height 29
click at [415, 121] on input "True" at bounding box center [411, 117] width 10 height 8
radio input "true"
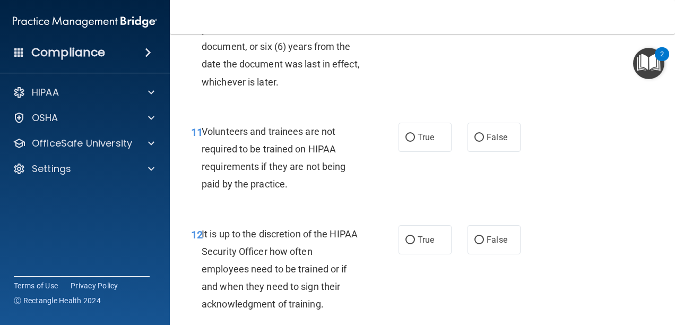
scroll to position [1380, 0]
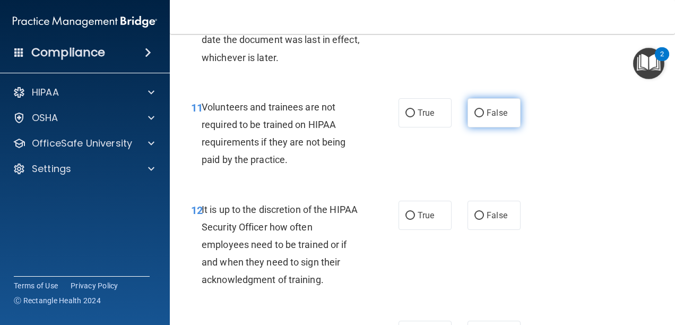
click at [474, 127] on label "False" at bounding box center [494, 112] width 53 height 29
click at [475, 117] on input "False" at bounding box center [480, 113] width 10 height 8
radio input "true"
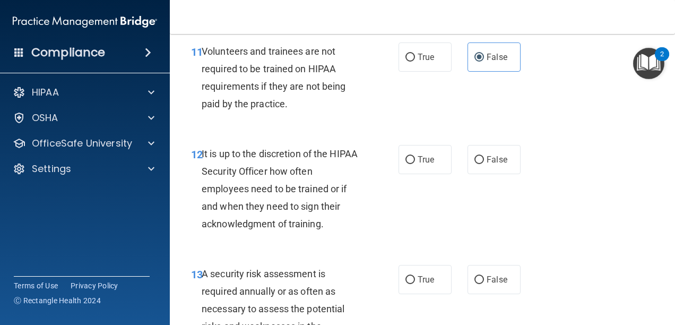
scroll to position [1486, 0]
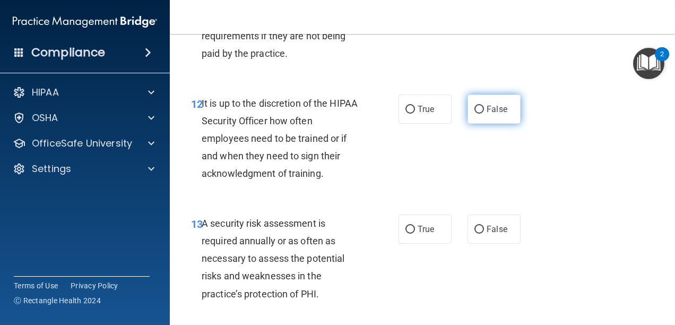
click at [479, 114] on input "False" at bounding box center [480, 110] width 10 height 8
radio input "true"
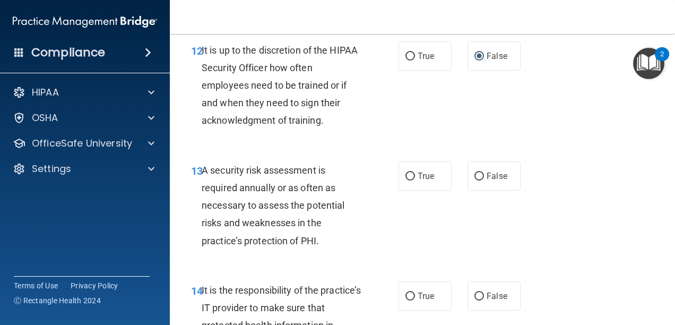
scroll to position [1592, 0]
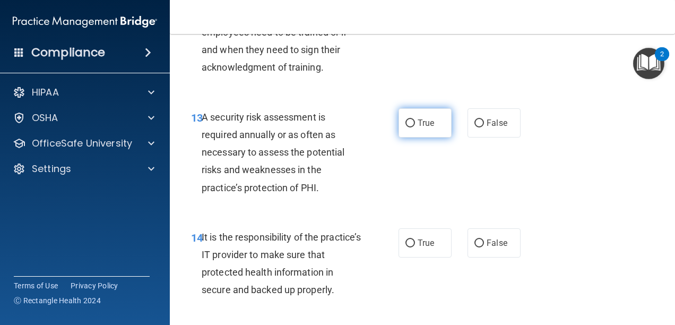
click at [433, 137] on label "True" at bounding box center [425, 122] width 53 height 29
click at [415, 127] on input "True" at bounding box center [411, 123] width 10 height 8
radio input "true"
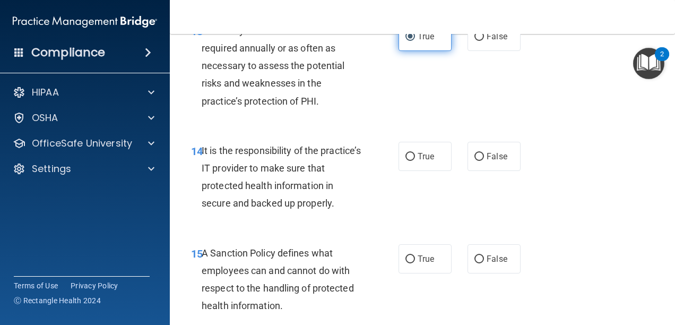
scroll to position [1699, 0]
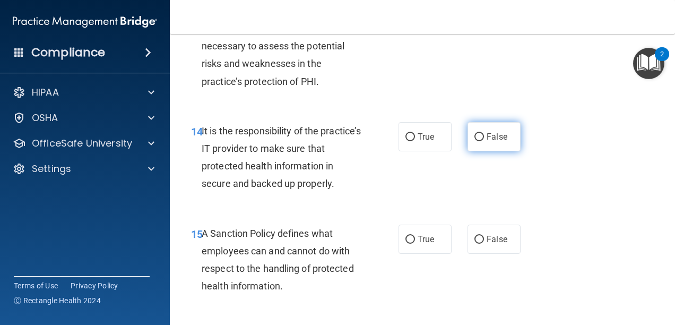
click at [496, 142] on span "False" at bounding box center [497, 137] width 21 height 10
click at [484, 141] on input "False" at bounding box center [480, 137] width 10 height 8
radio input "true"
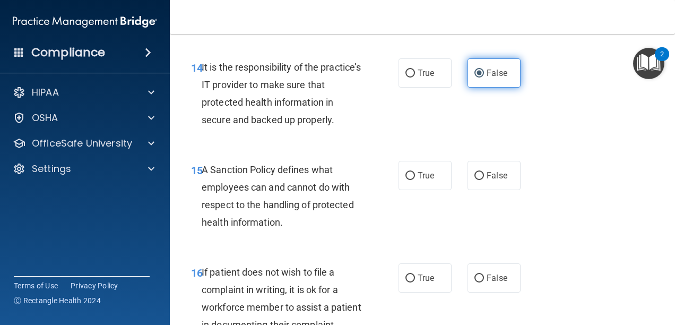
scroll to position [1858, 0]
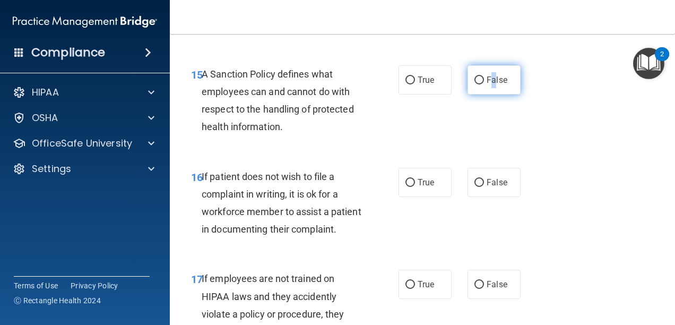
click at [487, 94] on label "False" at bounding box center [494, 79] width 53 height 29
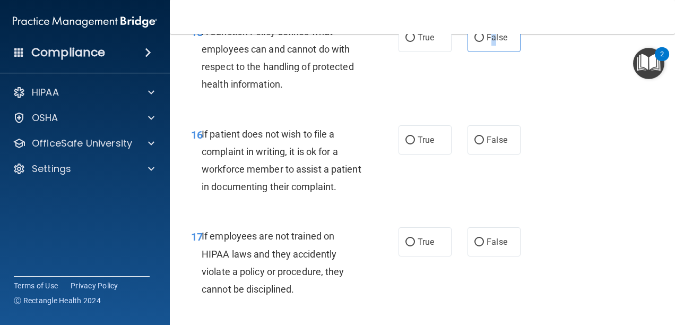
scroll to position [1805, 0]
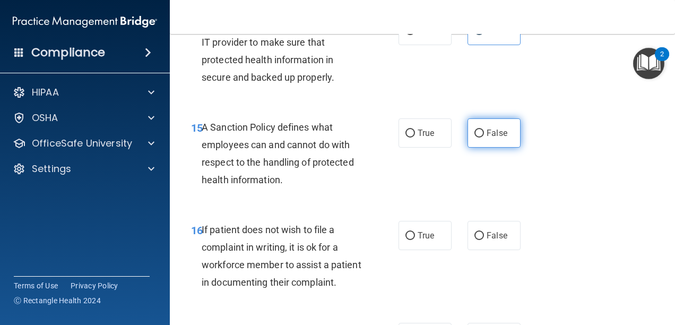
click at [487, 138] on span "False" at bounding box center [497, 133] width 21 height 10
click at [482, 137] on input "False" at bounding box center [480, 134] width 10 height 8
radio input "true"
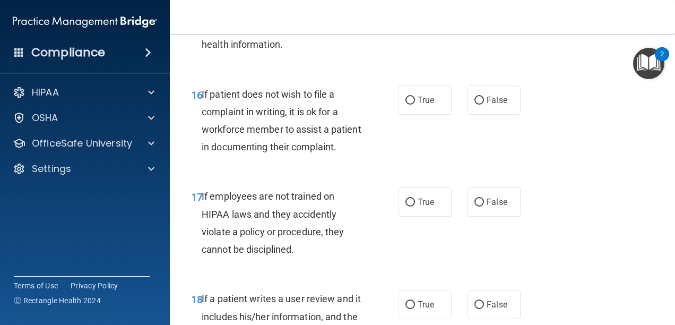
scroll to position [1964, 0]
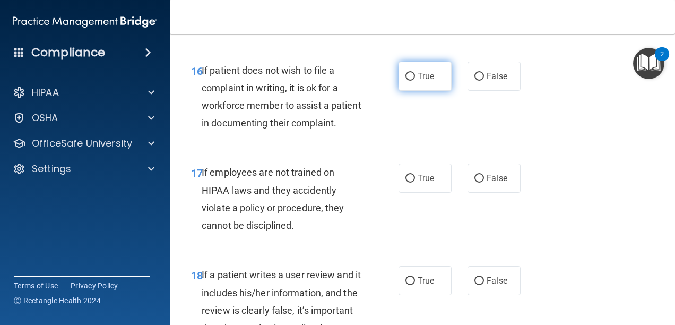
click at [422, 81] on span "True" at bounding box center [426, 76] width 16 height 10
click at [415, 81] on input "True" at bounding box center [411, 77] width 10 height 8
radio input "true"
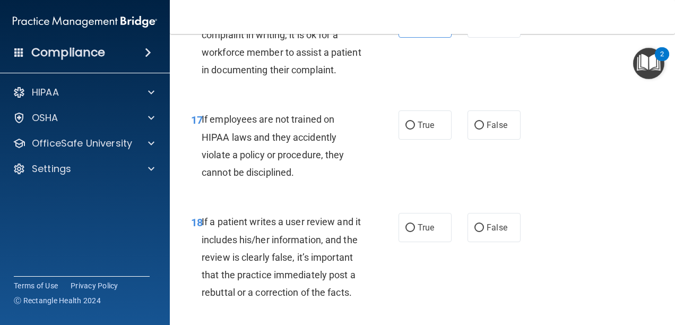
scroll to position [2070, 0]
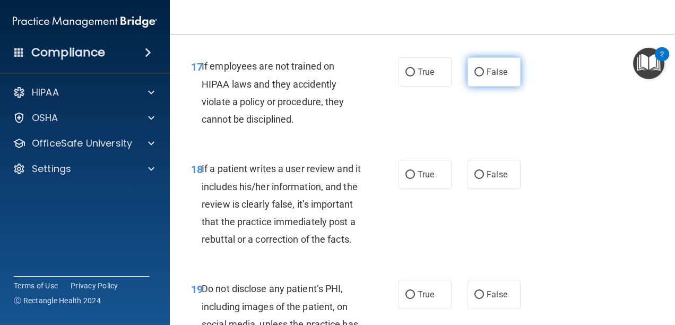
click at [494, 77] on span "False" at bounding box center [497, 72] width 21 height 10
click at [484, 76] on input "False" at bounding box center [480, 72] width 10 height 8
radio input "true"
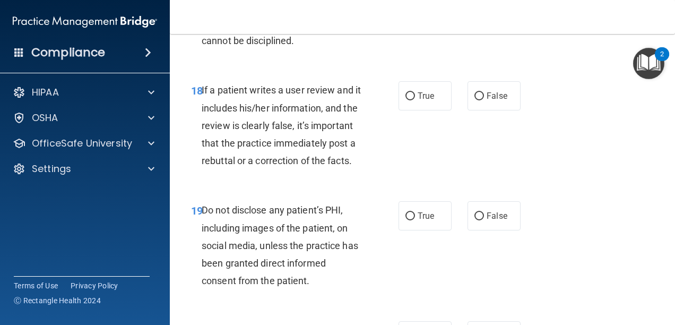
scroll to position [2123, 0]
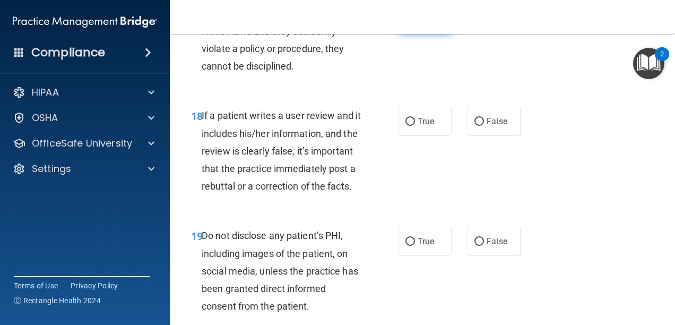
click at [413, 33] on label "True" at bounding box center [425, 18] width 53 height 29
click at [413, 23] on input "True" at bounding box center [411, 19] width 10 height 8
radio input "true"
radio input "false"
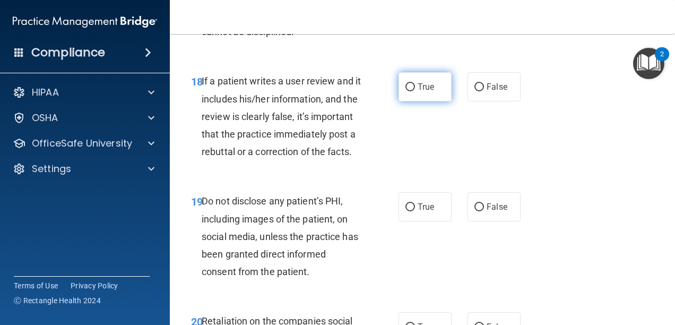
scroll to position [2176, 0]
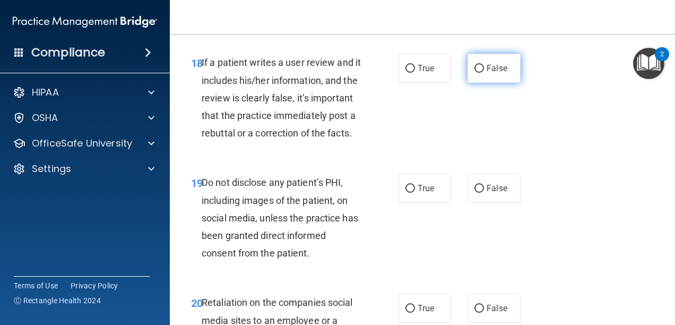
click at [480, 83] on label "False" at bounding box center [494, 68] width 53 height 29
click at [480, 73] on input "False" at bounding box center [480, 69] width 10 height 8
radio input "true"
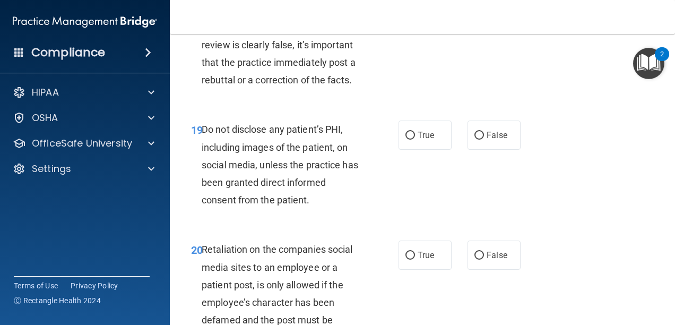
scroll to position [2282, 0]
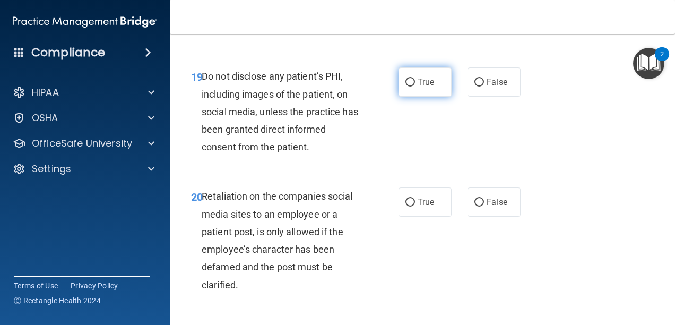
click at [414, 97] on label "True" at bounding box center [425, 81] width 53 height 29
click at [414, 87] on input "True" at bounding box center [411, 83] width 10 height 8
radio input "true"
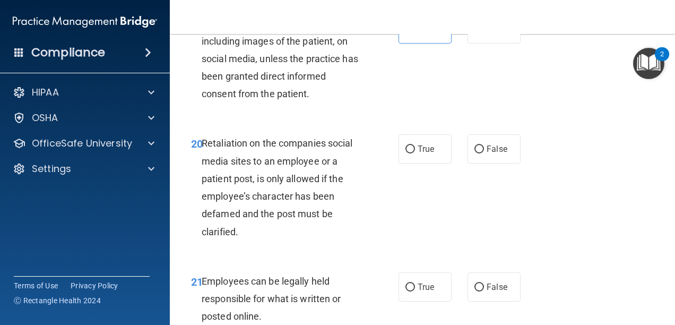
scroll to position [2389, 0]
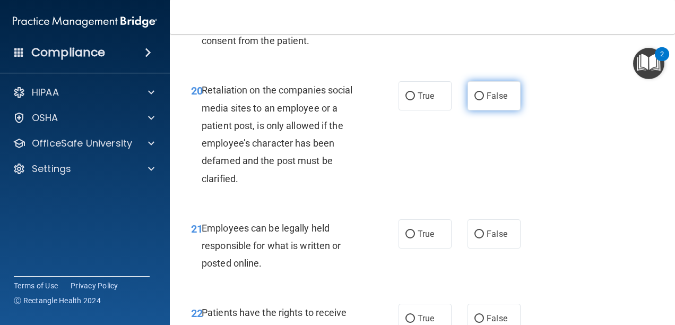
click at [470, 110] on label "False" at bounding box center [494, 95] width 53 height 29
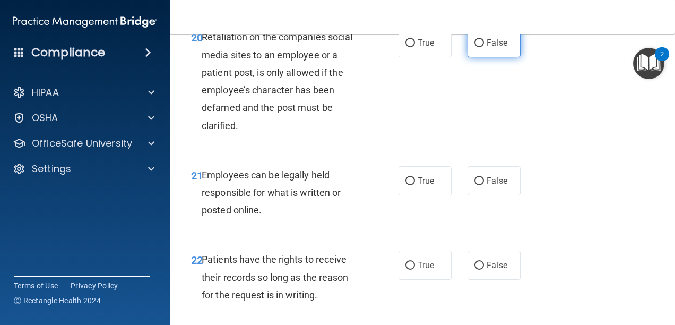
click at [480, 57] on label "False" at bounding box center [494, 42] width 53 height 29
click at [480, 47] on input "False" at bounding box center [480, 43] width 10 height 8
radio input "true"
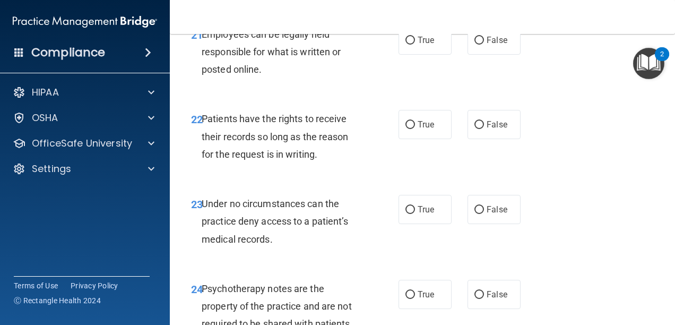
scroll to position [2601, 0]
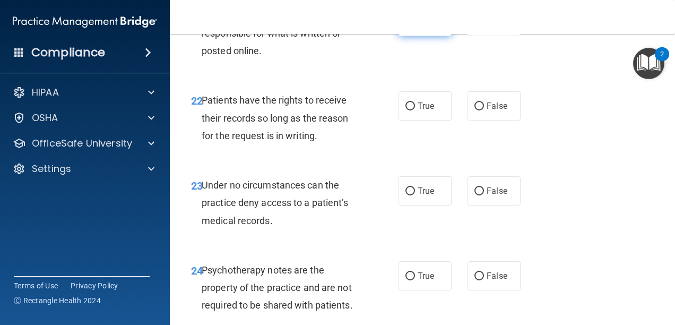
click at [424, 27] on span "True" at bounding box center [426, 21] width 16 height 10
click at [415, 26] on input "True" at bounding box center [411, 22] width 10 height 8
radio input "true"
click at [479, 120] on label "False" at bounding box center [494, 105] width 53 height 29
click at [479, 110] on input "False" at bounding box center [480, 106] width 10 height 8
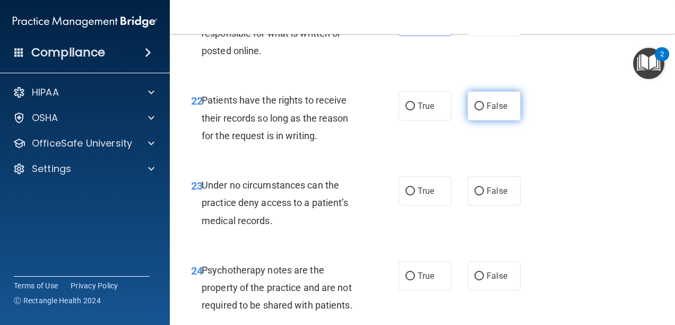
radio input "true"
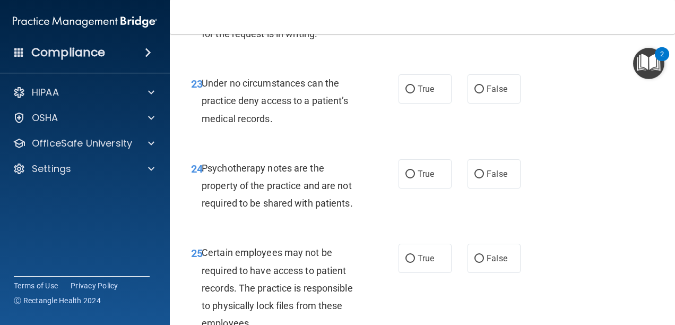
scroll to position [2707, 0]
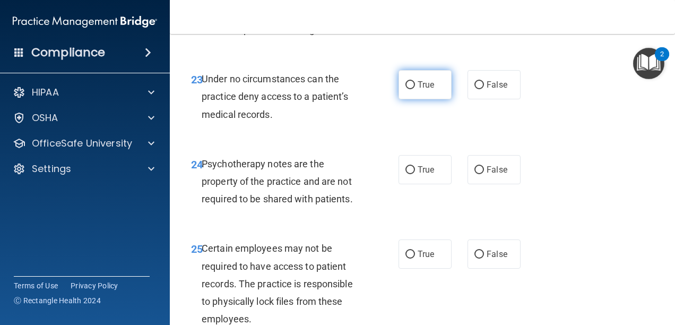
click at [423, 90] on span "True" at bounding box center [426, 85] width 16 height 10
click at [415, 89] on input "True" at bounding box center [411, 85] width 10 height 8
radio input "true"
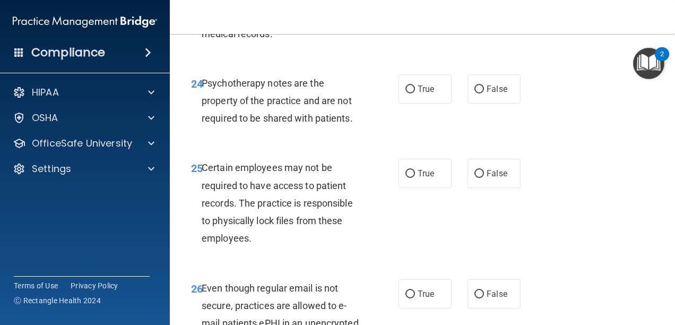
scroll to position [2813, 0]
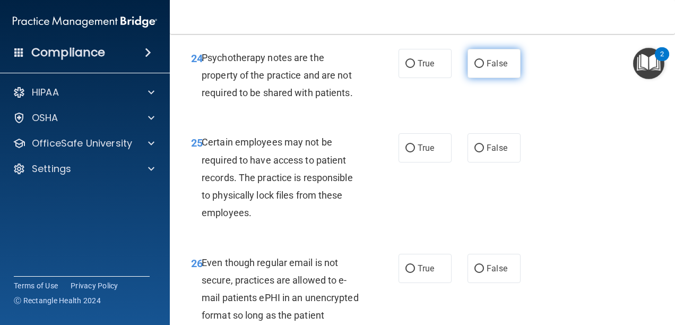
click at [480, 78] on label "False" at bounding box center [494, 63] width 53 height 29
click at [480, 68] on input "False" at bounding box center [480, 64] width 10 height 8
radio input "true"
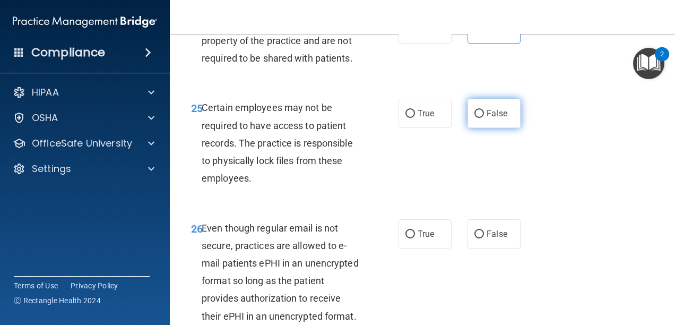
scroll to position [2866, 0]
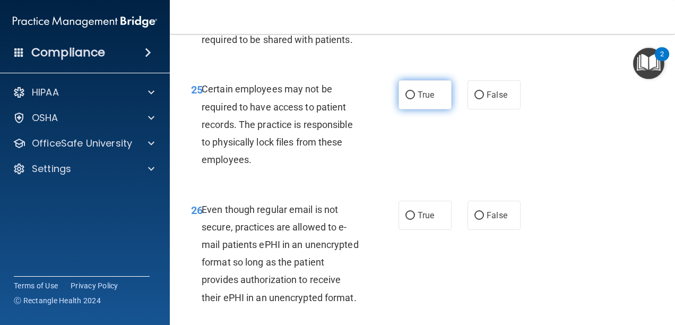
click at [409, 109] on label "True" at bounding box center [425, 94] width 53 height 29
click at [409, 99] on input "True" at bounding box center [411, 95] width 10 height 8
radio input "true"
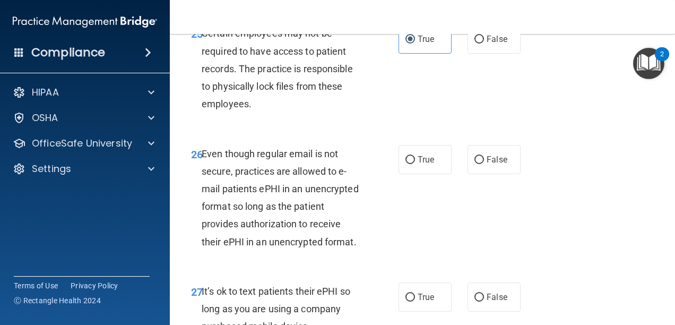
scroll to position [2972, 0]
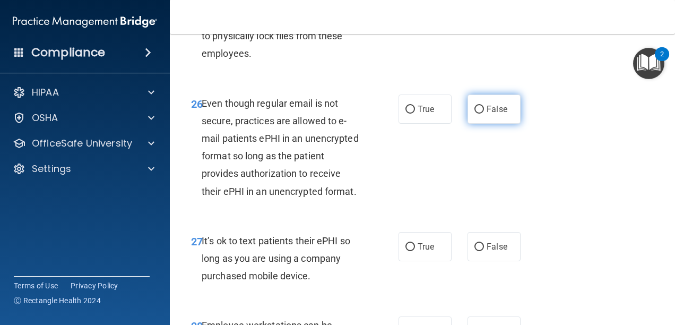
click at [479, 124] on label "False" at bounding box center [494, 108] width 53 height 29
click at [479, 114] on input "False" at bounding box center [480, 110] width 10 height 8
radio input "true"
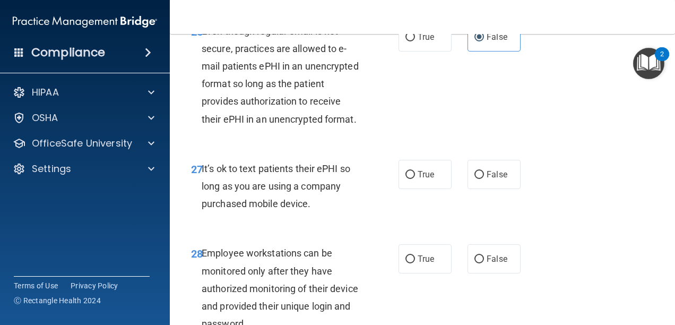
scroll to position [3185, 0]
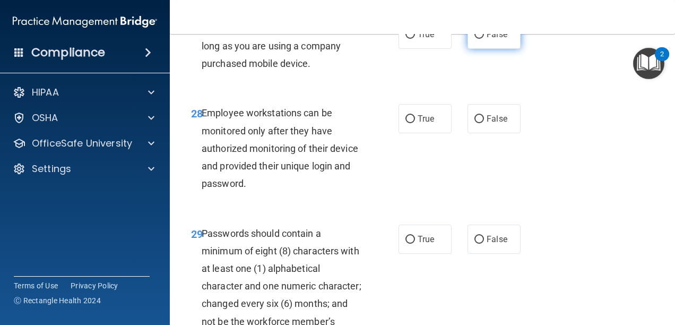
click at [475, 49] on label "False" at bounding box center [494, 34] width 53 height 29
click at [475, 39] on input "False" at bounding box center [480, 35] width 10 height 8
radio input "true"
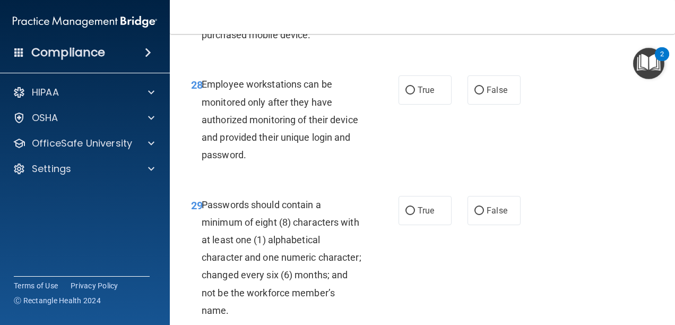
scroll to position [3238, 0]
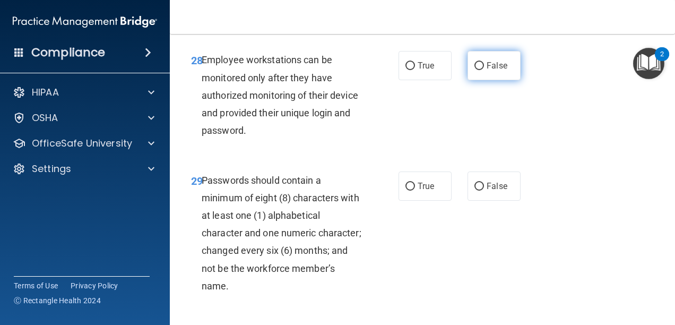
click at [475, 70] on input "False" at bounding box center [480, 66] width 10 height 8
radio input "true"
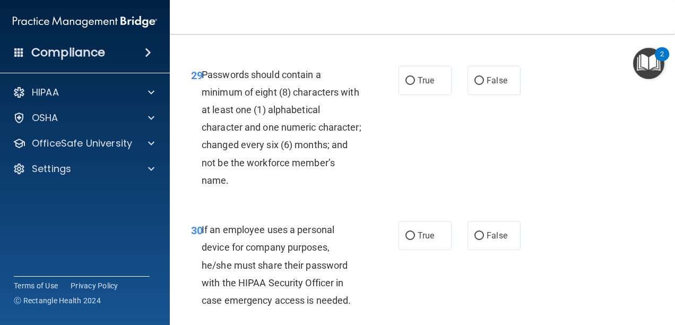
scroll to position [3344, 0]
click at [444, 94] on label "True" at bounding box center [425, 79] width 53 height 29
click at [415, 84] on input "True" at bounding box center [411, 80] width 10 height 8
radio input "true"
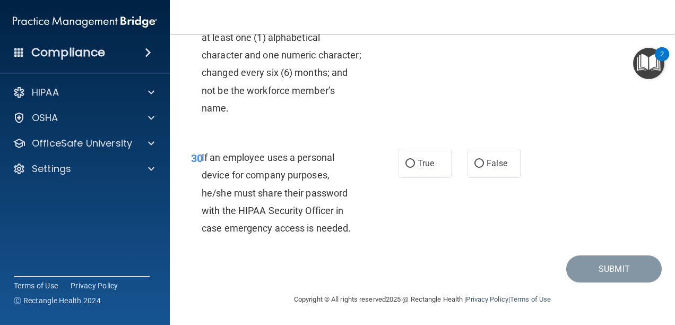
scroll to position [3503, 0]
click at [488, 169] on label "False" at bounding box center [494, 163] width 53 height 29
click at [484, 168] on input "False" at bounding box center [480, 164] width 10 height 8
radio input "true"
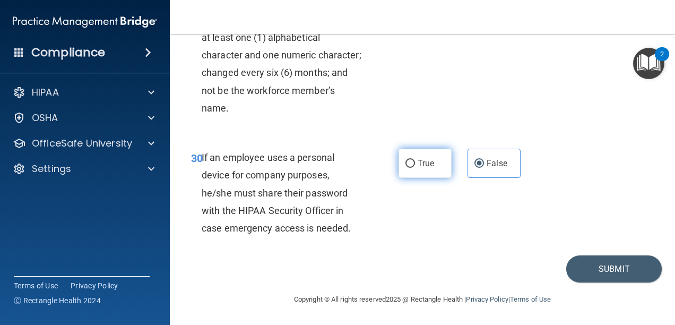
click at [406, 161] on input "True" at bounding box center [411, 164] width 10 height 8
radio input "true"
radio input "false"
click at [604, 253] on div "30 If an employee uses a personal device for company purposes, he/she must shar…" at bounding box center [422, 195] width 479 height 120
drag, startPoint x: 609, startPoint y: 264, endPoint x: 612, endPoint y: 258, distance: 6.7
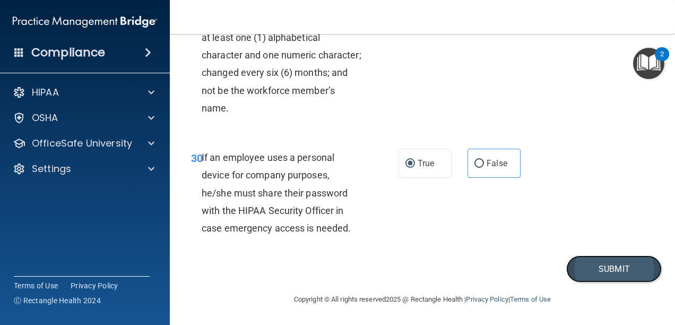
click at [611, 258] on button "Submit" at bounding box center [614, 268] width 96 height 27
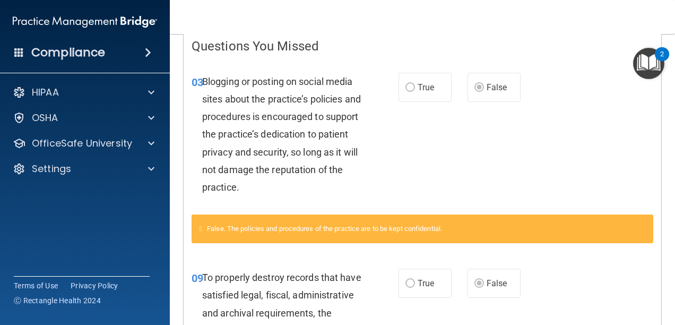
scroll to position [3, 0]
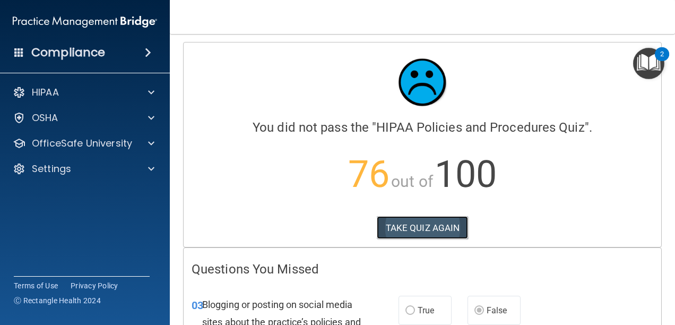
drag, startPoint x: 461, startPoint y: 163, endPoint x: 398, endPoint y: 235, distance: 95.5
click at [398, 235] on button "TAKE QUIZ AGAIN" at bounding box center [423, 227] width 92 height 23
click at [398, 234] on button "TAKE QUIZ AGAIN" at bounding box center [423, 227] width 92 height 23
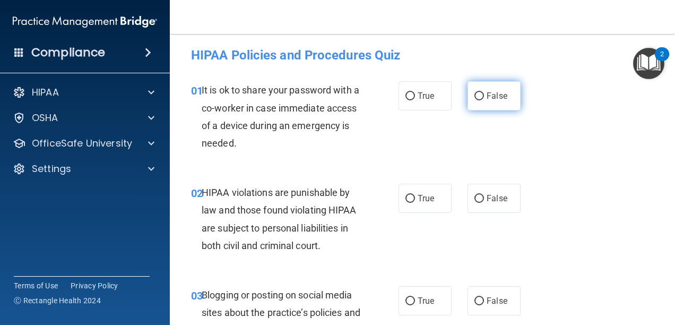
click at [468, 104] on label "False" at bounding box center [494, 95] width 53 height 29
click at [475, 100] on input "False" at bounding box center [480, 96] width 10 height 8
radio input "true"
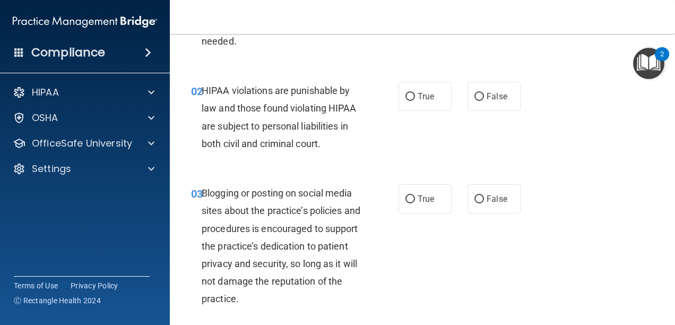
scroll to position [109, 0]
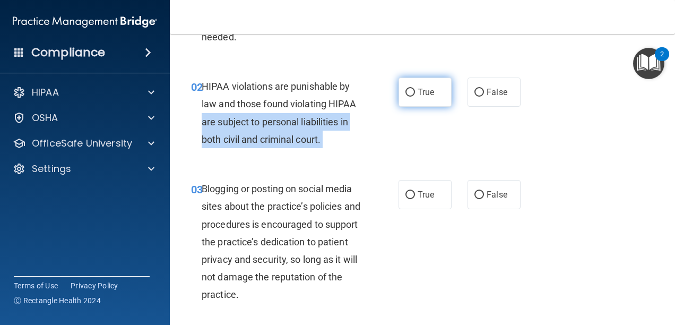
click at [527, 77] on ng-form "02 HIPAA violations are punishable by law and those found violating HIPAA are s…" at bounding box center [527, 77] width 0 height 0
drag, startPoint x: 410, startPoint y: 102, endPoint x: 411, endPoint y: 97, distance: 5.3
click at [411, 97] on input "True" at bounding box center [411, 93] width 10 height 8
radio input "true"
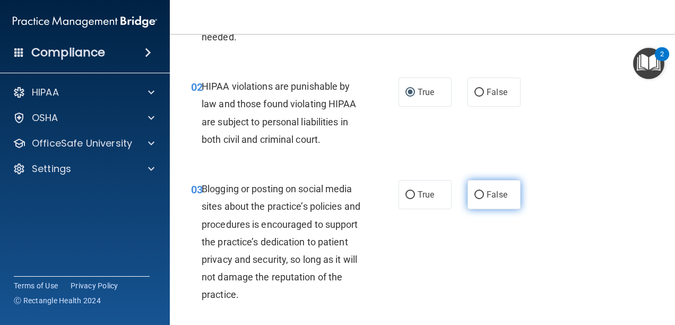
drag, startPoint x: 462, startPoint y: 180, endPoint x: 468, endPoint y: 187, distance: 9.1
click at [462, 180] on div at bounding box center [460, 180] width 16 height 1
click at [473, 202] on label "False" at bounding box center [494, 194] width 53 height 29
click at [475, 199] on input "False" at bounding box center [480, 195] width 10 height 8
radio input "true"
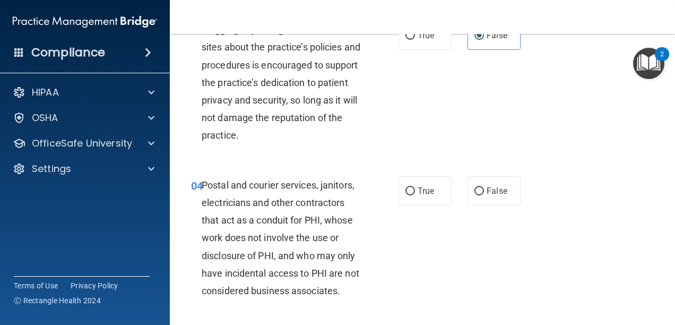
scroll to position [321, 0]
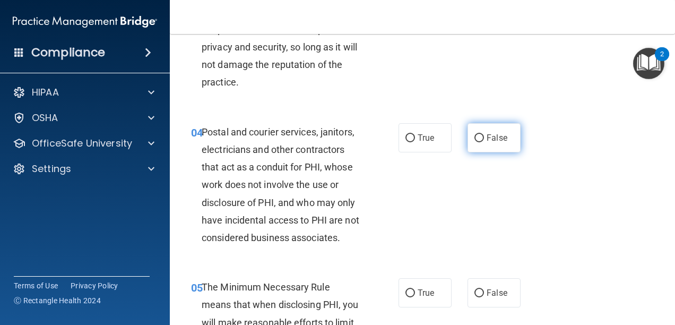
click at [468, 142] on label "False" at bounding box center [494, 137] width 53 height 29
click at [475, 142] on input "False" at bounding box center [480, 138] width 10 height 8
radio input "true"
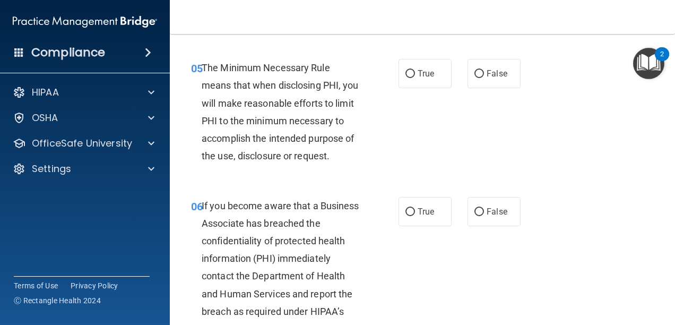
scroll to position [480, 0]
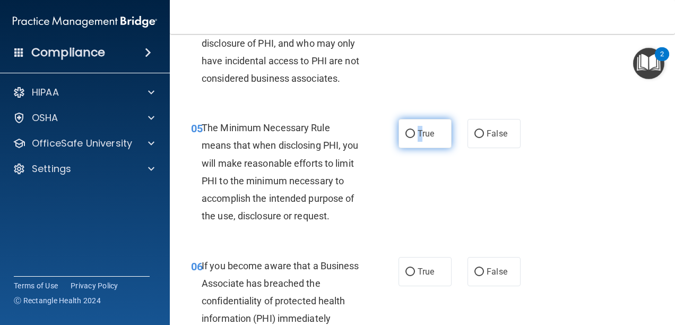
click at [417, 128] on label "True" at bounding box center [425, 133] width 53 height 29
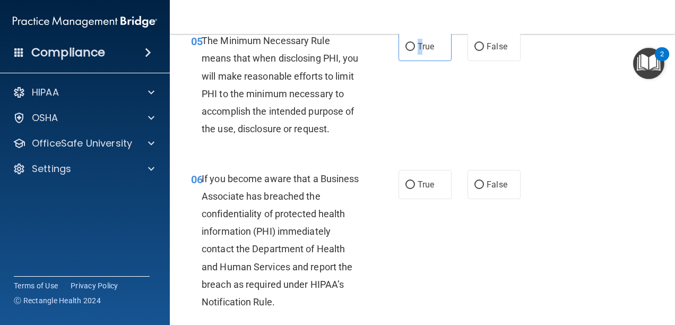
scroll to position [587, 0]
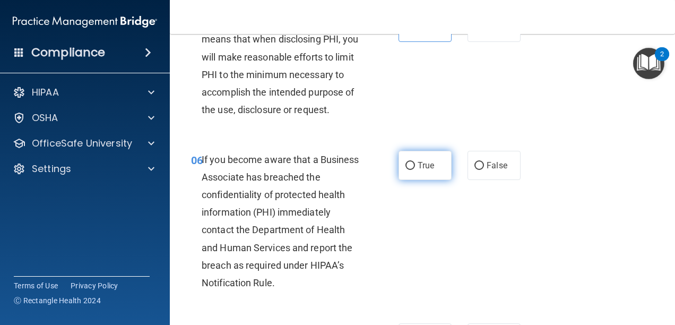
click at [417, 154] on label "True" at bounding box center [425, 165] width 53 height 29
click at [415, 162] on input "True" at bounding box center [411, 166] width 10 height 8
radio input "true"
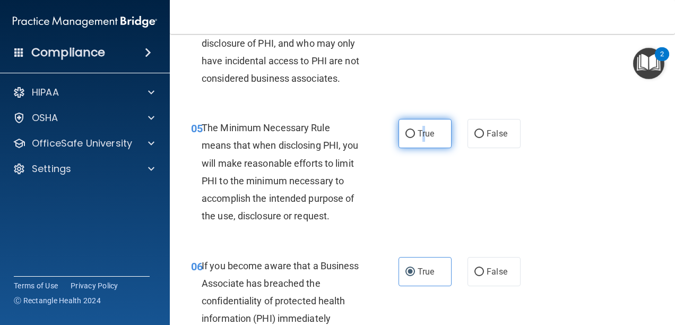
click at [420, 141] on label "True" at bounding box center [425, 133] width 53 height 29
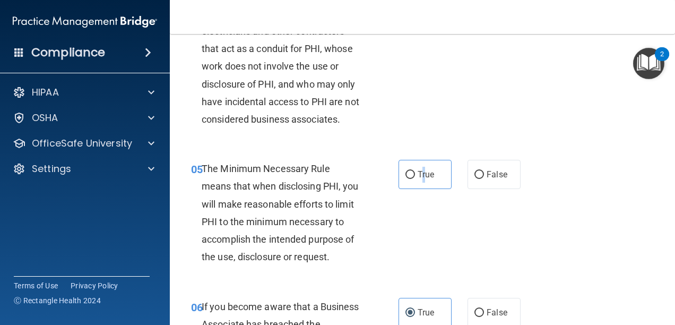
scroll to position [427, 0]
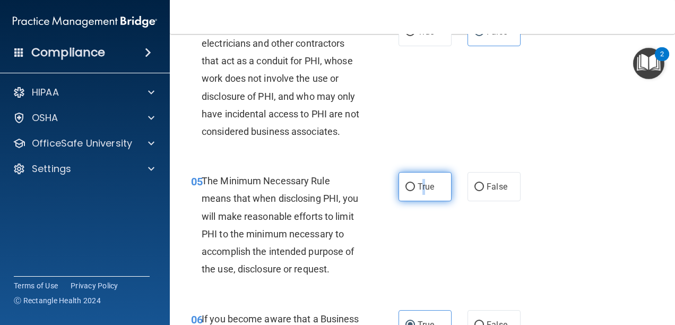
click at [407, 183] on input "True" at bounding box center [411, 187] width 10 height 8
radio input "true"
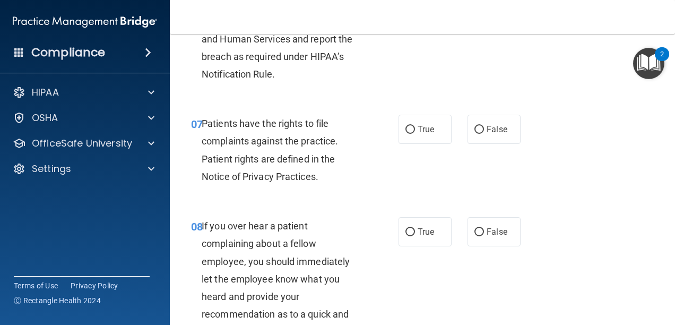
scroll to position [799, 0]
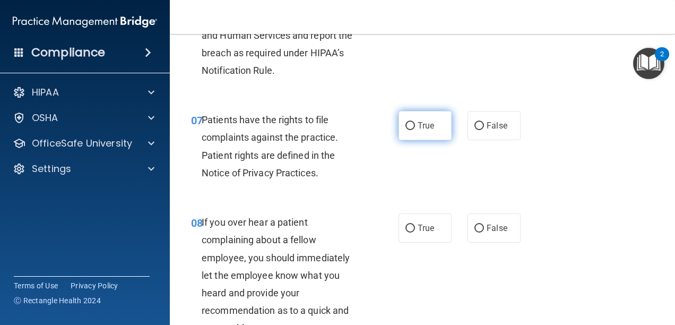
click at [412, 140] on label "True" at bounding box center [425, 125] width 53 height 29
click at [412, 130] on input "True" at bounding box center [411, 126] width 10 height 8
radio input "true"
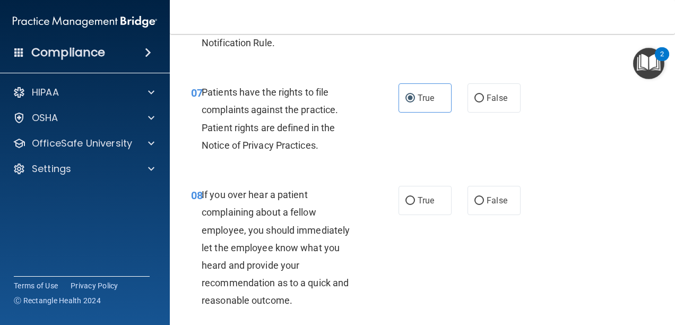
scroll to position [905, 0]
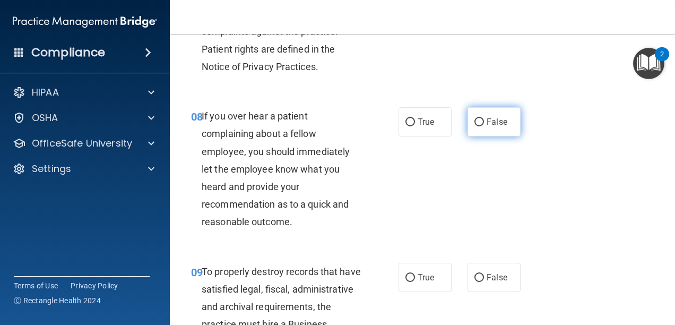
click at [487, 127] on span "False" at bounding box center [497, 122] width 21 height 10
click at [484, 126] on input "False" at bounding box center [480, 122] width 10 height 8
radio input "true"
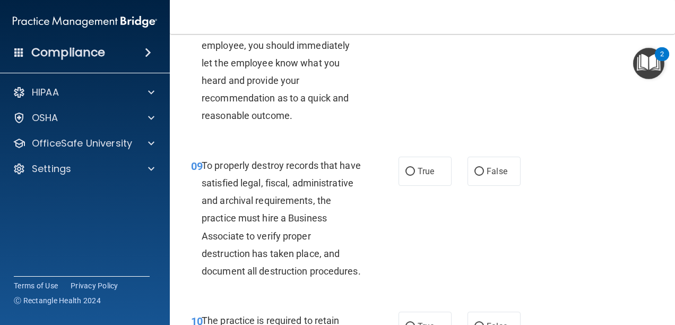
scroll to position [1064, 0]
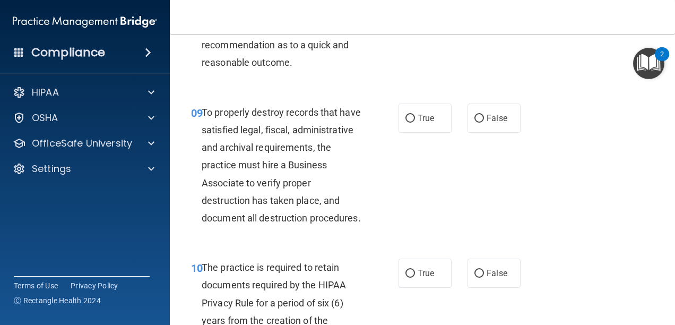
click at [487, 123] on span "False" at bounding box center [497, 118] width 21 height 10
click at [484, 123] on input "False" at bounding box center [480, 119] width 10 height 8
radio input "true"
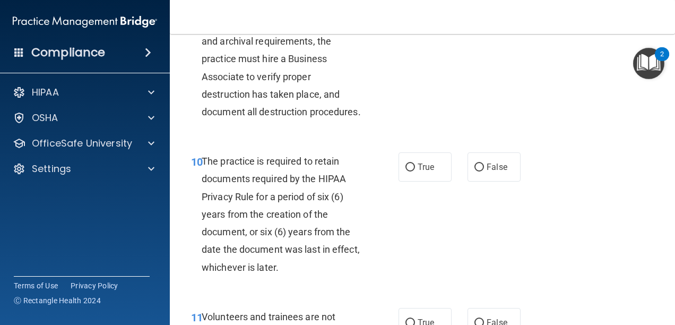
scroll to position [1223, 0]
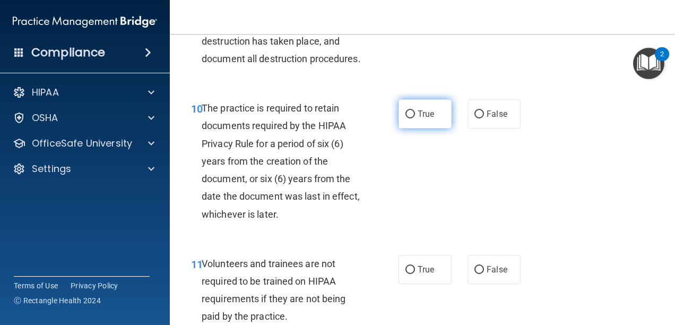
click at [438, 128] on label "True" at bounding box center [425, 113] width 53 height 29
click at [415, 118] on input "True" at bounding box center [411, 114] width 10 height 8
radio input "true"
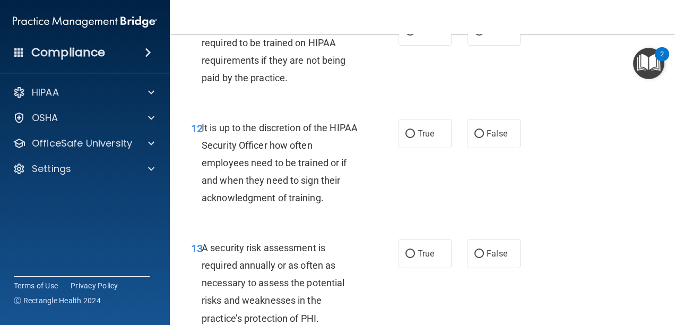
scroll to position [1436, 0]
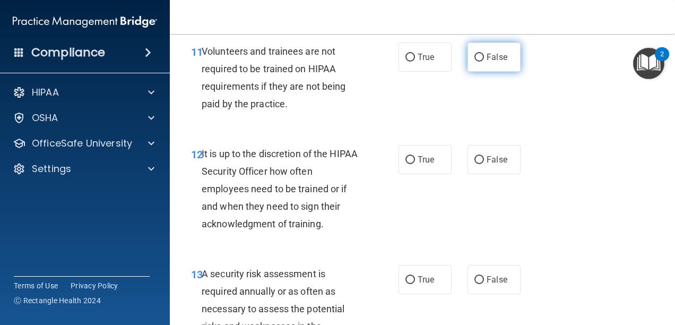
click at [487, 62] on span "False" at bounding box center [497, 57] width 21 height 10
click at [484, 62] on input "False" at bounding box center [480, 58] width 10 height 8
radio input "true"
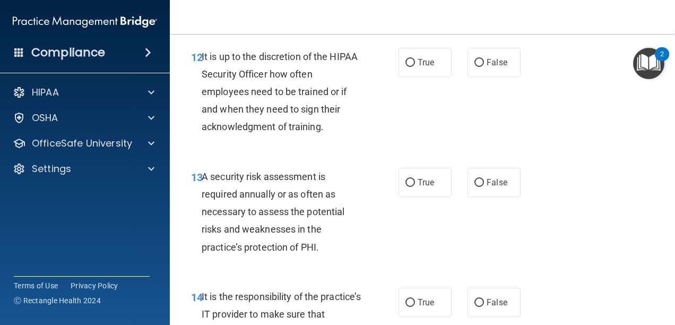
scroll to position [1542, 0]
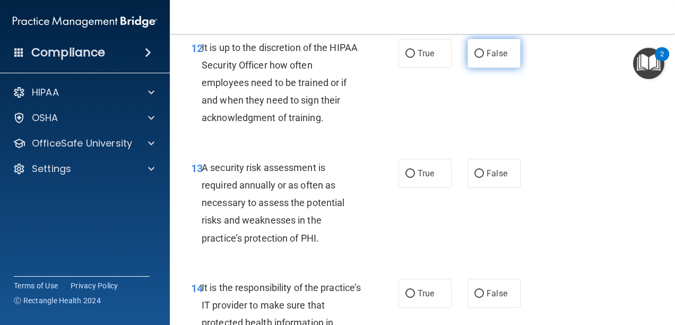
click at [484, 68] on label "False" at bounding box center [494, 53] width 53 height 29
click at [484, 58] on input "False" at bounding box center [480, 54] width 10 height 8
radio input "true"
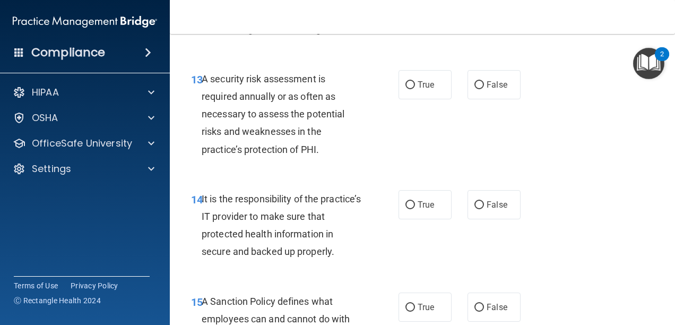
scroll to position [1648, 0]
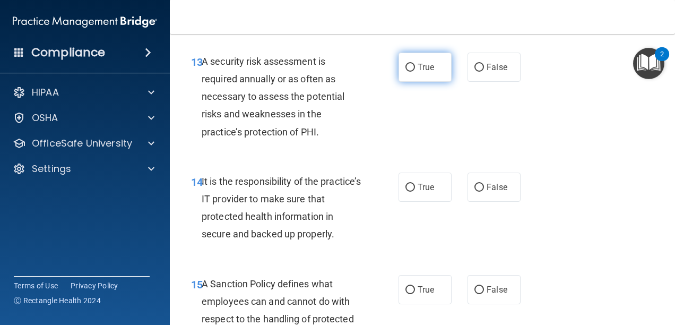
click at [428, 82] on label "True" at bounding box center [425, 67] width 53 height 29
click at [415, 72] on input "True" at bounding box center [411, 68] width 10 height 8
radio input "true"
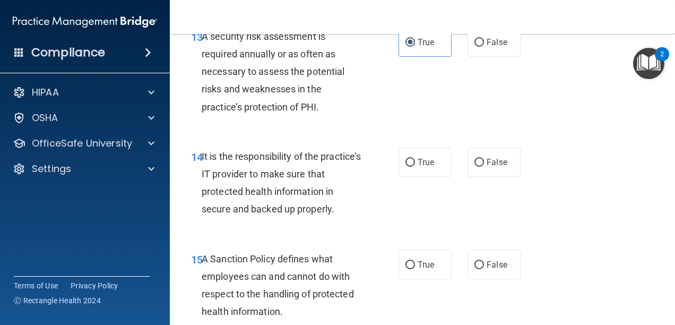
scroll to position [1701, 0]
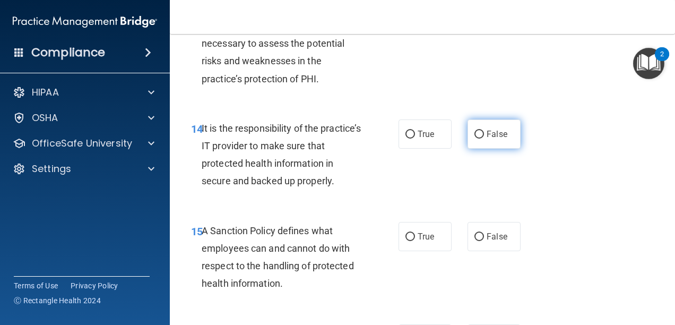
click at [468, 149] on label "False" at bounding box center [494, 133] width 53 height 29
click at [475, 139] on input "False" at bounding box center [480, 135] width 10 height 8
radio input "true"
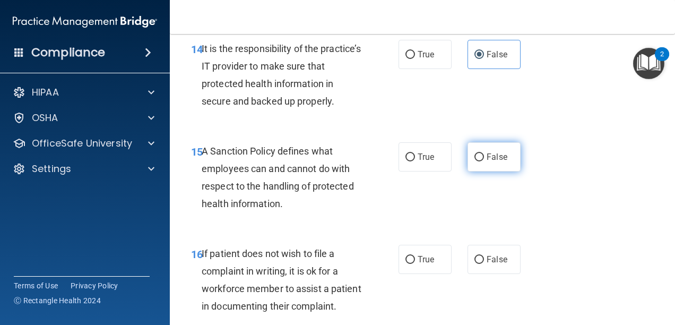
scroll to position [1807, 0]
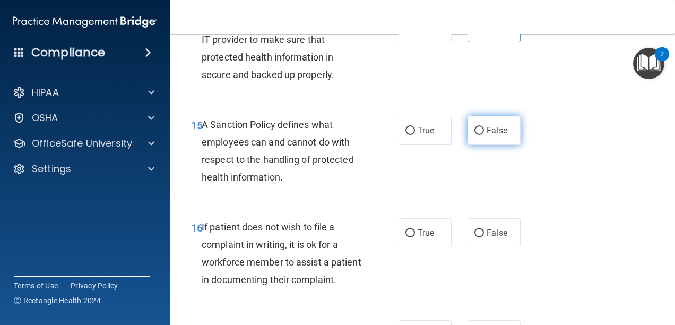
click at [484, 145] on label "False" at bounding box center [494, 130] width 53 height 29
click at [484, 135] on input "False" at bounding box center [480, 131] width 10 height 8
radio input "true"
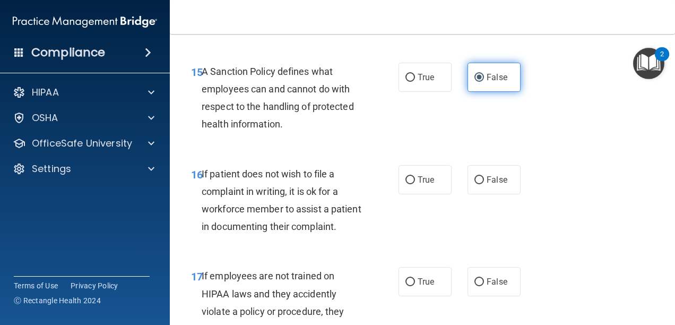
scroll to position [1913, 0]
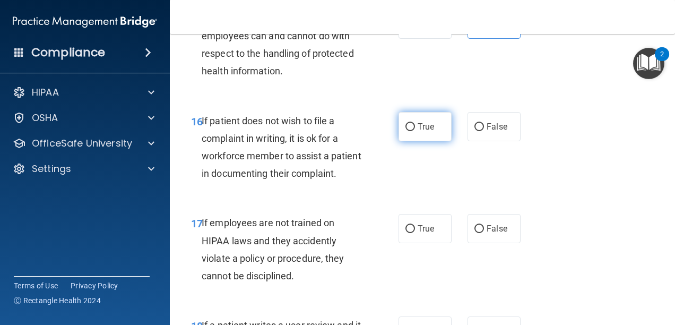
click at [433, 141] on label "True" at bounding box center [425, 126] width 53 height 29
click at [415, 131] on input "True" at bounding box center [411, 127] width 10 height 8
radio input "true"
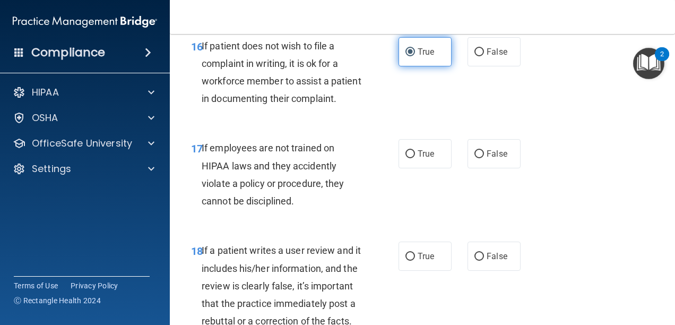
scroll to position [2020, 0]
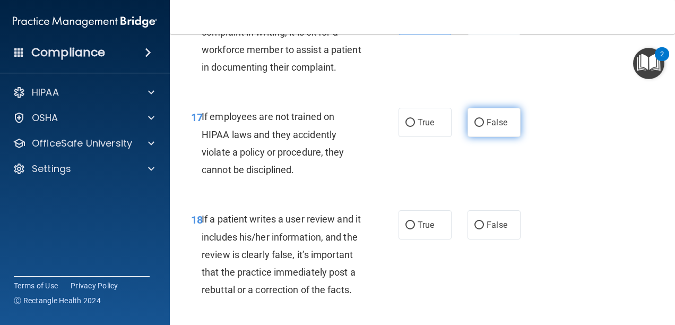
click at [482, 137] on label "False" at bounding box center [494, 122] width 53 height 29
click at [482, 127] on input "False" at bounding box center [480, 123] width 10 height 8
radio input "true"
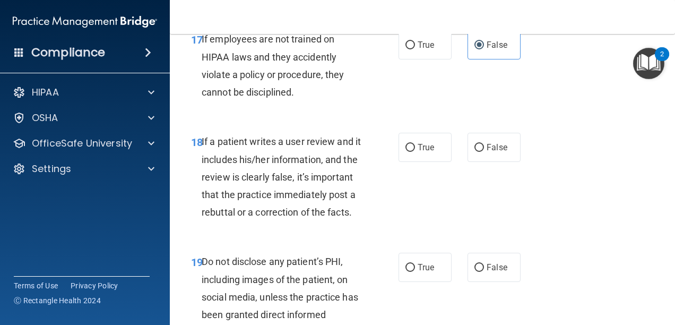
scroll to position [2126, 0]
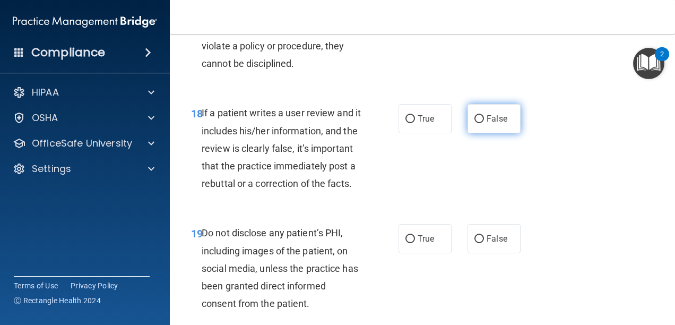
click at [469, 133] on label "False" at bounding box center [494, 118] width 53 height 29
click at [475, 123] on input "False" at bounding box center [480, 119] width 10 height 8
radio input "true"
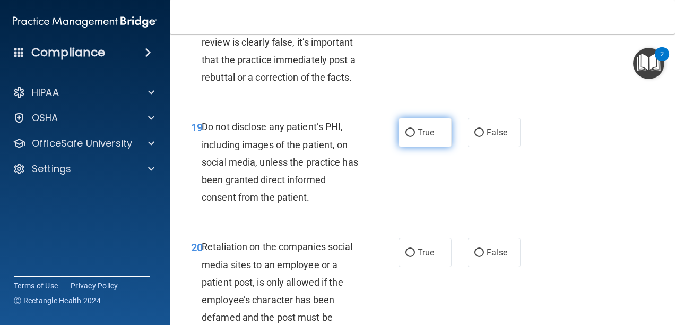
click at [435, 147] on label "True" at bounding box center [425, 132] width 53 height 29
click at [415, 137] on input "True" at bounding box center [411, 133] width 10 height 8
radio input "true"
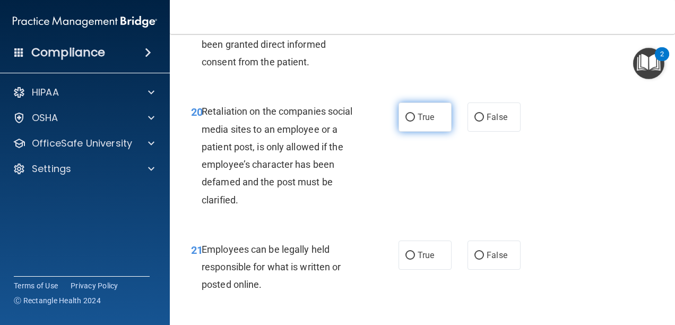
scroll to position [2391, 0]
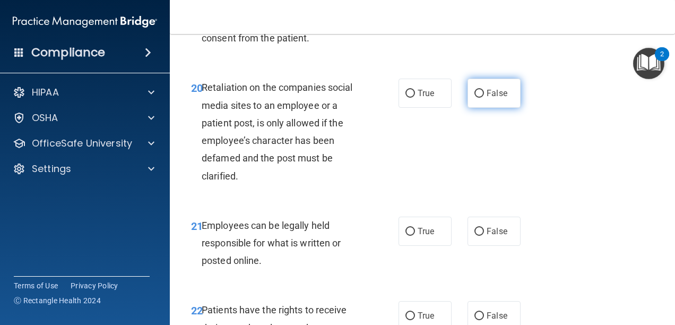
click at [468, 108] on label "False" at bounding box center [494, 93] width 53 height 29
click at [475, 98] on input "False" at bounding box center [480, 94] width 10 height 8
radio input "true"
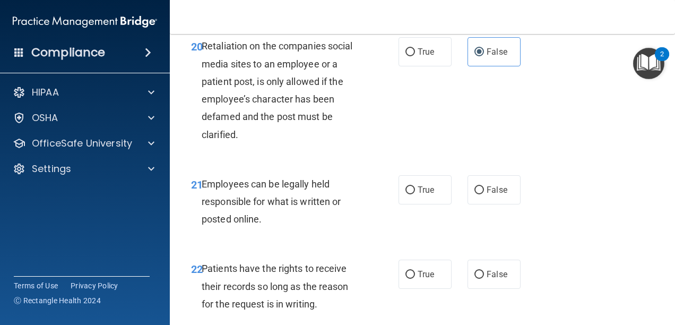
scroll to position [2497, 0]
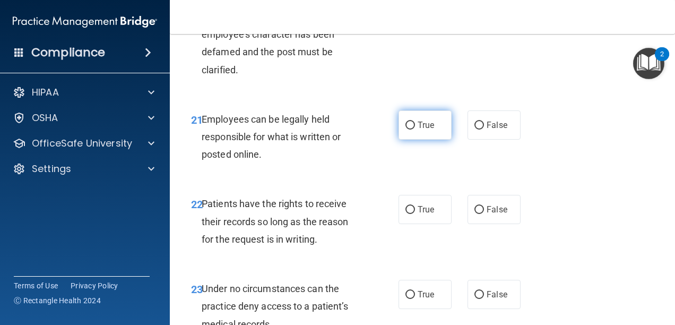
click at [428, 140] on label "True" at bounding box center [425, 124] width 53 height 29
click at [415, 130] on input "True" at bounding box center [411, 126] width 10 height 8
radio input "true"
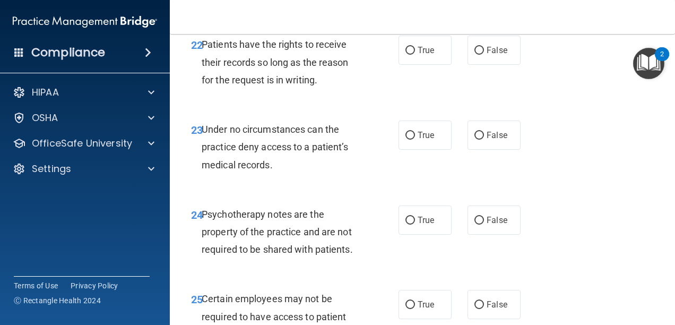
scroll to position [2603, 0]
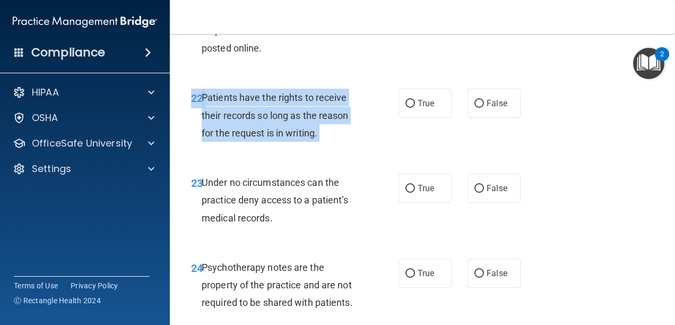
click at [416, 160] on div "22 Patients have the rights to receive their records so long as the reason for …" at bounding box center [422, 117] width 479 height 85
drag, startPoint x: 416, startPoint y: 189, endPoint x: 414, endPoint y: 182, distance: 7.1
click at [414, 118] on label "True" at bounding box center [425, 103] width 53 height 29
click at [414, 108] on input "True" at bounding box center [411, 104] width 10 height 8
radio input "true"
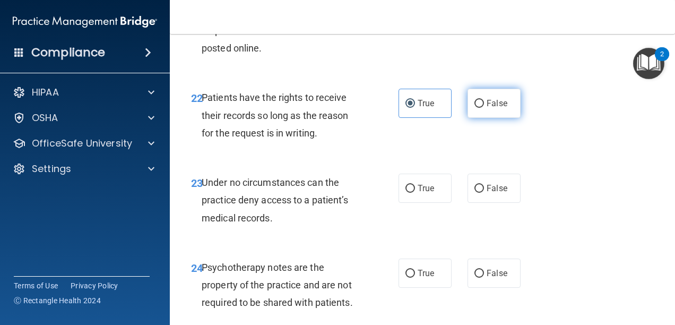
click at [477, 108] on input "False" at bounding box center [480, 104] width 10 height 8
radio input "true"
radio input "false"
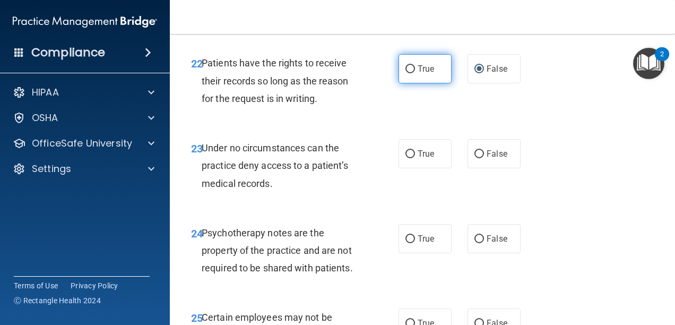
scroll to position [2657, 0]
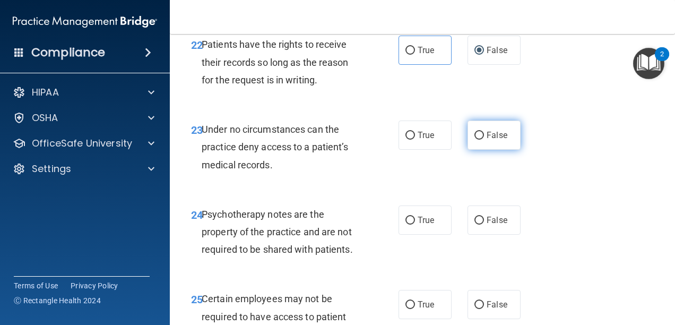
click at [505, 150] on label "False" at bounding box center [494, 134] width 53 height 29
click at [484, 140] on input "False" at bounding box center [480, 136] width 10 height 8
radio input "true"
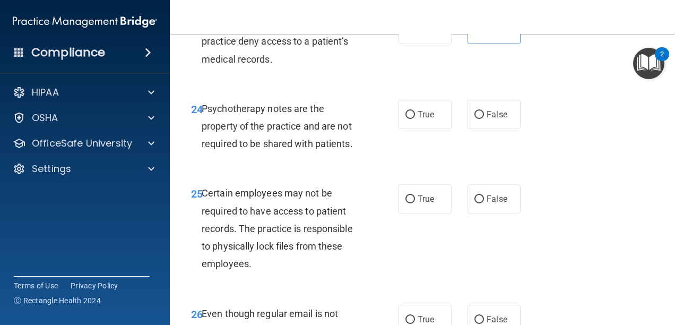
scroll to position [2763, 0]
click at [495, 128] on label "False" at bounding box center [494, 113] width 53 height 29
click at [484, 118] on input "False" at bounding box center [480, 114] width 10 height 8
radio input "true"
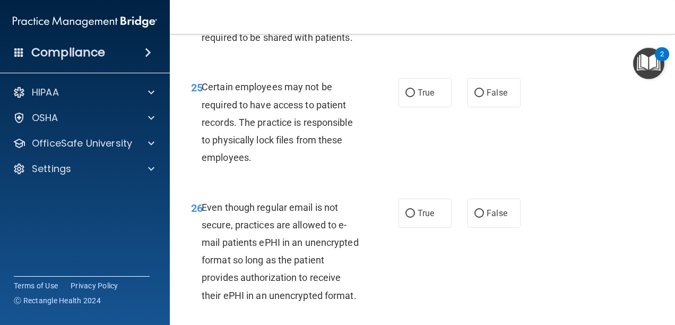
scroll to position [2869, 0]
click at [425, 107] on label "True" at bounding box center [425, 91] width 53 height 29
click at [415, 97] on input "True" at bounding box center [411, 93] width 10 height 8
radio input "true"
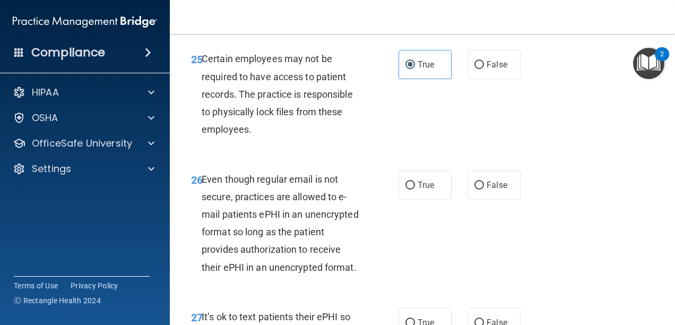
scroll to position [2975, 0]
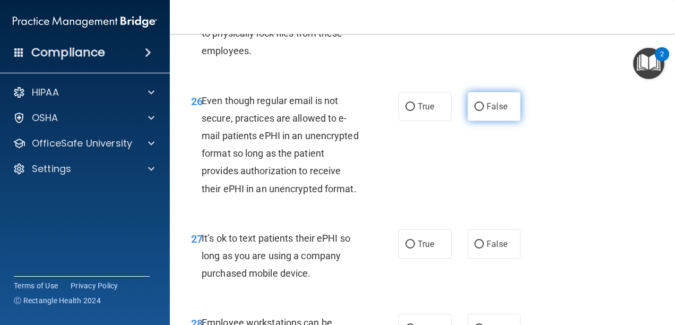
click at [469, 121] on label "False" at bounding box center [494, 106] width 53 height 29
click at [475, 111] on input "False" at bounding box center [480, 107] width 10 height 8
radio input "true"
click at [428, 121] on label "True" at bounding box center [425, 106] width 53 height 29
click at [415, 111] on input "True" at bounding box center [411, 107] width 10 height 8
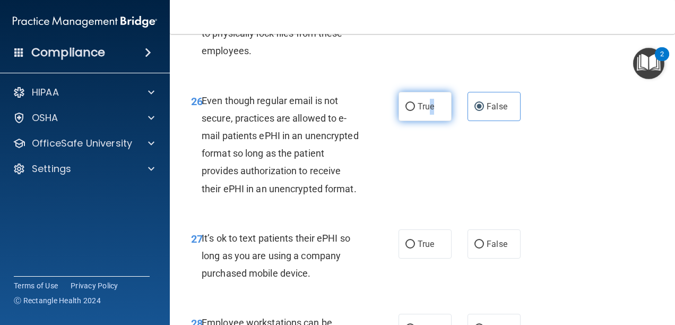
radio input "true"
radio input "false"
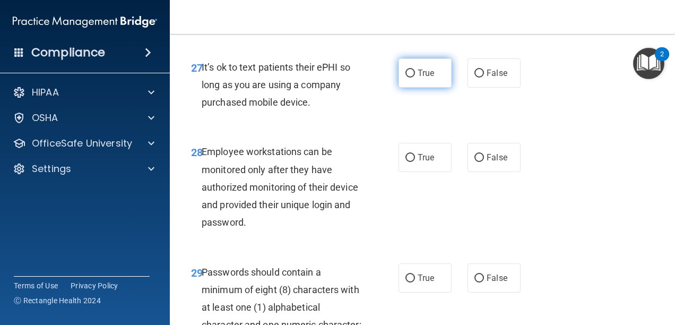
scroll to position [3187, 0]
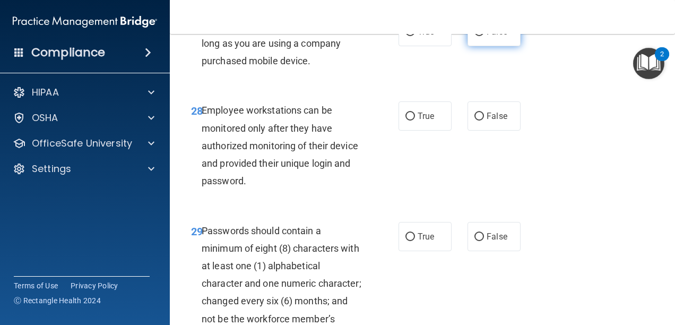
click at [478, 36] on input "False" at bounding box center [480, 32] width 10 height 8
radio input "true"
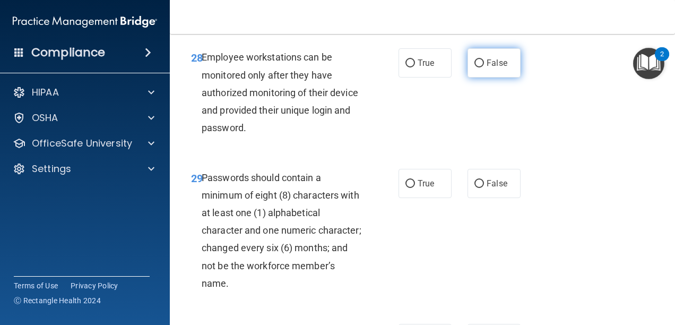
click at [469, 77] on label "False" at bounding box center [494, 62] width 53 height 29
click at [475, 67] on input "False" at bounding box center [480, 63] width 10 height 8
radio input "true"
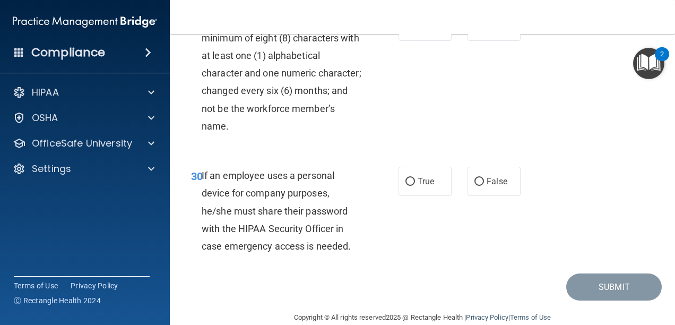
scroll to position [3400, 0]
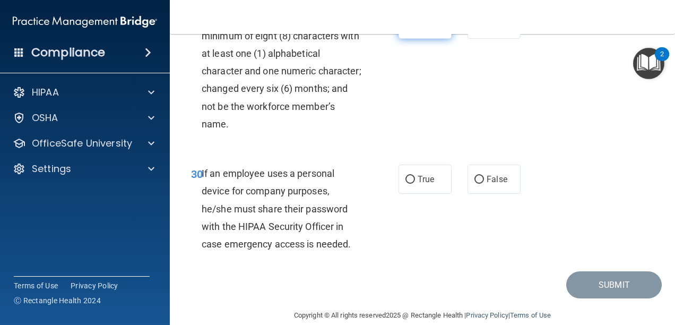
click at [428, 39] on label "True" at bounding box center [425, 24] width 53 height 29
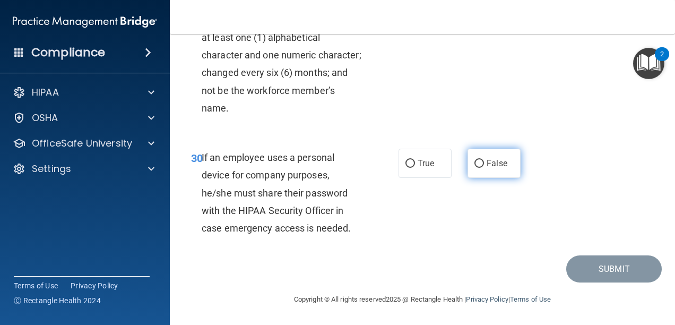
click at [481, 178] on label "False" at bounding box center [494, 163] width 53 height 29
click at [481, 168] on input "False" at bounding box center [480, 164] width 10 height 8
radio input "true"
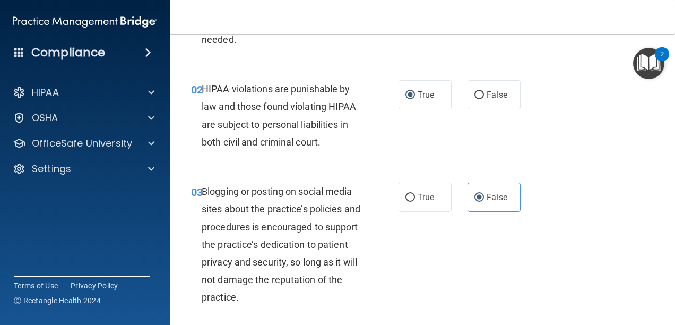
scroll to position [53, 0]
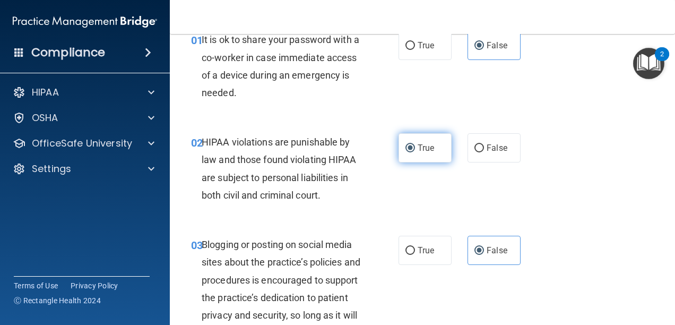
click at [423, 156] on label "True" at bounding box center [425, 147] width 53 height 29
click at [415, 152] on input "True" at bounding box center [411, 148] width 10 height 8
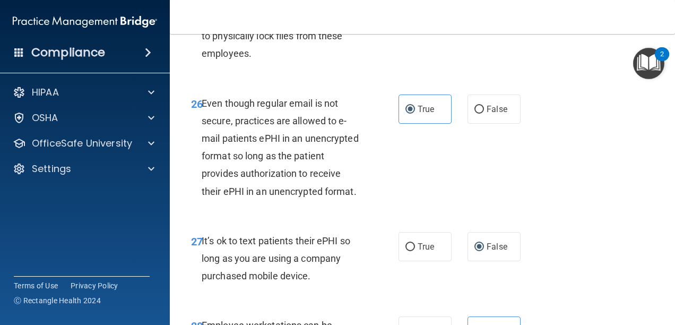
scroll to position [3185, 0]
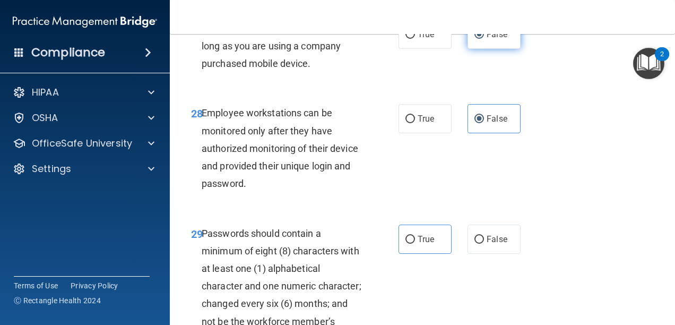
click at [481, 49] on label "False" at bounding box center [494, 34] width 53 height 29
click at [481, 39] on input "False" at bounding box center [480, 35] width 10 height 8
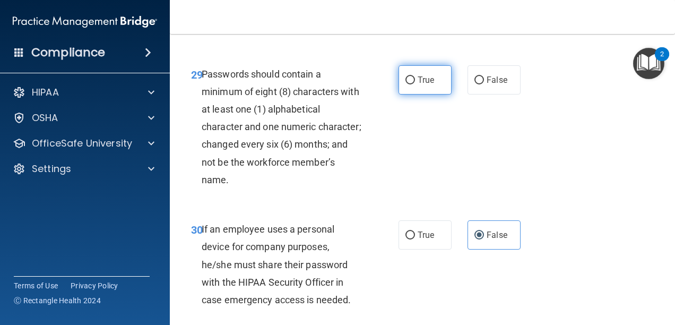
scroll to position [3397, 0]
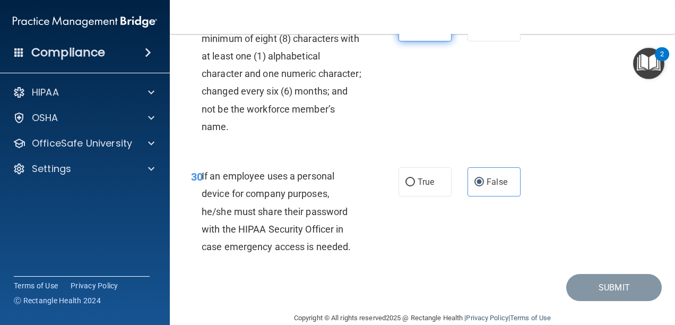
click at [419, 41] on label "True" at bounding box center [425, 26] width 53 height 29
click at [415, 31] on input "True" at bounding box center [411, 27] width 10 height 8
radio input "true"
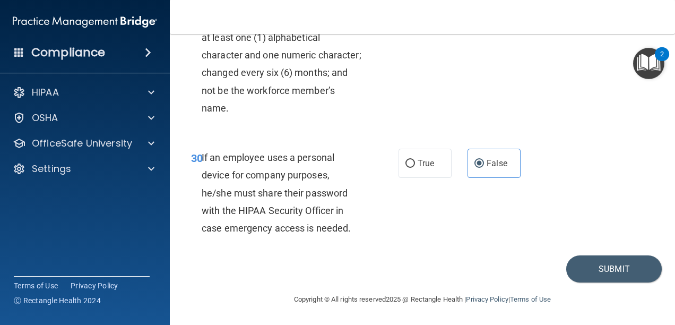
scroll to position [3504, 0]
click at [588, 268] on button "Submit" at bounding box center [614, 268] width 96 height 27
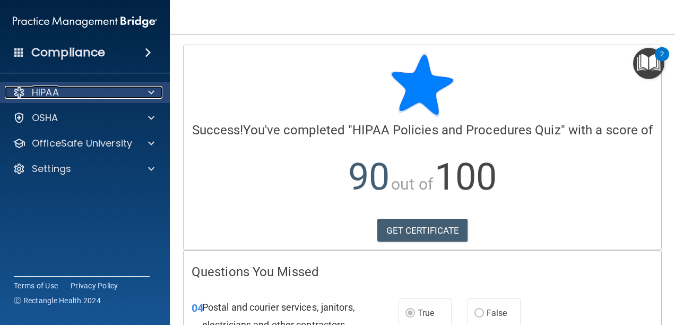
click at [149, 87] on span at bounding box center [151, 92] width 6 height 13
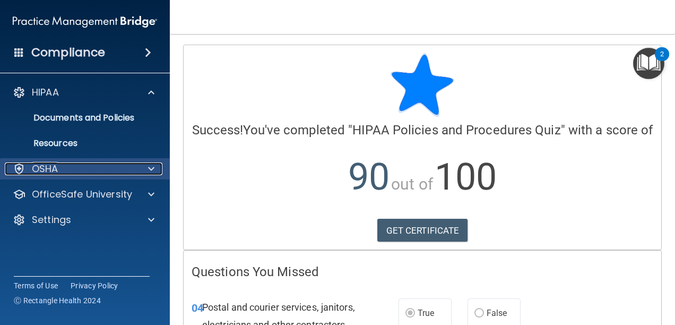
click at [145, 169] on div at bounding box center [149, 168] width 27 height 13
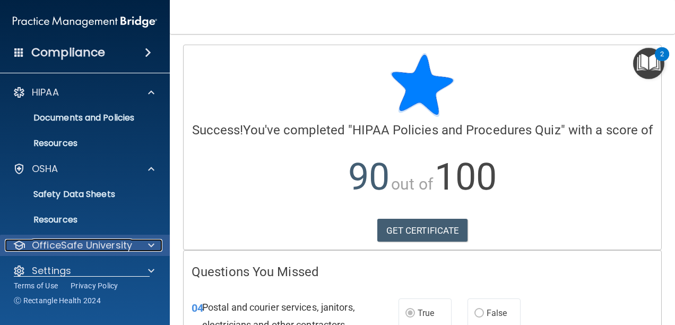
click at [148, 247] on div at bounding box center [149, 245] width 27 height 13
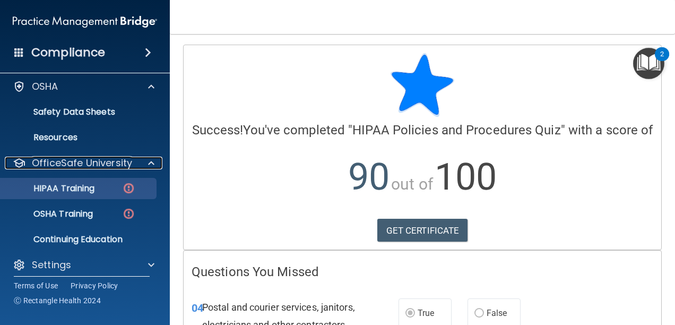
scroll to position [88, 0]
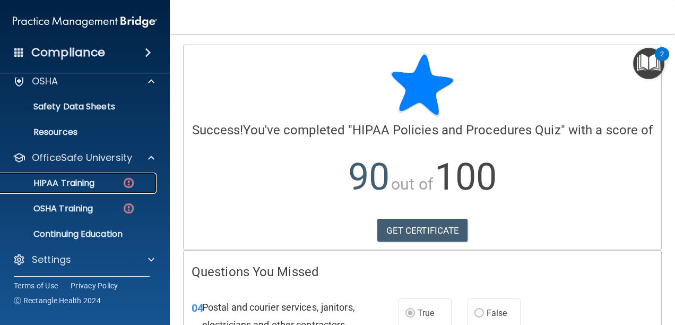
click at [74, 184] on p "HIPAA Training" at bounding box center [51, 183] width 88 height 11
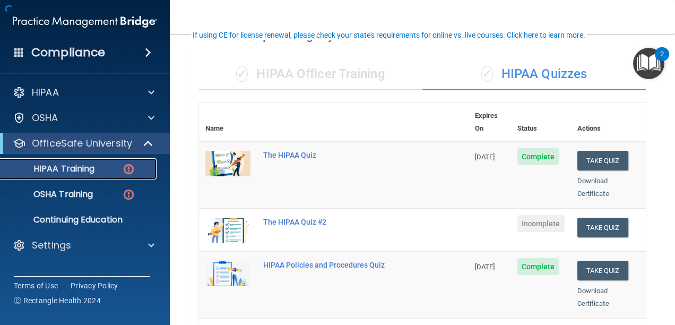
scroll to position [106, 0]
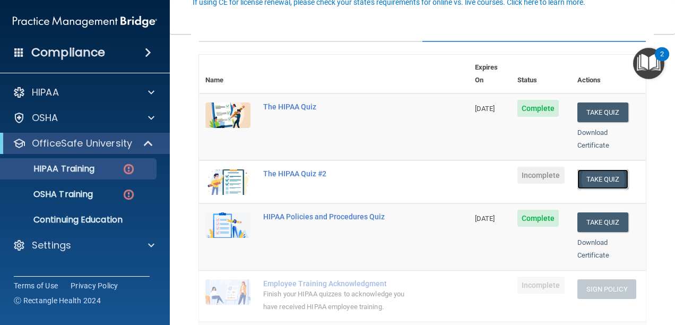
click at [594, 169] on button "Take Quiz" at bounding box center [602, 179] width 51 height 20
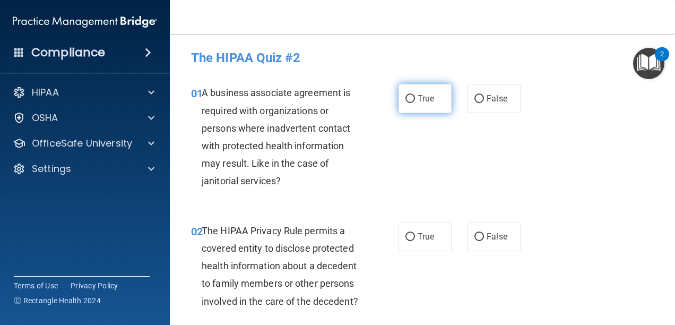
click at [442, 103] on label "True" at bounding box center [425, 98] width 53 height 29
click at [415, 103] on input "True" at bounding box center [411, 99] width 10 height 8
radio input "true"
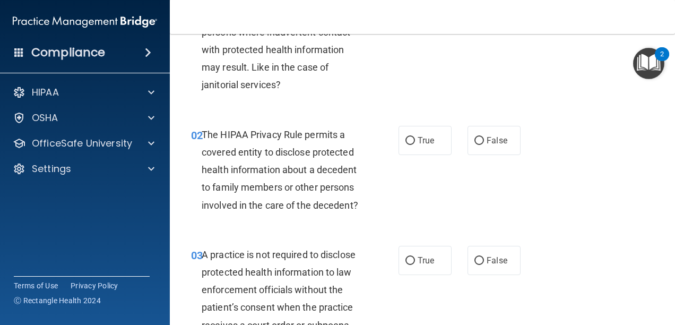
scroll to position [106, 0]
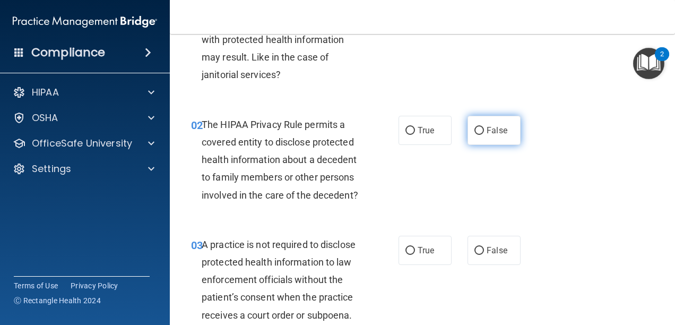
click at [489, 132] on span "False" at bounding box center [497, 130] width 21 height 10
click at [484, 132] on input "False" at bounding box center [480, 131] width 10 height 8
radio input "true"
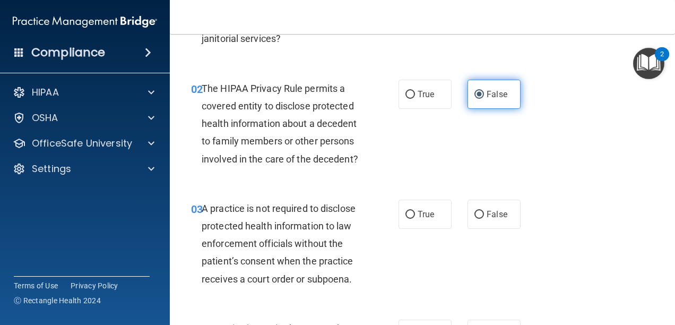
scroll to position [212, 0]
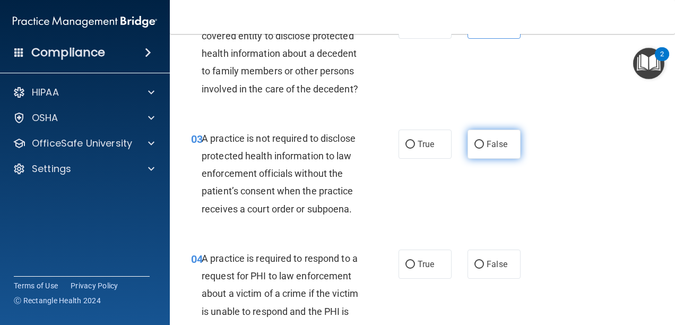
drag, startPoint x: 485, startPoint y: 175, endPoint x: 486, endPoint y: 168, distance: 7.5
click at [485, 159] on label "False" at bounding box center [494, 144] width 53 height 29
click at [484, 149] on input "False" at bounding box center [480, 145] width 10 height 8
radio input "true"
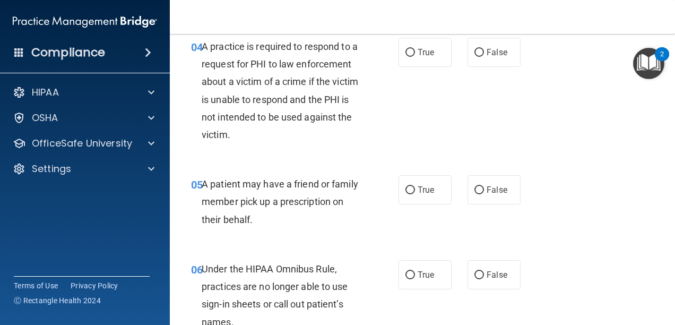
scroll to position [425, 0]
click at [475, 66] on label "False" at bounding box center [494, 51] width 53 height 29
click at [475, 56] on input "False" at bounding box center [480, 52] width 10 height 8
radio input "true"
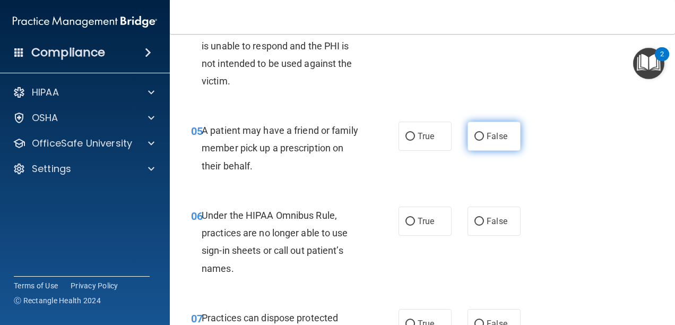
click at [504, 151] on label "False" at bounding box center [494, 136] width 53 height 29
click at [484, 141] on input "False" at bounding box center [480, 137] width 10 height 8
radio input "true"
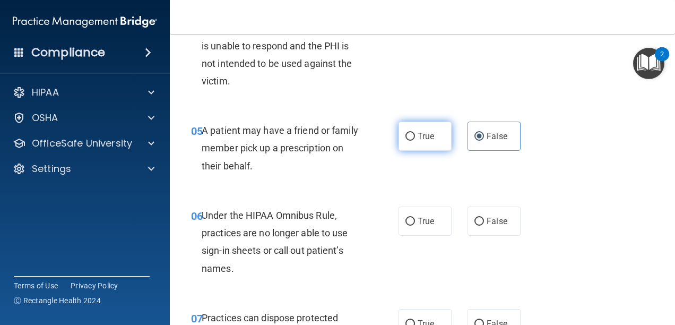
click at [444, 146] on label "True" at bounding box center [425, 136] width 53 height 29
click at [415, 141] on input "True" at bounding box center [411, 137] width 10 height 8
radio input "true"
radio input "false"
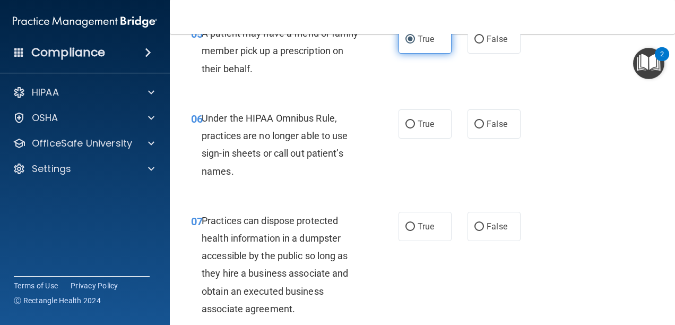
scroll to position [584, 0]
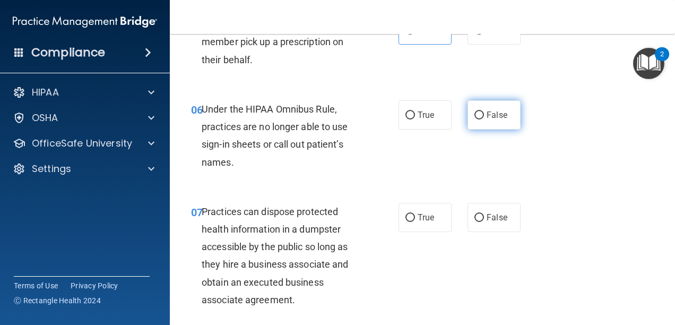
click at [490, 130] on label "False" at bounding box center [494, 114] width 53 height 29
click at [484, 119] on input "False" at bounding box center [480, 115] width 10 height 8
radio input "true"
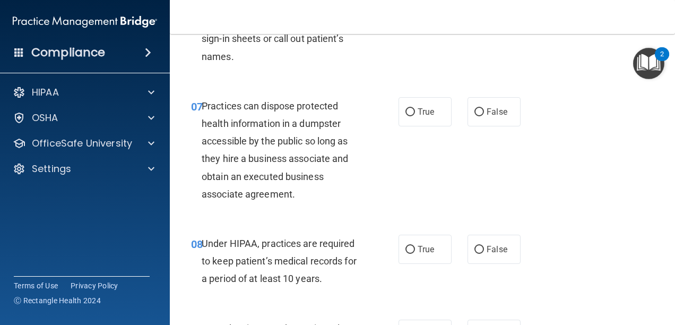
scroll to position [690, 0]
click at [491, 126] on label "False" at bounding box center [494, 111] width 53 height 29
click at [484, 116] on input "False" at bounding box center [480, 112] width 10 height 8
radio input "true"
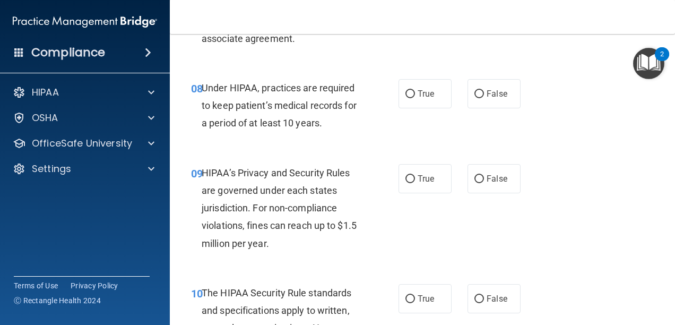
scroll to position [849, 0]
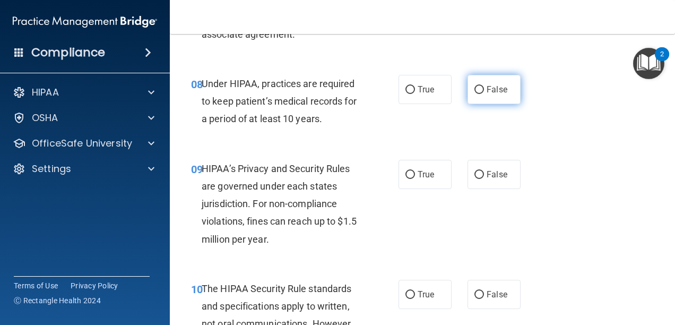
click at [487, 94] on span "False" at bounding box center [497, 89] width 21 height 10
click at [484, 94] on input "False" at bounding box center [480, 90] width 10 height 8
radio input "true"
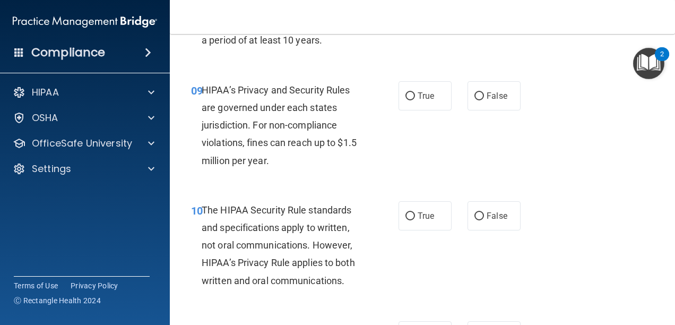
scroll to position [902, 0]
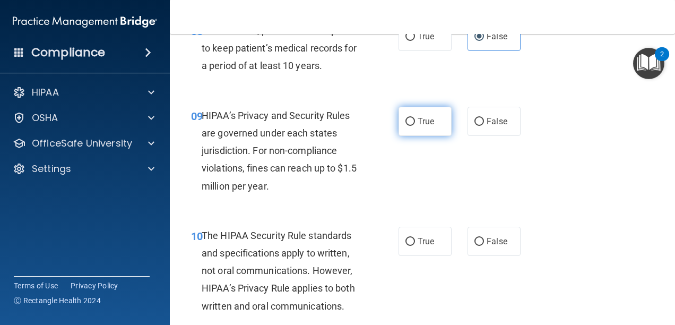
click at [413, 125] on label "True" at bounding box center [425, 121] width 53 height 29
click at [413, 125] on input "True" at bounding box center [411, 122] width 10 height 8
radio input "true"
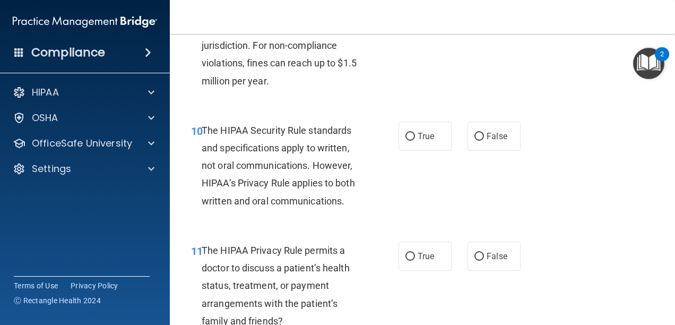
scroll to position [1008, 0]
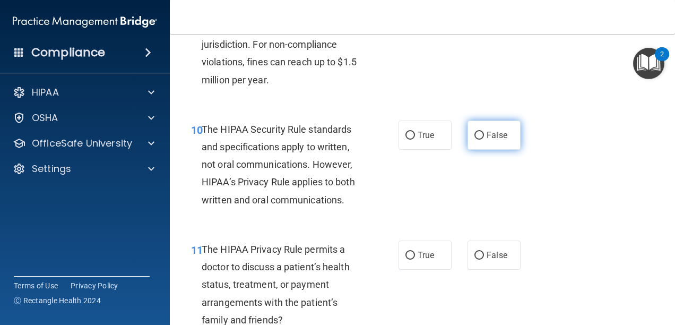
click at [507, 150] on label "False" at bounding box center [494, 134] width 53 height 29
click at [484, 140] on input "False" at bounding box center [480, 136] width 10 height 8
radio input "true"
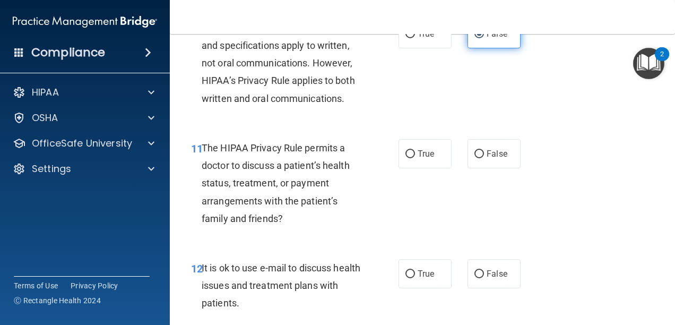
scroll to position [1115, 0]
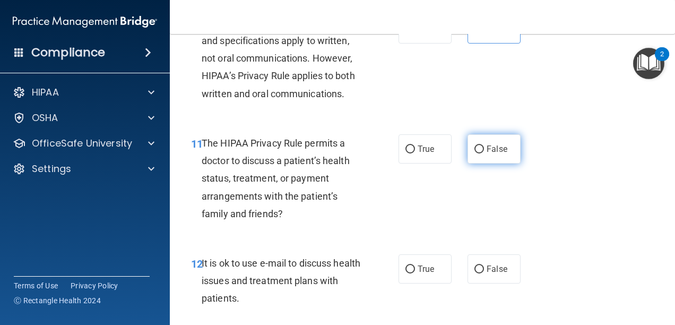
click at [501, 154] on span "False" at bounding box center [497, 149] width 21 height 10
click at [484, 153] on input "False" at bounding box center [480, 149] width 10 height 8
radio input "true"
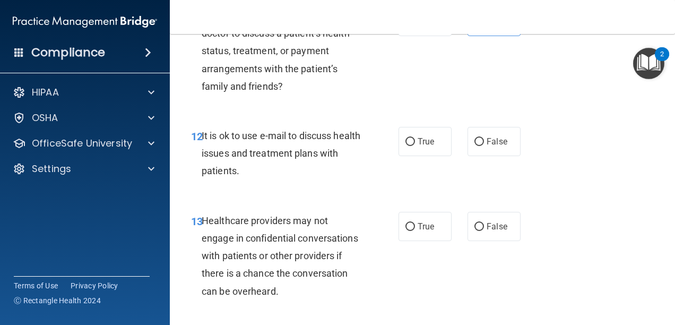
scroll to position [1274, 0]
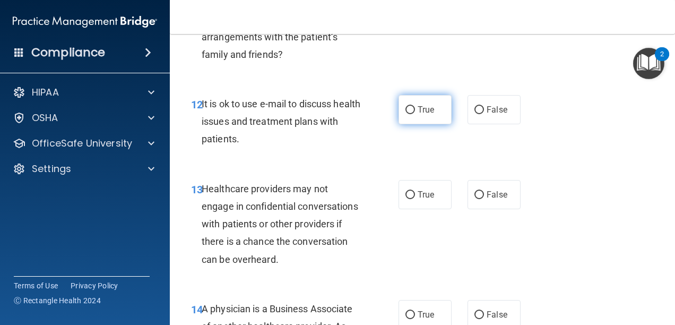
click at [406, 114] on input "True" at bounding box center [411, 110] width 10 height 8
radio input "true"
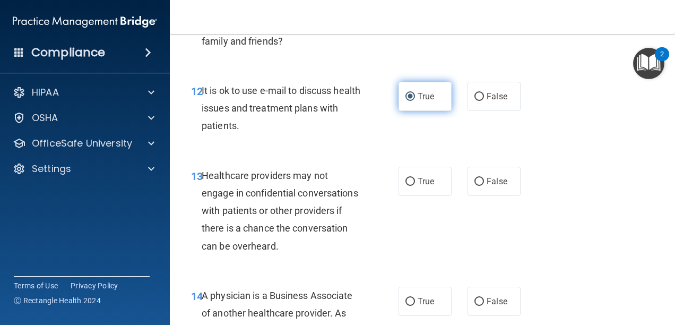
scroll to position [1327, 0]
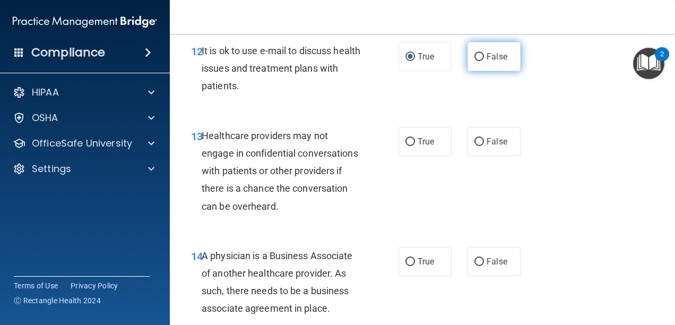
click at [479, 61] on input "False" at bounding box center [480, 57] width 10 height 8
radio input "true"
radio input "false"
click at [418, 146] on span "True" at bounding box center [426, 141] width 16 height 10
click at [415, 146] on input "True" at bounding box center [411, 142] width 10 height 8
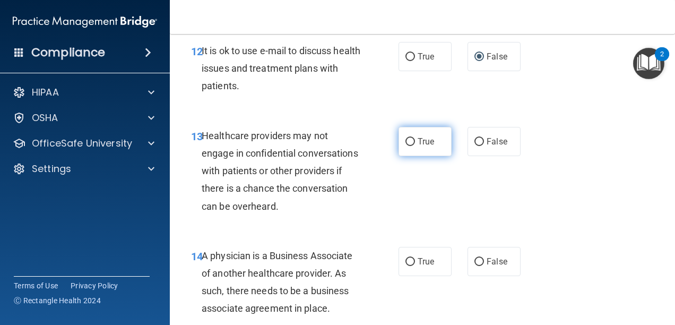
radio input "true"
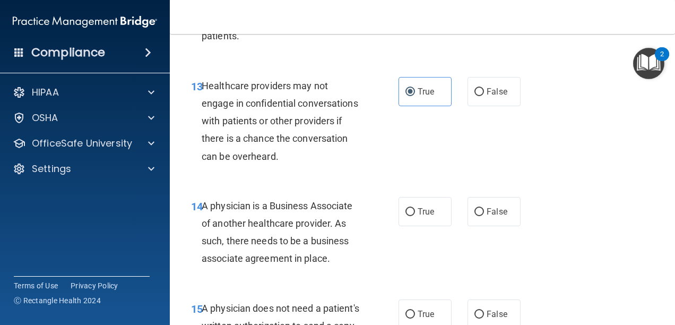
scroll to position [1486, 0]
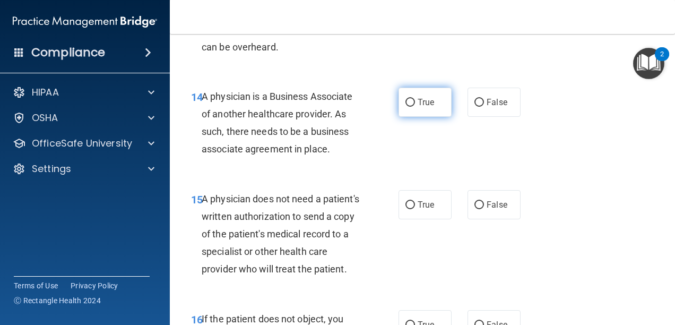
click at [417, 117] on label "True" at bounding box center [425, 102] width 53 height 29
click at [415, 107] on input "True" at bounding box center [411, 103] width 10 height 8
radio input "true"
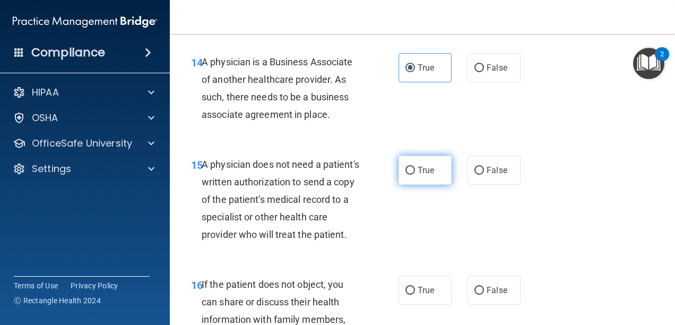
scroll to position [1539, 0]
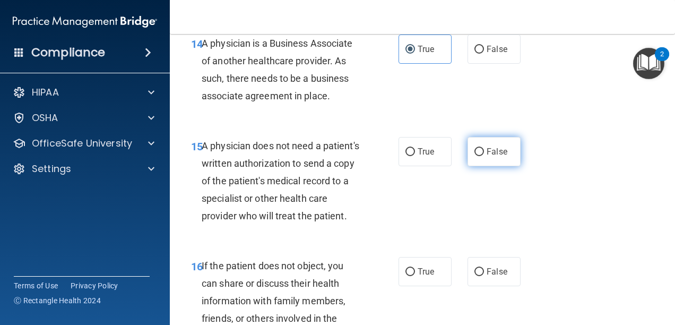
click at [504, 166] on label "False" at bounding box center [494, 151] width 53 height 29
click at [484, 156] on input "False" at bounding box center [480, 152] width 10 height 8
radio input "true"
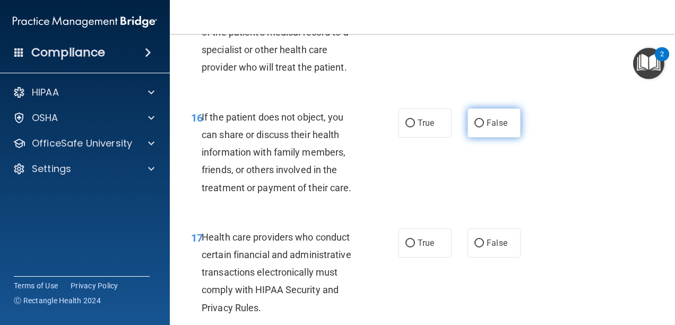
scroll to position [1699, 0]
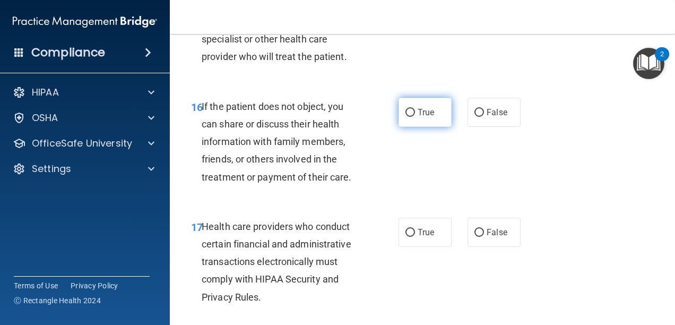
click at [433, 127] on label "True" at bounding box center [425, 112] width 53 height 29
click at [415, 117] on input "True" at bounding box center [411, 113] width 10 height 8
radio input "true"
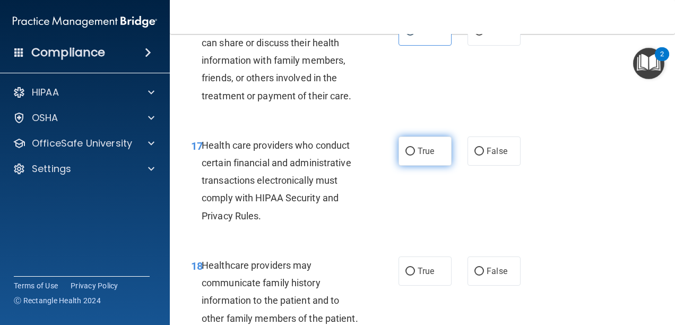
scroll to position [1805, 0]
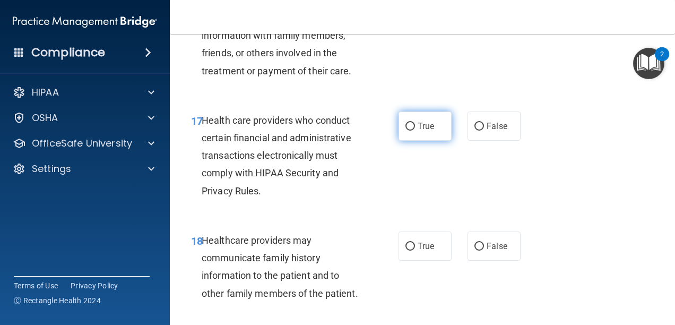
click at [432, 141] on label "True" at bounding box center [425, 125] width 53 height 29
click at [415, 131] on input "True" at bounding box center [411, 127] width 10 height 8
radio input "true"
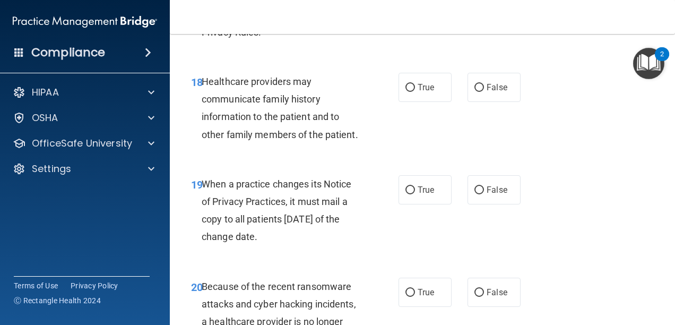
scroll to position [1964, 0]
click at [496, 101] on label "False" at bounding box center [494, 86] width 53 height 29
drag, startPoint x: 496, startPoint y: 130, endPoint x: 478, endPoint y: 158, distance: 33.7
click at [478, 160] on div "18 Healthcare providers may communicate family history information to the patie…" at bounding box center [422, 110] width 479 height 102
click at [479, 101] on label "False" at bounding box center [494, 86] width 53 height 29
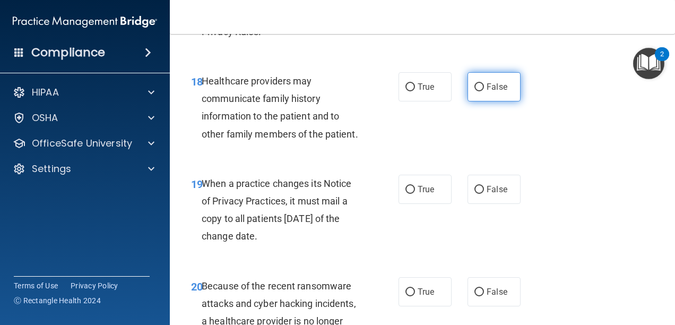
click at [479, 91] on input "False" at bounding box center [480, 87] width 10 height 8
radio input "true"
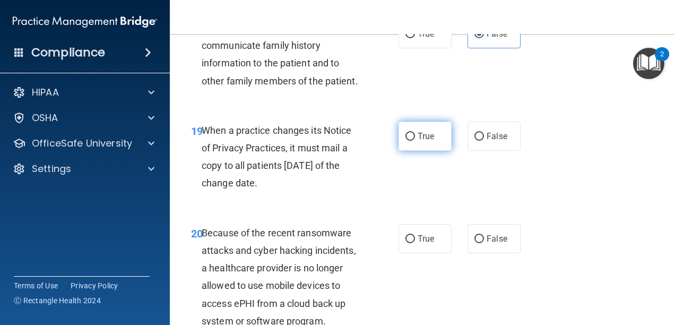
click at [421, 141] on span "True" at bounding box center [426, 136] width 16 height 10
click at [415, 141] on input "True" at bounding box center [411, 137] width 10 height 8
radio input "true"
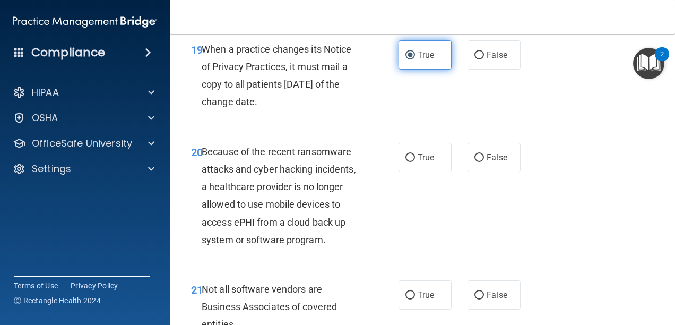
scroll to position [2123, 0]
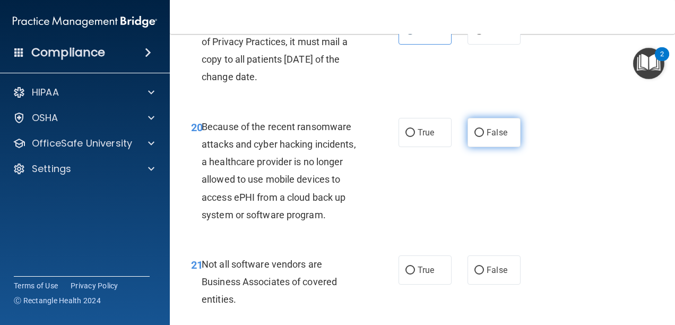
click at [495, 147] on label "False" at bounding box center [494, 132] width 53 height 29
click at [484, 137] on input "False" at bounding box center [480, 133] width 10 height 8
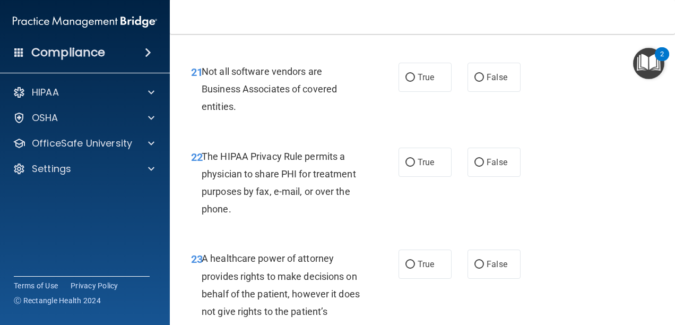
scroll to position [2335, 0]
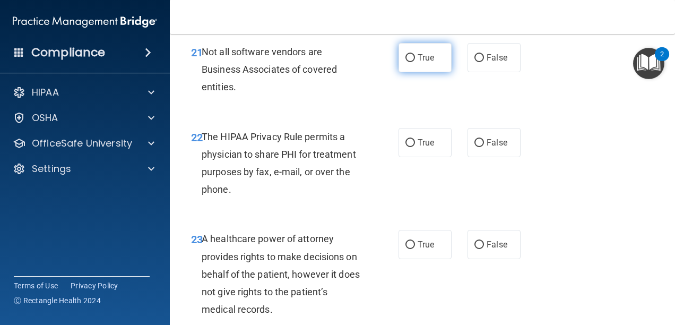
click at [419, 63] on span "True" at bounding box center [426, 58] width 16 height 10
click at [415, 62] on input "True" at bounding box center [411, 58] width 10 height 8
click at [409, 147] on input "True" at bounding box center [411, 143] width 10 height 8
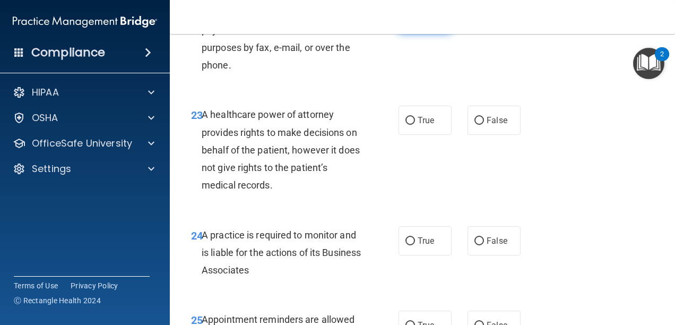
scroll to position [2495, 0]
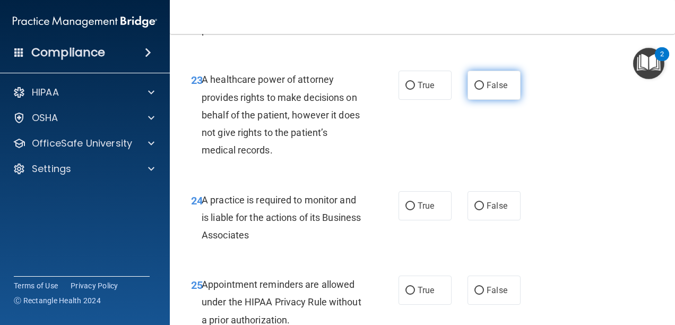
click at [512, 100] on label "False" at bounding box center [494, 85] width 53 height 29
click at [484, 90] on input "False" at bounding box center [480, 86] width 10 height 8
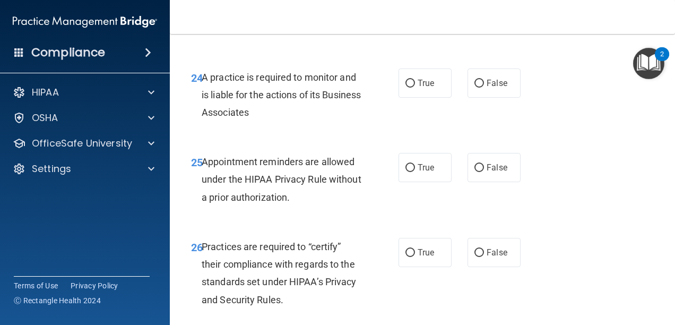
scroll to position [2654, 0]
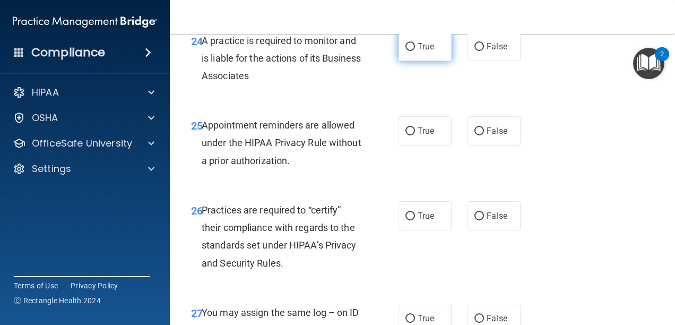
drag, startPoint x: 416, startPoint y: 86, endPoint x: 410, endPoint y: 88, distance: 5.5
click at [412, 61] on label "True" at bounding box center [425, 46] width 53 height 29
click at [412, 51] on input "True" at bounding box center [411, 47] width 10 height 8
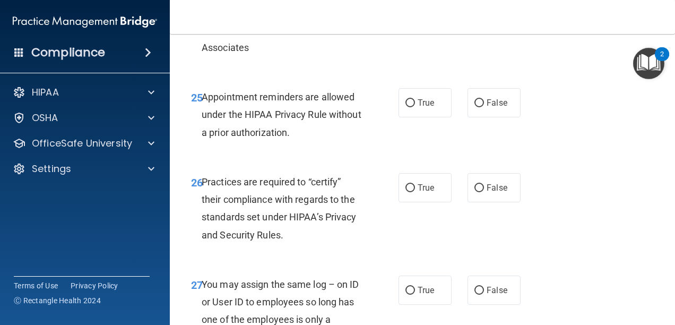
scroll to position [2707, 0]
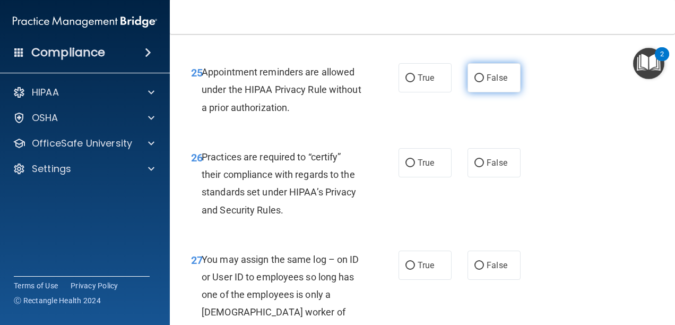
click at [505, 92] on label "False" at bounding box center [494, 77] width 53 height 29
click at [484, 82] on input "False" at bounding box center [480, 78] width 10 height 8
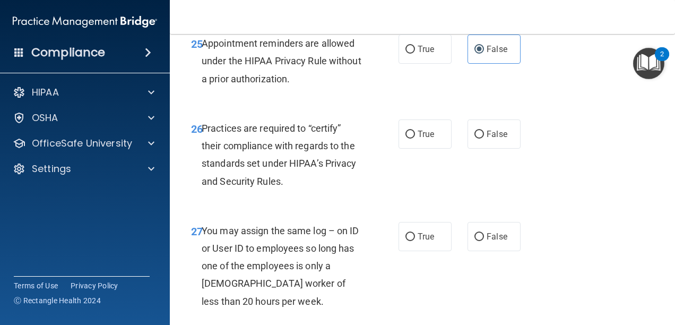
scroll to position [2760, 0]
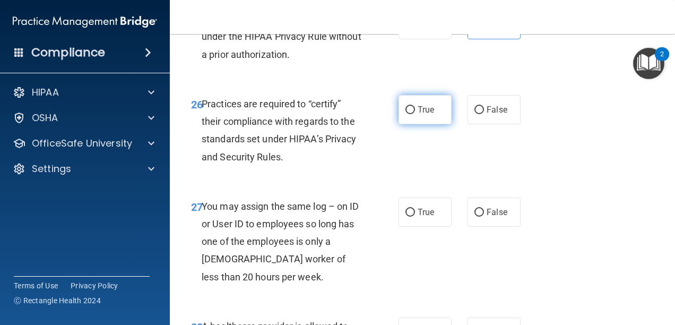
click at [441, 124] on label "True" at bounding box center [425, 109] width 53 height 29
click at [415, 114] on input "True" at bounding box center [411, 110] width 10 height 8
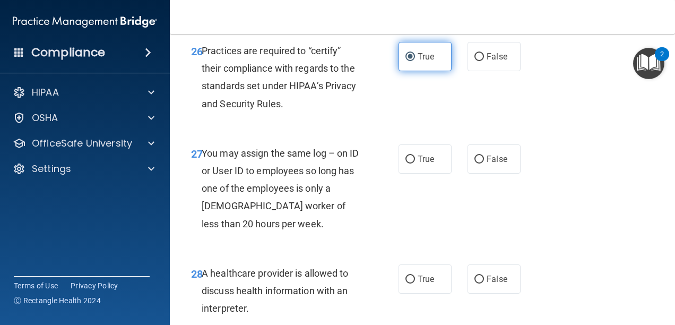
scroll to position [2866, 0]
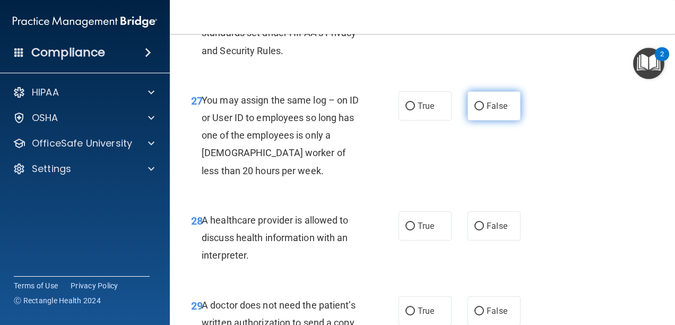
click at [485, 120] on label "False" at bounding box center [494, 105] width 53 height 29
click at [484, 110] on input "False" at bounding box center [480, 106] width 10 height 8
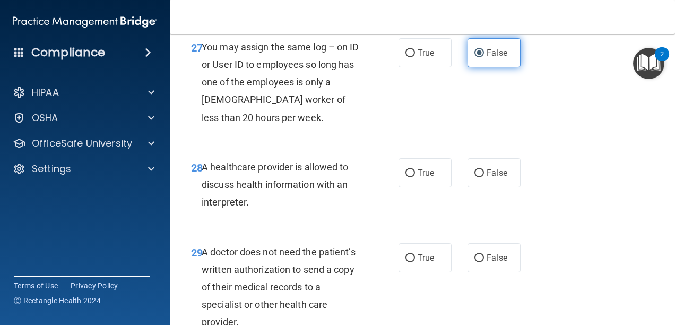
scroll to position [2972, 0]
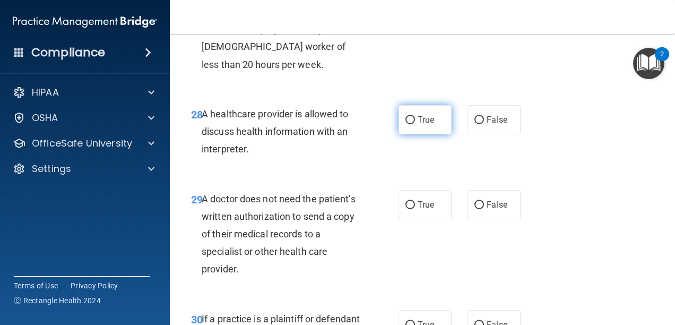
click at [425, 125] on span "True" at bounding box center [426, 120] width 16 height 10
click at [415, 124] on input "True" at bounding box center [411, 120] width 10 height 8
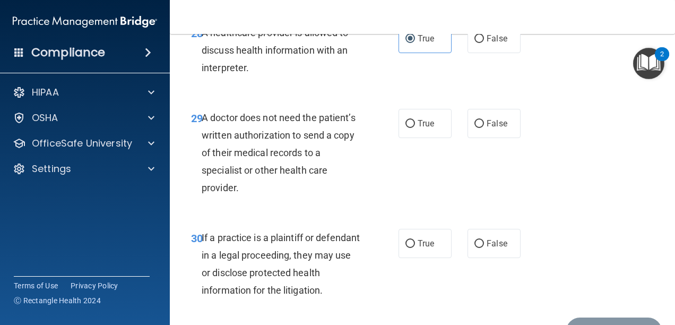
scroll to position [3079, 0]
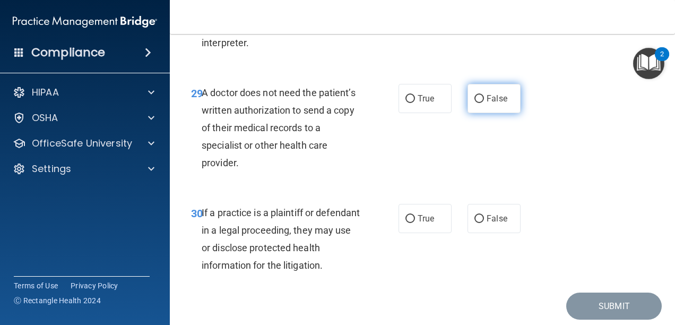
click at [487, 104] on span "False" at bounding box center [497, 98] width 21 height 10
click at [484, 103] on input "False" at bounding box center [480, 99] width 10 height 8
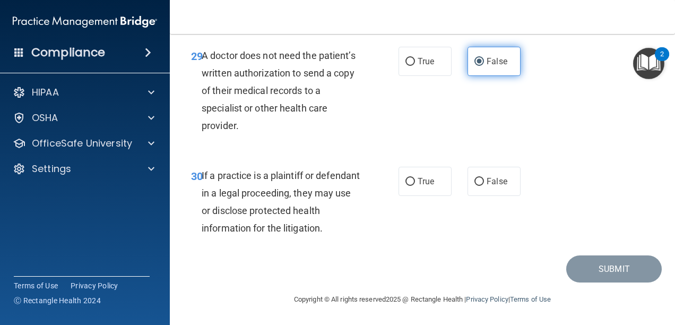
scroll to position [3151, 0]
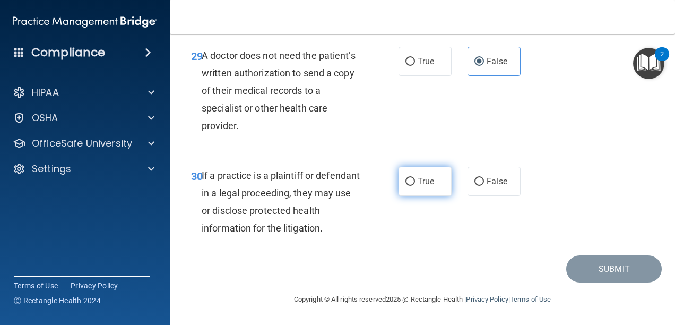
drag, startPoint x: 425, startPoint y: 181, endPoint x: 425, endPoint y: 175, distance: 5.9
click at [424, 178] on span "True" at bounding box center [426, 181] width 16 height 10
click at [415, 178] on input "True" at bounding box center [411, 182] width 10 height 8
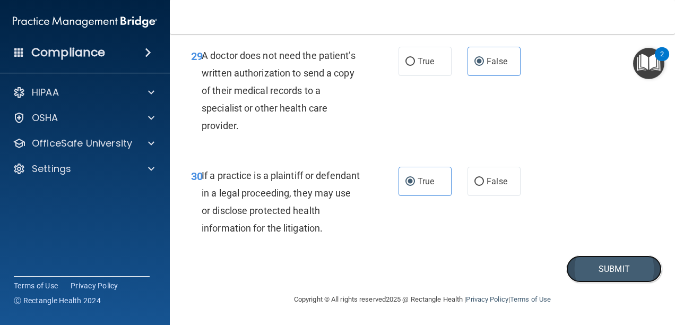
drag, startPoint x: 620, startPoint y: 273, endPoint x: 615, endPoint y: 273, distance: 5.3
click at [617, 274] on button "Submit" at bounding box center [614, 268] width 96 height 27
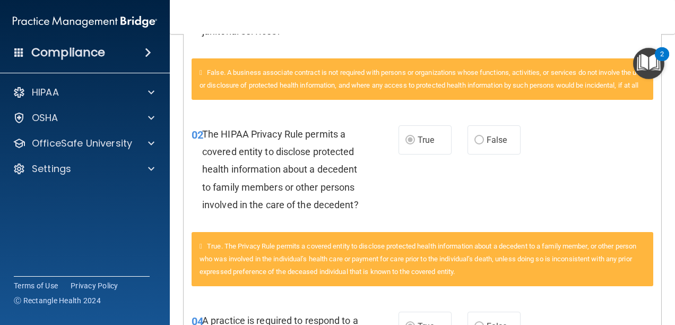
scroll to position [372, 0]
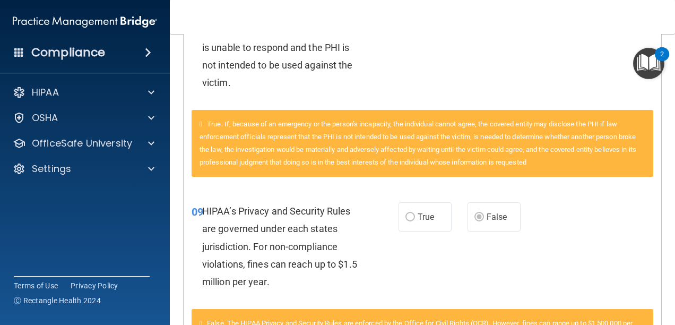
drag, startPoint x: 524, startPoint y: 80, endPoint x: 536, endPoint y: 77, distance: 12.0
click at [536, 76] on div "04 A practice is required to respond to a request for PHI to law enforcement ab…" at bounding box center [423, 40] width 478 height 137
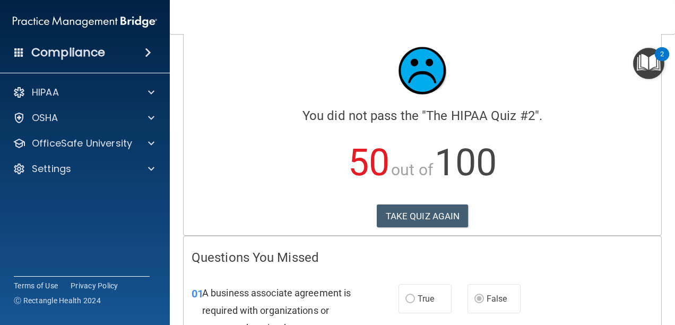
scroll to position [0, 0]
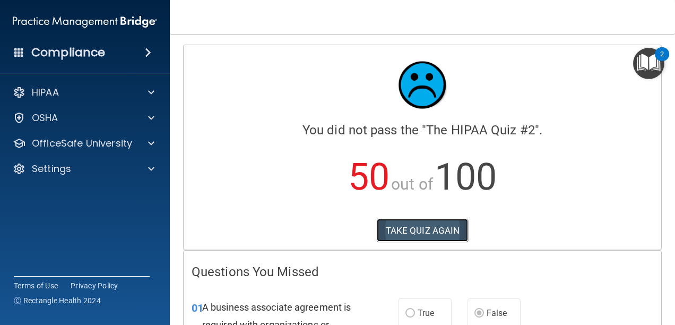
click at [455, 219] on button "TAKE QUIZ AGAIN" at bounding box center [423, 230] width 92 height 23
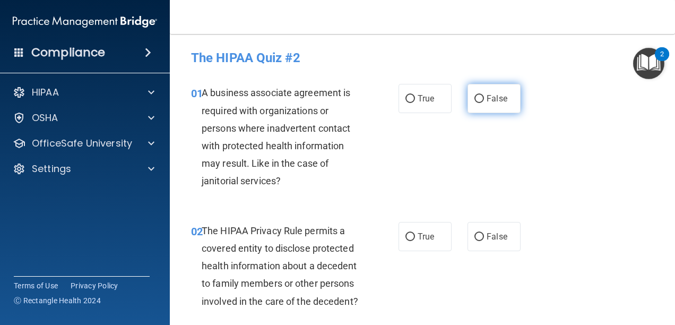
click at [468, 92] on label "False" at bounding box center [494, 98] width 53 height 29
click at [475, 95] on input "False" at bounding box center [480, 99] width 10 height 8
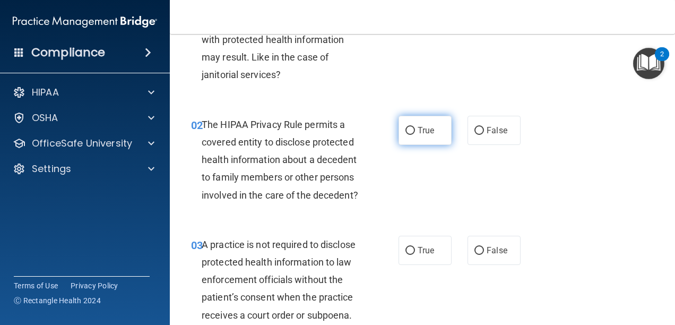
click at [412, 136] on label "True" at bounding box center [425, 130] width 53 height 29
click at [412, 135] on input "True" at bounding box center [411, 131] width 10 height 8
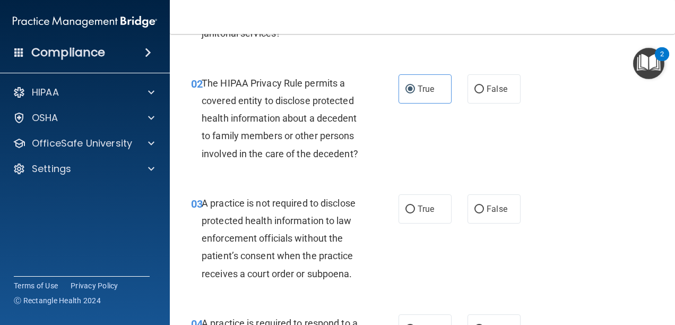
scroll to position [212, 0]
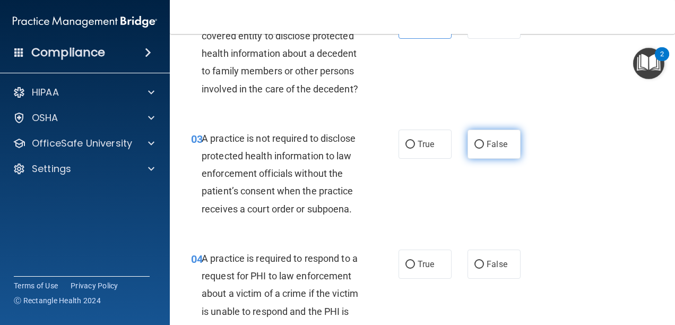
click at [477, 149] on input "False" at bounding box center [480, 145] width 10 height 8
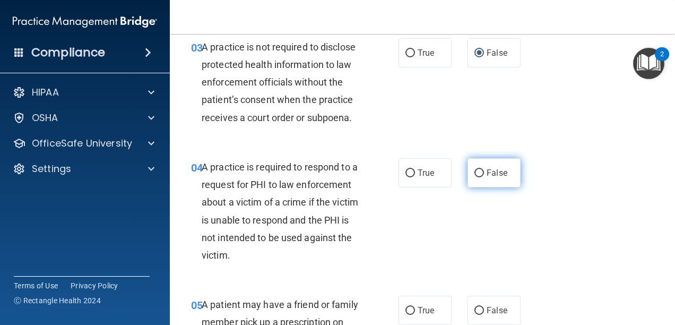
scroll to position [318, 0]
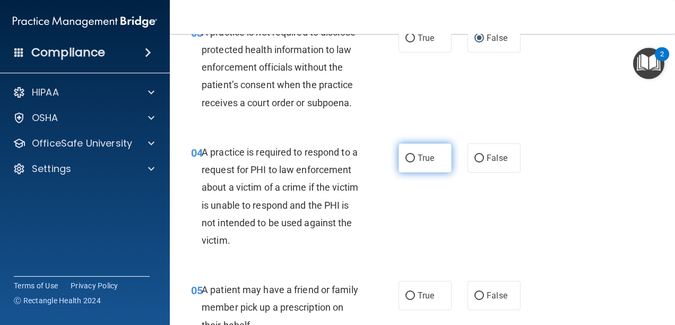
click at [410, 162] on input "True" at bounding box center [411, 158] width 10 height 8
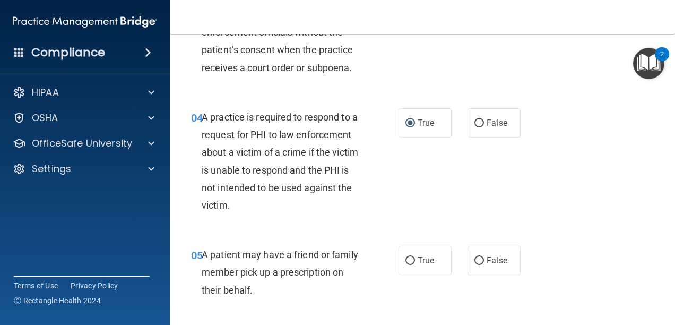
scroll to position [425, 0]
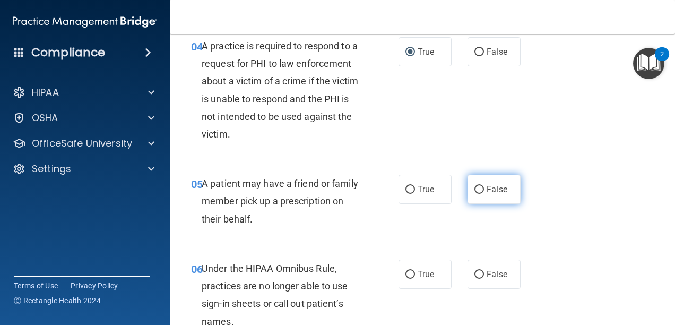
click at [514, 202] on label "False" at bounding box center [494, 189] width 53 height 29
click at [484, 194] on input "False" at bounding box center [480, 190] width 10 height 8
click at [416, 204] on label "True" at bounding box center [425, 189] width 53 height 29
click at [415, 194] on input "True" at bounding box center [411, 190] width 10 height 8
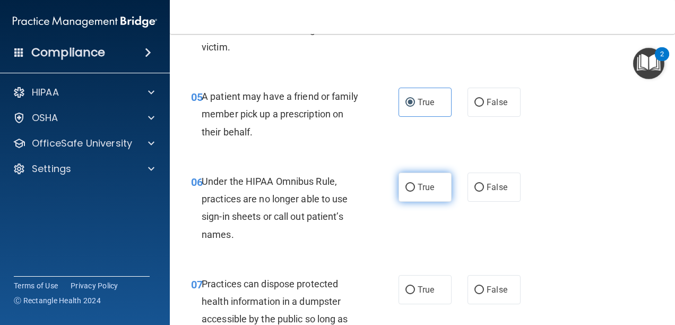
scroll to position [531, 0]
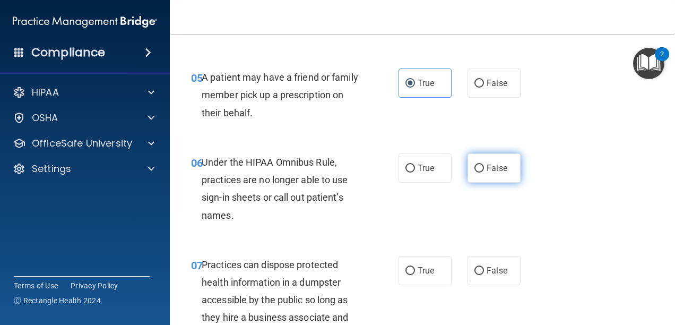
click at [480, 180] on label "False" at bounding box center [494, 167] width 53 height 29
click at [480, 173] on input "False" at bounding box center [480, 169] width 10 height 8
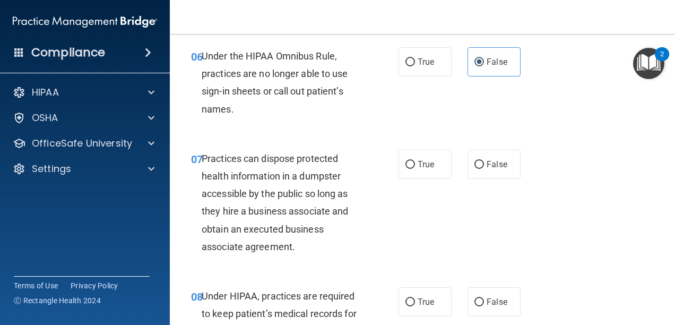
scroll to position [690, 0]
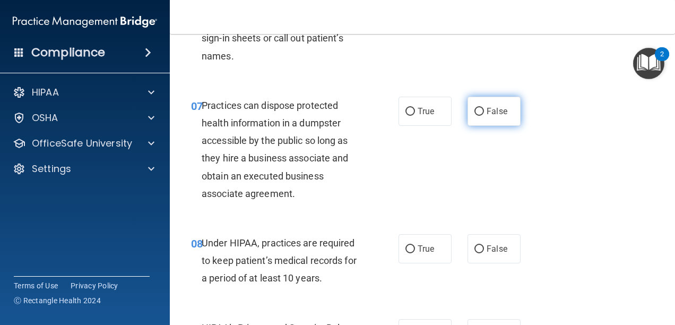
drag, startPoint x: 488, startPoint y: 133, endPoint x: 480, endPoint y: 136, distance: 8.6
click at [487, 116] on span "False" at bounding box center [497, 111] width 21 height 10
click at [484, 116] on input "False" at bounding box center [480, 112] width 10 height 8
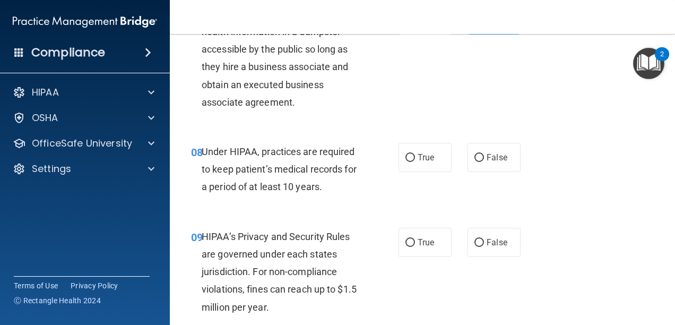
scroll to position [796, 0]
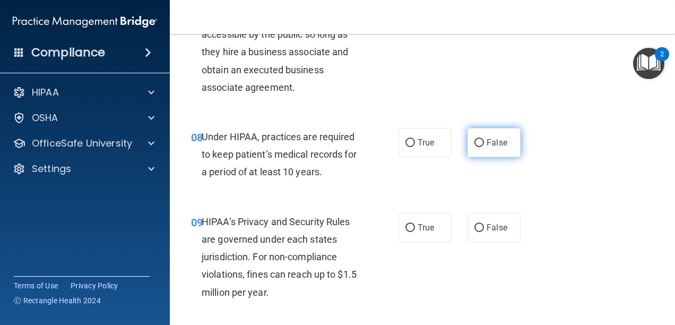
drag, startPoint x: 479, startPoint y: 154, endPoint x: 474, endPoint y: 157, distance: 5.9
click at [475, 157] on label "False" at bounding box center [494, 142] width 53 height 29
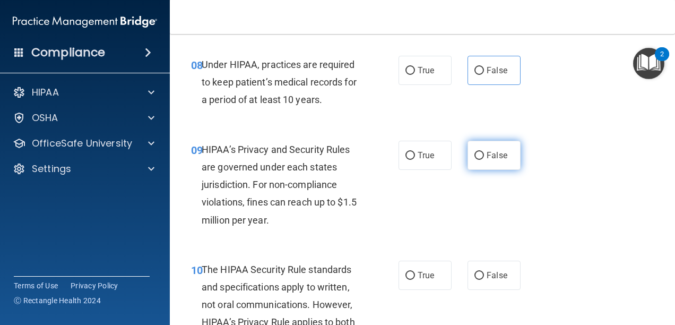
scroll to position [902, 0]
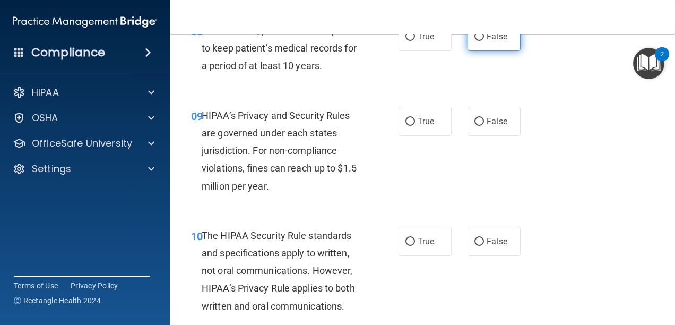
click at [487, 41] on span "False" at bounding box center [497, 36] width 21 height 10
click at [484, 41] on input "False" at bounding box center [480, 37] width 10 height 8
click at [438, 136] on label "True" at bounding box center [425, 121] width 53 height 29
click at [415, 126] on input "True" at bounding box center [411, 122] width 10 height 8
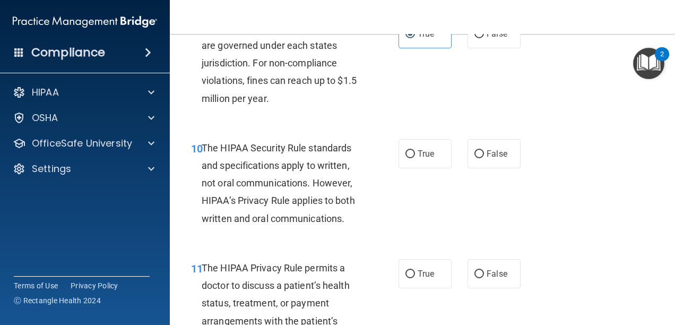
scroll to position [1008, 0]
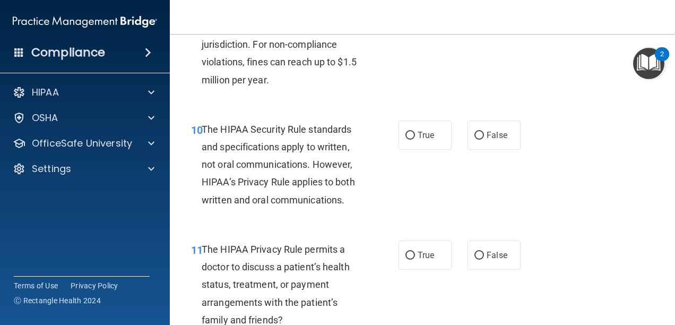
click at [437, 133] on div "10 The HIPAA Security Rule standards and specifications apply to written, not o…" at bounding box center [422, 167] width 479 height 120
click at [434, 148] on label "True" at bounding box center [425, 134] width 53 height 29
click at [415, 140] on input "True" at bounding box center [411, 136] width 10 height 8
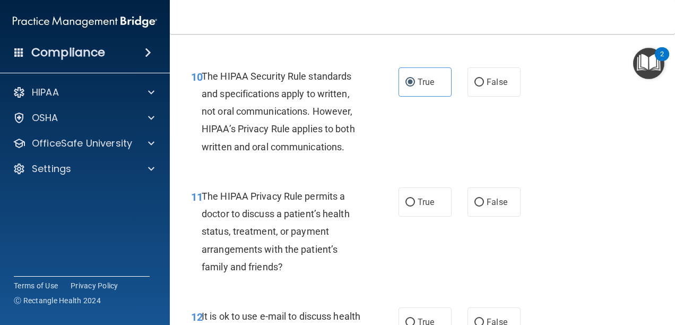
scroll to position [1115, 0]
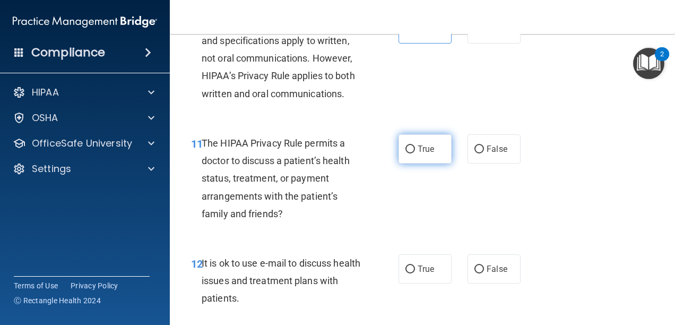
drag, startPoint x: 432, startPoint y: 167, endPoint x: 427, endPoint y: 157, distance: 10.9
click at [431, 163] on label "True" at bounding box center [425, 148] width 53 height 29
click at [415, 153] on input "True" at bounding box center [411, 149] width 10 height 8
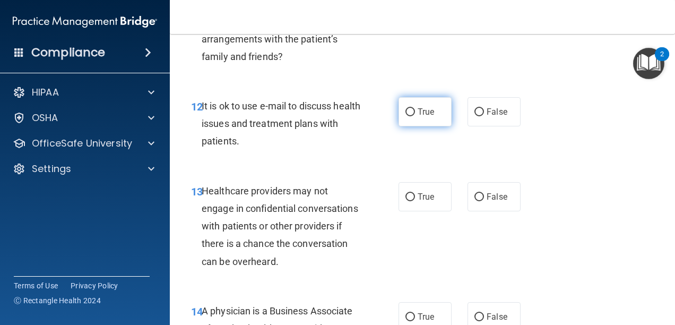
scroll to position [1274, 0]
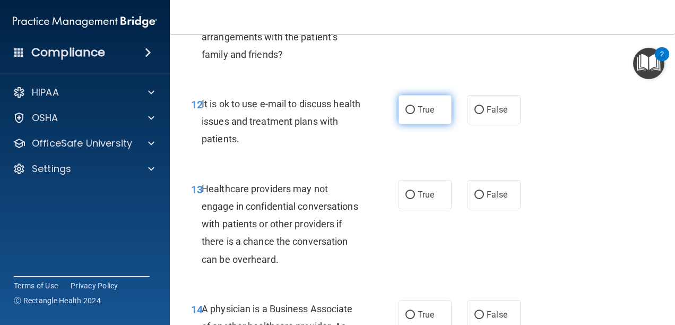
click at [419, 124] on label "True" at bounding box center [425, 109] width 53 height 29
click at [415, 114] on input "True" at bounding box center [411, 110] width 10 height 8
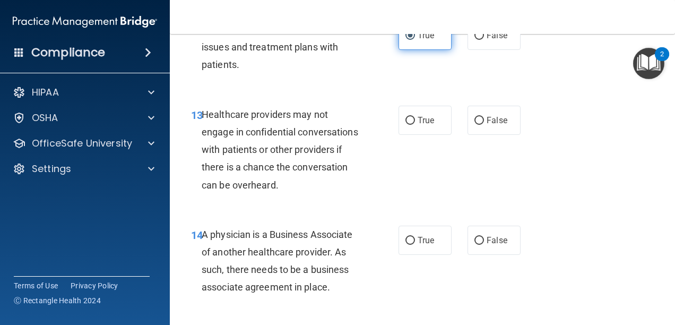
scroll to position [1380, 0]
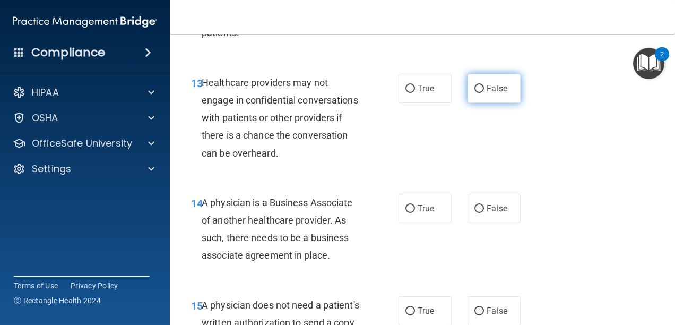
click at [482, 103] on label "False" at bounding box center [494, 88] width 53 height 29
click at [482, 93] on input "False" at bounding box center [480, 89] width 10 height 8
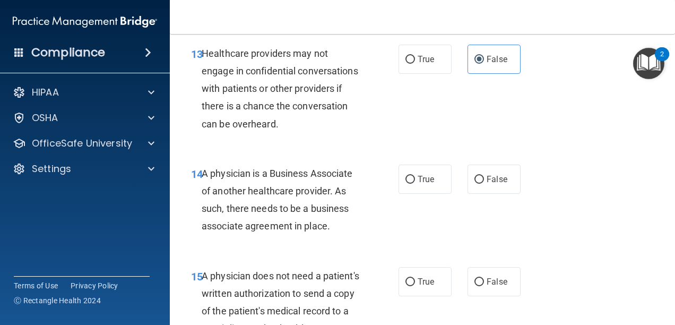
scroll to position [1433, 0]
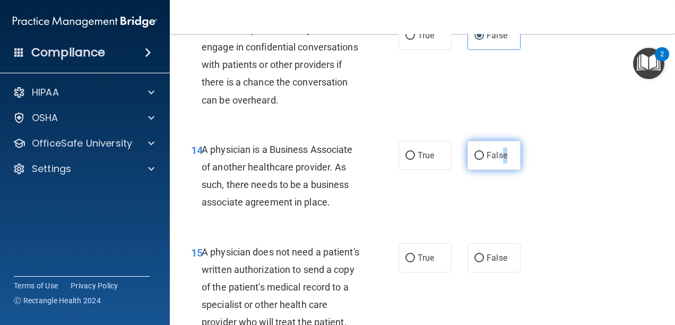
drag, startPoint x: 501, startPoint y: 168, endPoint x: 492, endPoint y: 159, distance: 12.8
click at [499, 163] on label "False" at bounding box center [494, 155] width 53 height 29
click at [484, 160] on input "False" at bounding box center [480, 156] width 10 height 8
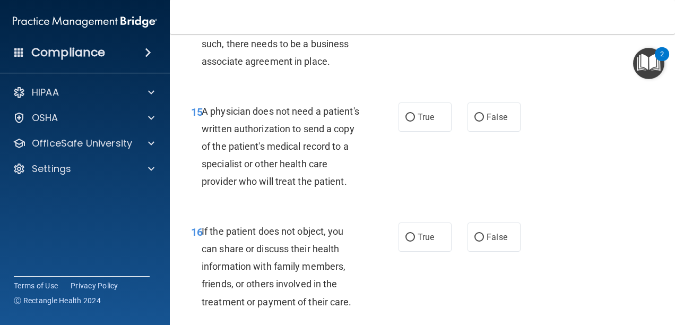
scroll to position [1592, 0]
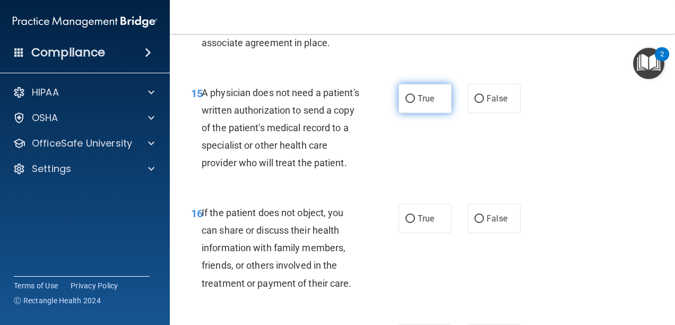
click at [418, 113] on label "True" at bounding box center [425, 98] width 53 height 29
click at [415, 103] on input "True" at bounding box center [411, 99] width 10 height 8
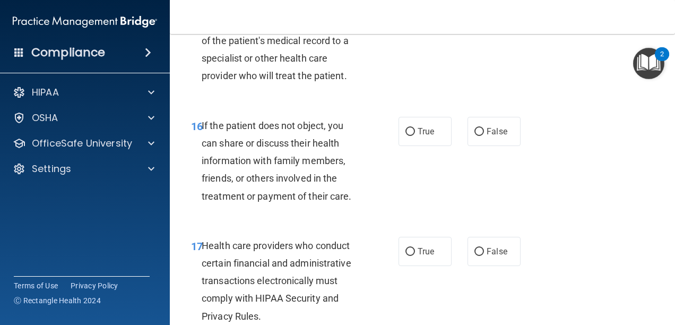
scroll to position [1699, 0]
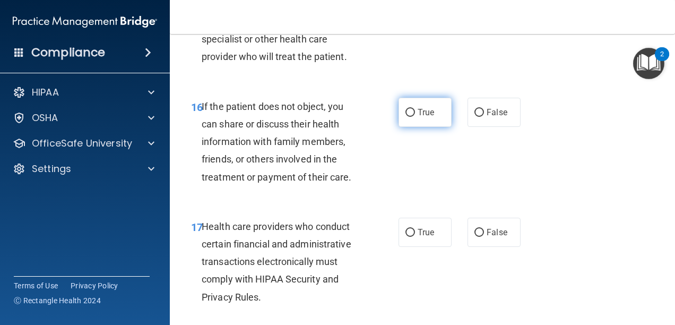
click at [425, 127] on label "True" at bounding box center [425, 112] width 53 height 29
click at [415, 117] on input "True" at bounding box center [411, 113] width 10 height 8
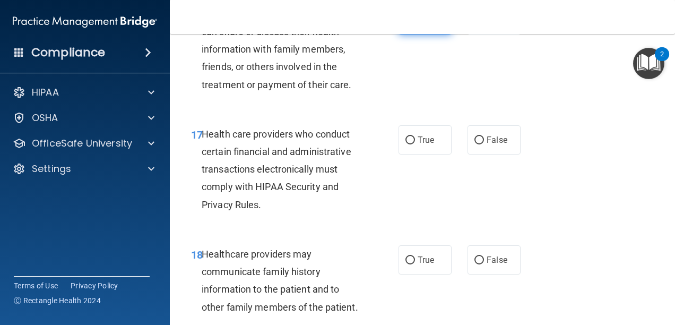
scroll to position [1805, 0]
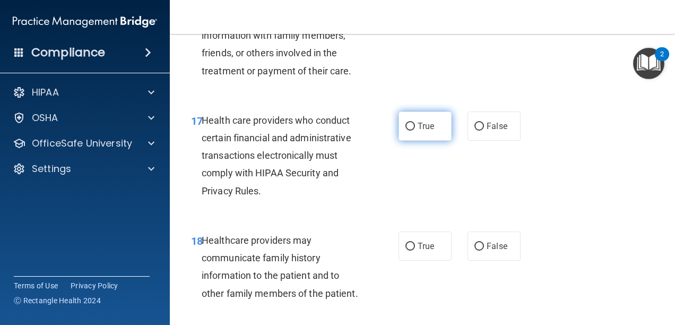
click at [423, 131] on span "True" at bounding box center [426, 126] width 16 height 10
click at [415, 131] on input "True" at bounding box center [411, 127] width 10 height 8
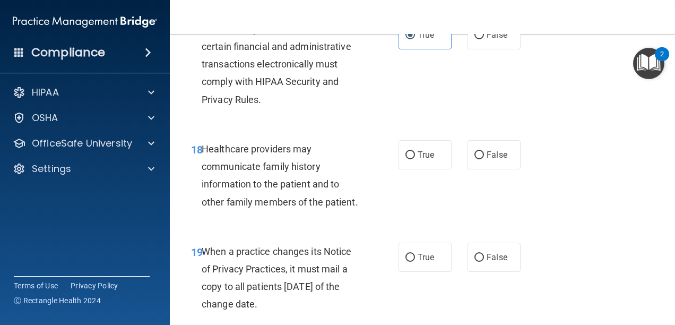
scroll to position [1911, 0]
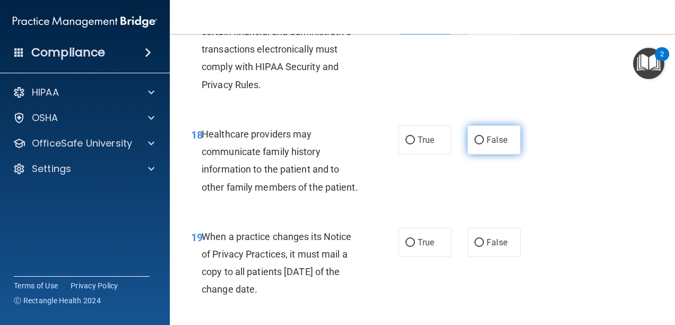
click at [482, 154] on label "False" at bounding box center [494, 139] width 53 height 29
click at [482, 144] on input "False" at bounding box center [480, 140] width 10 height 8
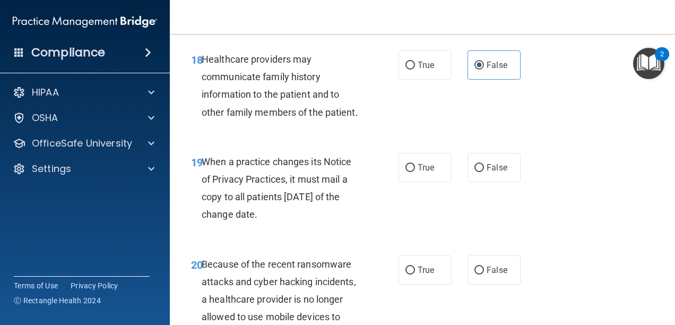
scroll to position [2017, 0]
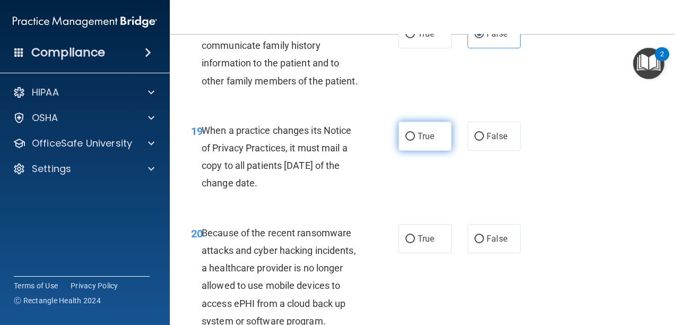
drag, startPoint x: 442, startPoint y: 166, endPoint x: 437, endPoint y: 162, distance: 6.1
click at [438, 151] on label "True" at bounding box center [425, 136] width 53 height 29
click at [415, 141] on input "True" at bounding box center [411, 137] width 10 height 8
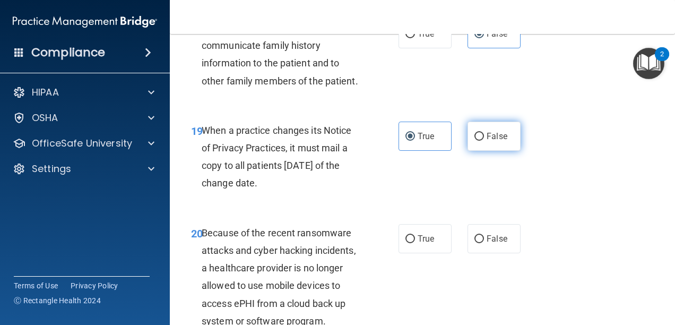
click at [511, 151] on label "False" at bounding box center [494, 136] width 53 height 29
click at [484, 141] on input "False" at bounding box center [480, 137] width 10 height 8
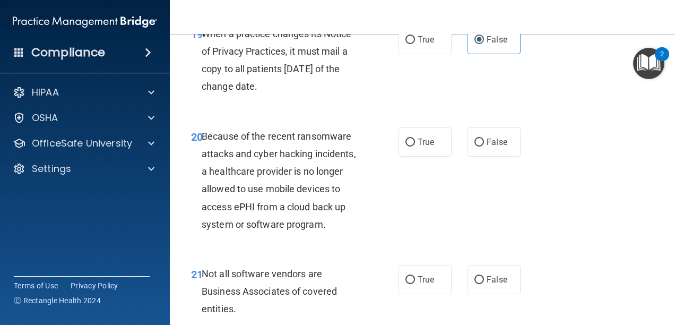
scroll to position [2123, 0]
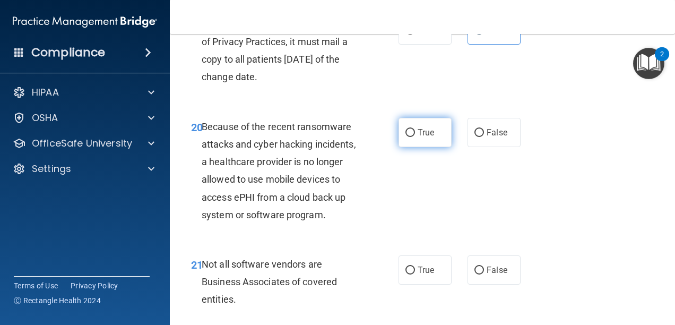
click at [418, 137] on span "True" at bounding box center [426, 132] width 16 height 10
click at [415, 137] on input "True" at bounding box center [411, 133] width 10 height 8
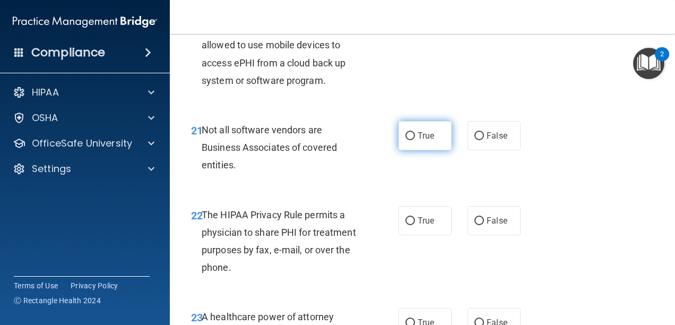
scroll to position [2282, 0]
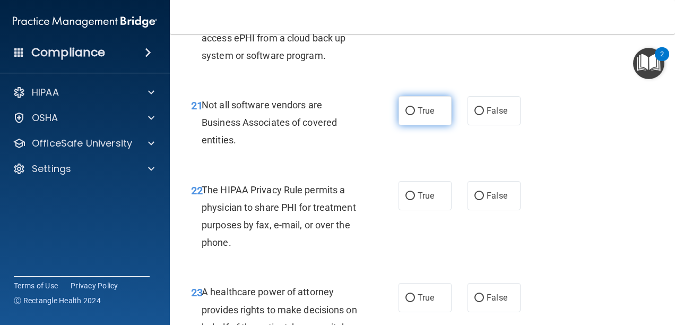
drag, startPoint x: 427, startPoint y: 152, endPoint x: 419, endPoint y: 151, distance: 8.6
click at [424, 125] on label "True" at bounding box center [425, 110] width 53 height 29
click at [415, 115] on input "True" at bounding box center [411, 111] width 10 height 8
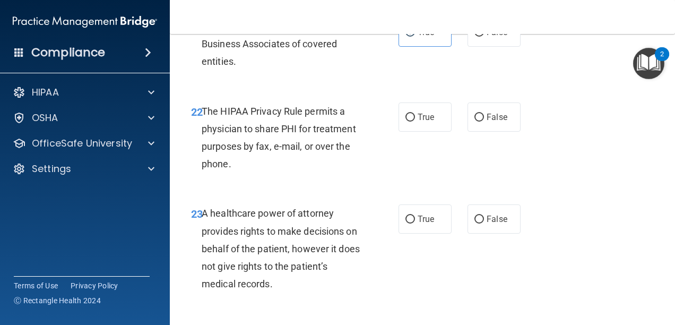
scroll to position [2335, 0]
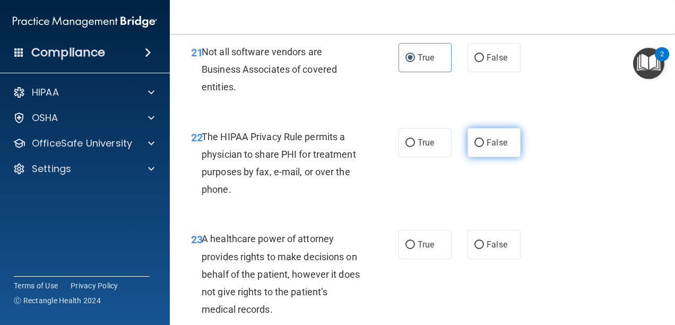
click at [494, 148] on span "False" at bounding box center [497, 142] width 21 height 10
click at [484, 147] on input "False" at bounding box center [480, 143] width 10 height 8
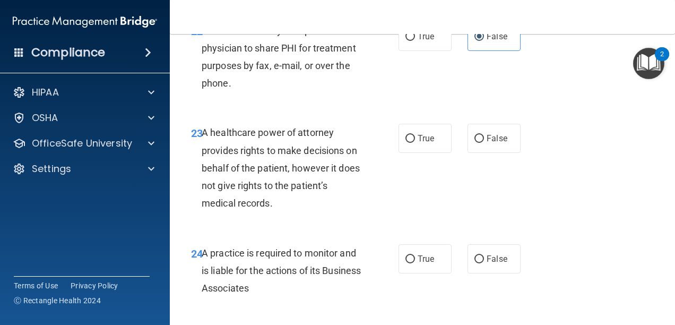
scroll to position [2495, 0]
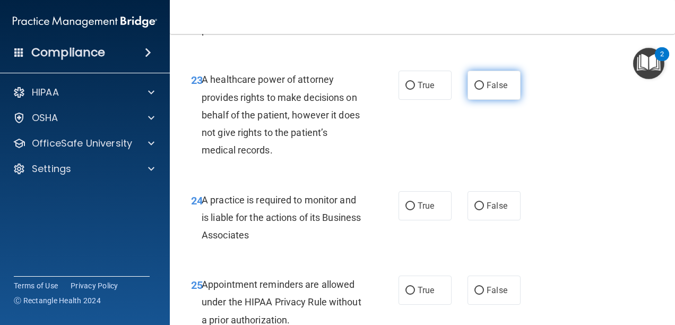
click at [482, 100] on label "False" at bounding box center [494, 85] width 53 height 29
click at [482, 90] on input "False" at bounding box center [480, 86] width 10 height 8
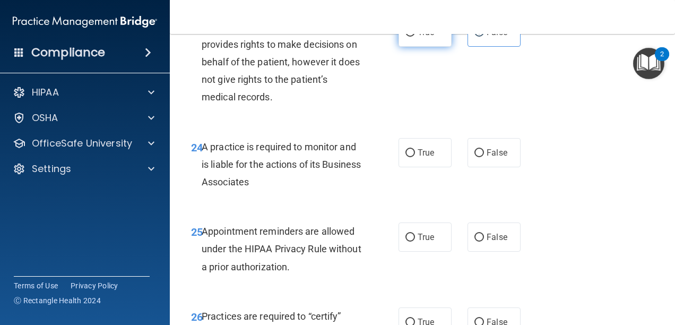
scroll to position [2601, 0]
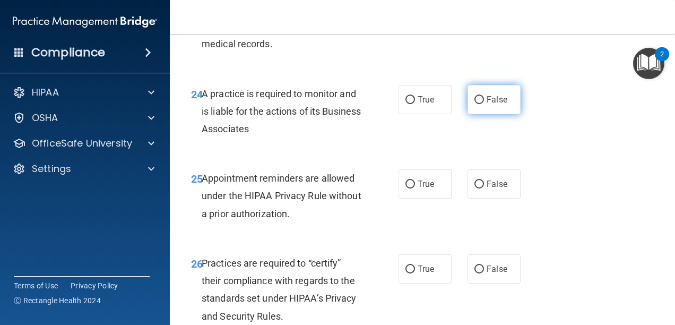
click at [469, 114] on label "False" at bounding box center [494, 99] width 53 height 29
click at [475, 104] on input "False" at bounding box center [480, 100] width 10 height 8
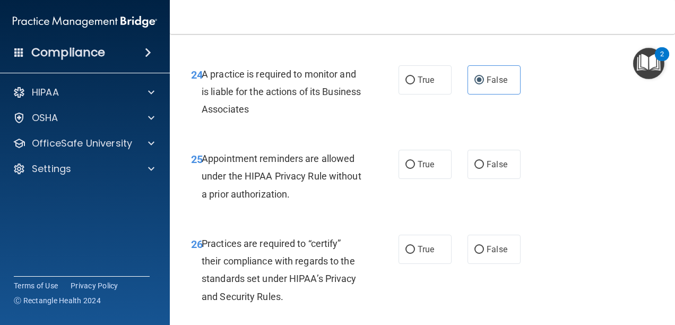
scroll to position [2654, 0]
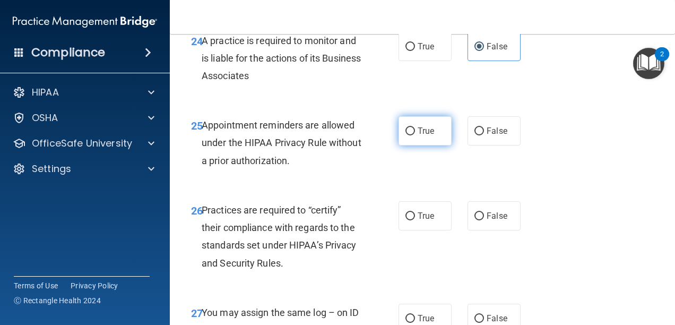
click at [427, 136] on span "True" at bounding box center [426, 131] width 16 height 10
click at [415, 135] on input "True" at bounding box center [411, 131] width 10 height 8
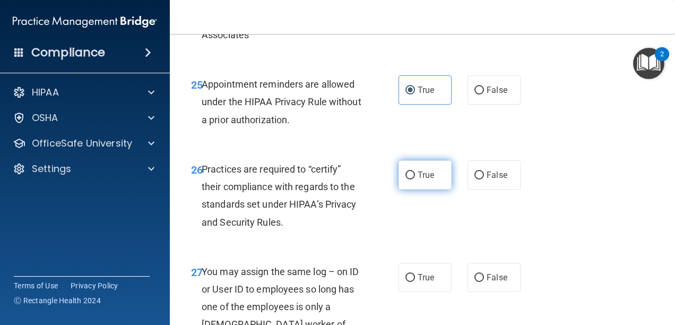
scroll to position [2760, 0]
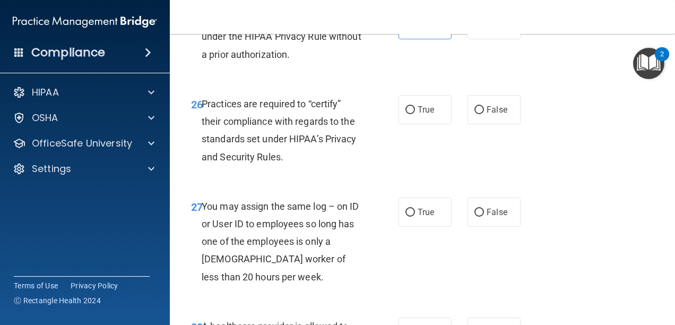
drag, startPoint x: 503, startPoint y: 134, endPoint x: 499, endPoint y: 128, distance: 6.7
click at [499, 128] on div "26 Practices are required to “certify” their compliance with regards to the sta…" at bounding box center [422, 133] width 479 height 102
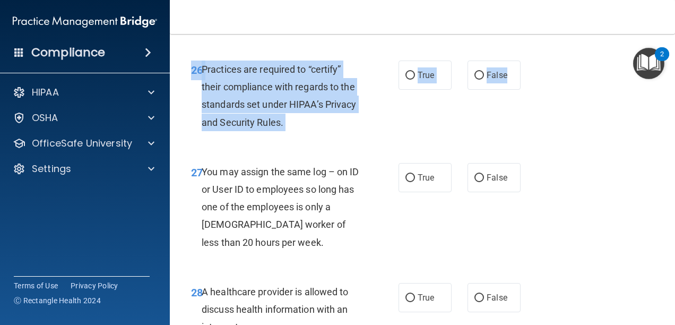
scroll to position [2813, 0]
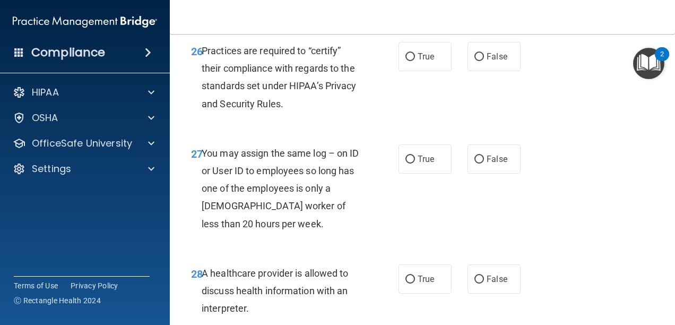
click at [450, 131] on div "26 Practices are required to “certify” their compliance with regards to the sta…" at bounding box center [422, 80] width 479 height 102
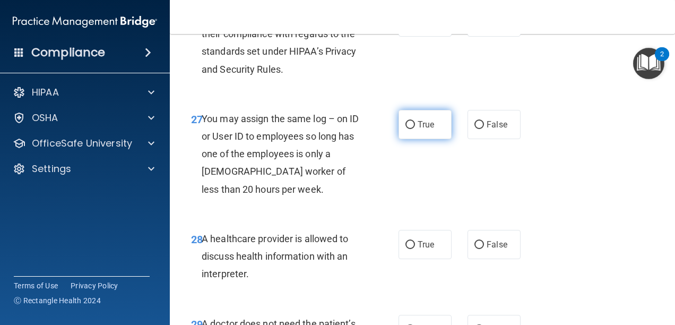
scroll to position [2866, 0]
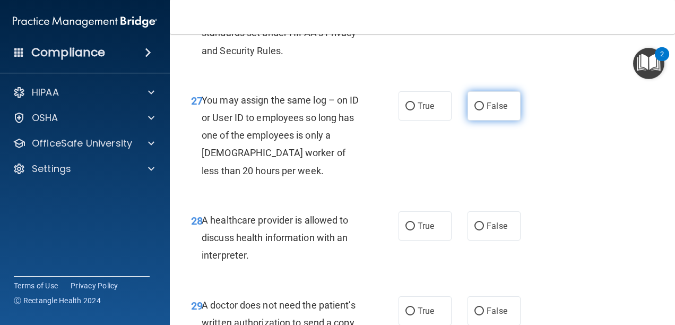
click at [477, 120] on label "False" at bounding box center [494, 105] width 53 height 29
click at [477, 110] on input "False" at bounding box center [480, 106] width 10 height 8
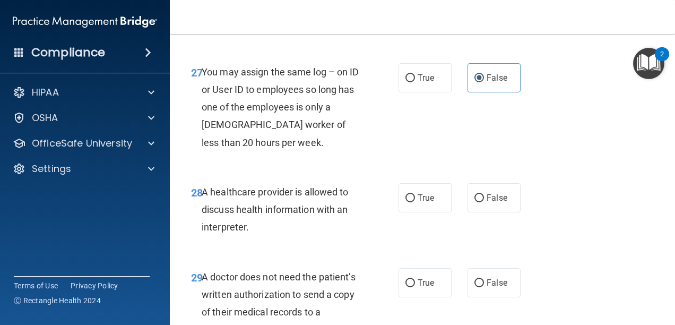
scroll to position [2919, 0]
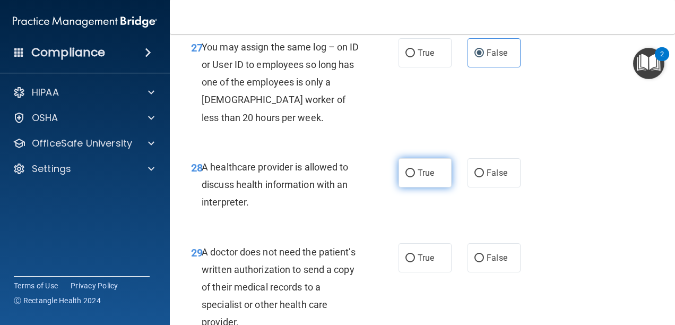
click at [399, 187] on label "True" at bounding box center [425, 172] width 53 height 29
click at [406, 177] on input "True" at bounding box center [411, 173] width 10 height 8
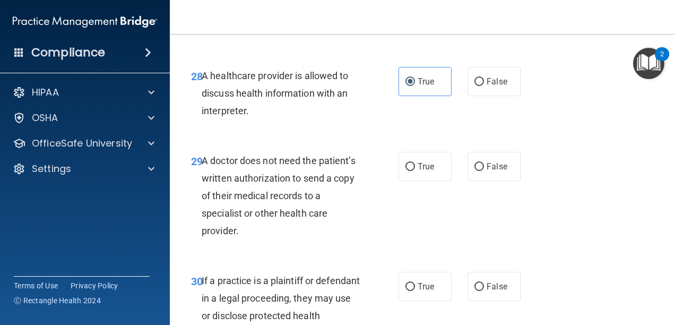
scroll to position [3025, 0]
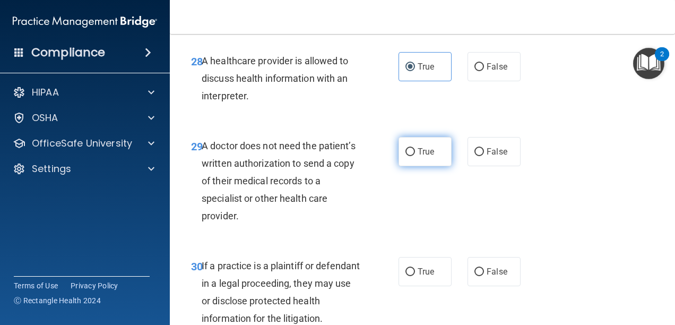
drag, startPoint x: 412, startPoint y: 195, endPoint x: 405, endPoint y: 190, distance: 8.7
click at [410, 166] on label "True" at bounding box center [425, 151] width 53 height 29
click at [410, 156] on input "True" at bounding box center [411, 152] width 10 height 8
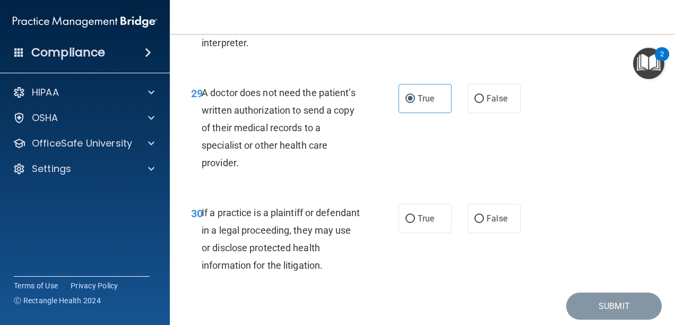
scroll to position [3132, 0]
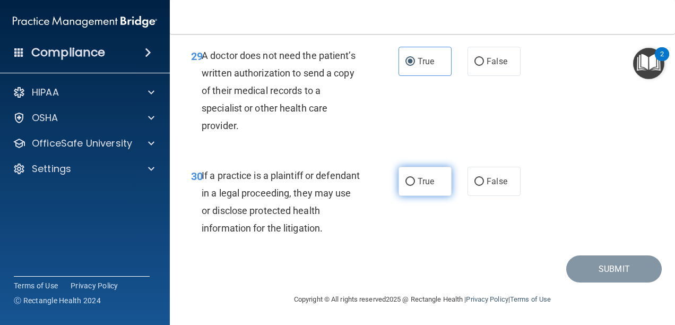
click at [410, 186] on input "True" at bounding box center [411, 182] width 10 height 8
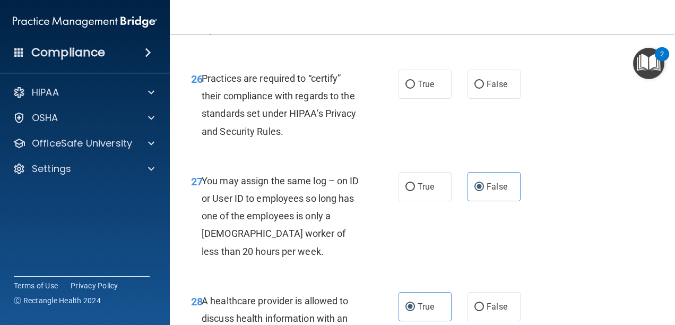
scroll to position [2760, 0]
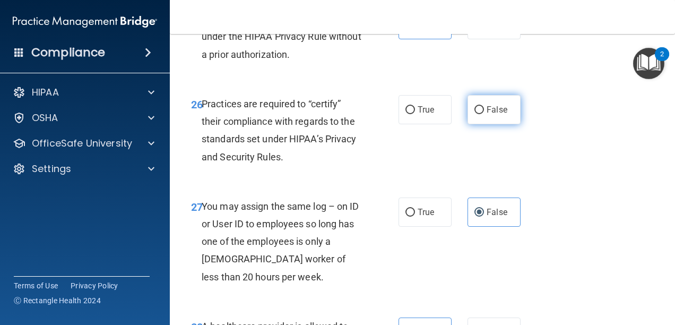
click at [495, 115] on span "False" at bounding box center [497, 110] width 21 height 10
drag, startPoint x: 494, startPoint y: 143, endPoint x: 488, endPoint y: 144, distance: 6.5
click at [488, 115] on span "False" at bounding box center [497, 110] width 21 height 10
click at [484, 114] on input "False" at bounding box center [480, 110] width 10 height 8
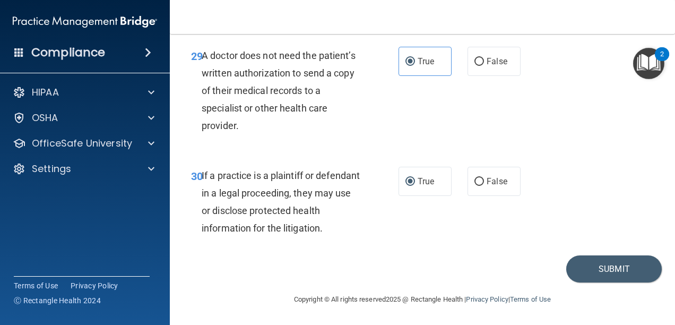
scroll to position [3151, 0]
click at [639, 280] on button "Submit" at bounding box center [614, 268] width 96 height 27
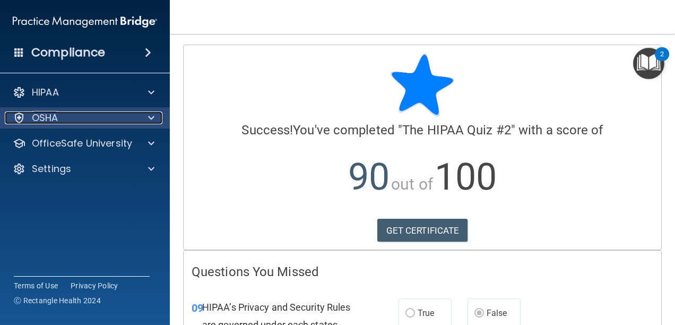
click at [146, 118] on div at bounding box center [149, 117] width 27 height 13
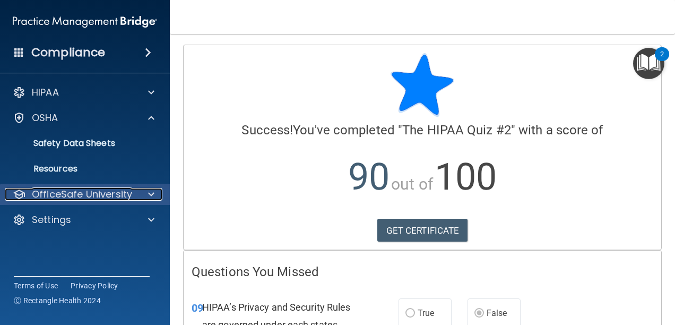
click at [145, 196] on div at bounding box center [149, 194] width 27 height 13
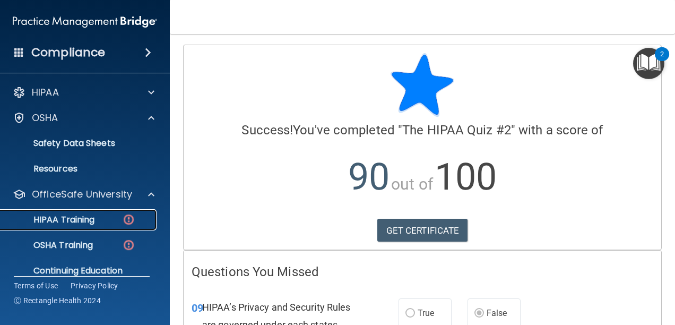
click at [101, 219] on div "HIPAA Training" at bounding box center [79, 219] width 145 height 11
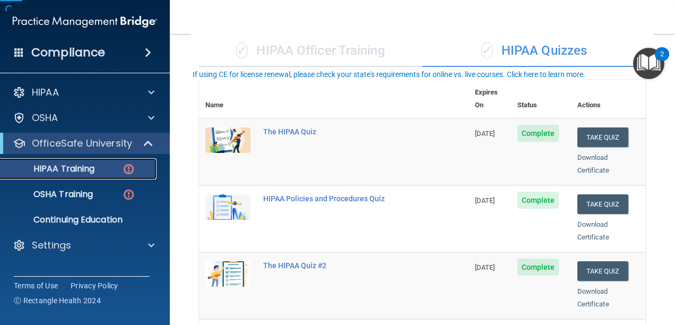
scroll to position [212, 0]
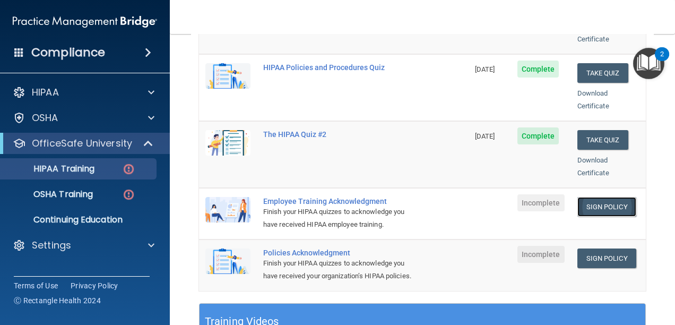
click at [607, 197] on link "Sign Policy" at bounding box center [606, 207] width 59 height 20
click at [591, 250] on link "Sign Policy" at bounding box center [606, 258] width 59 height 20
click at [80, 175] on link "HIPAA Training" at bounding box center [72, 168] width 167 height 21
click at [78, 162] on link "HIPAA Training" at bounding box center [72, 168] width 167 height 21
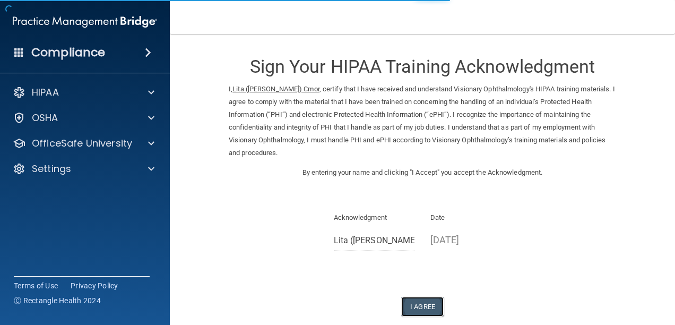
click at [419, 315] on button "I Agree" at bounding box center [422, 307] width 42 height 20
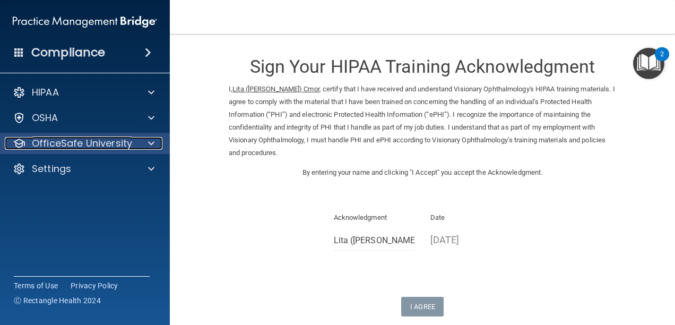
click at [77, 142] on p "OfficeSafe University" at bounding box center [82, 143] width 100 height 13
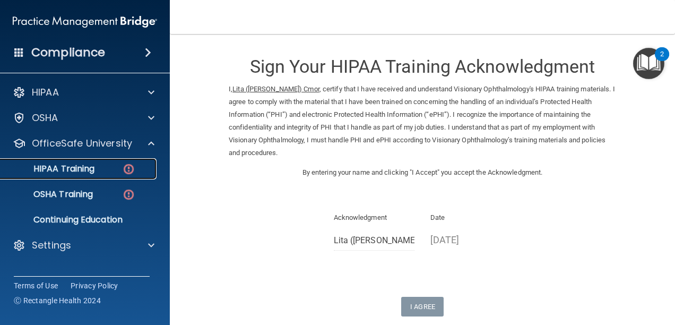
click at [91, 167] on p "HIPAA Training" at bounding box center [51, 168] width 88 height 11
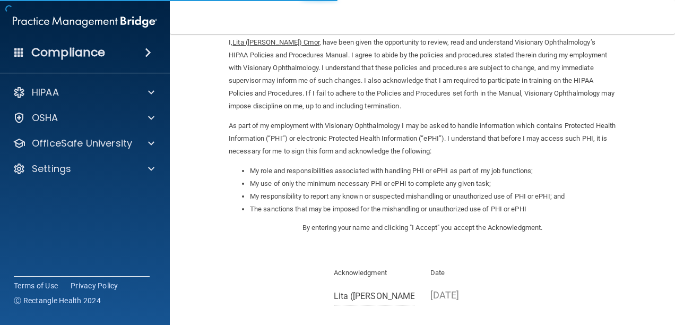
scroll to position [159, 0]
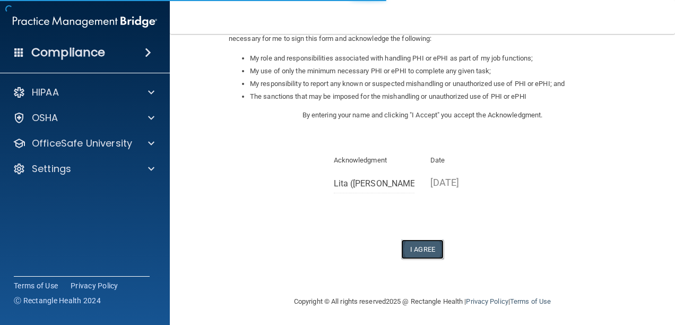
click at [415, 250] on button "I Agree" at bounding box center [422, 249] width 42 height 20
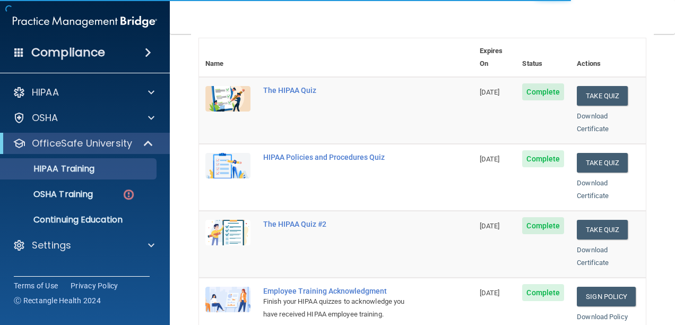
scroll to position [106, 0]
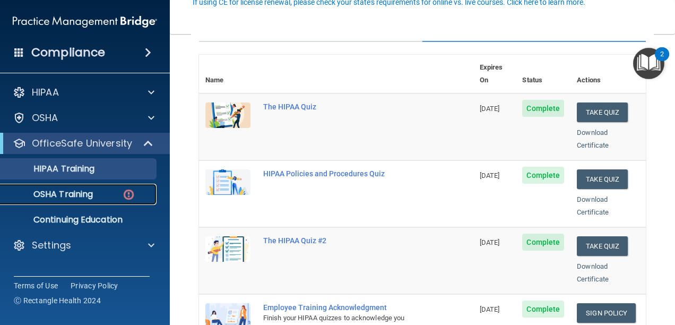
click at [66, 195] on p "OSHA Training" at bounding box center [50, 194] width 86 height 11
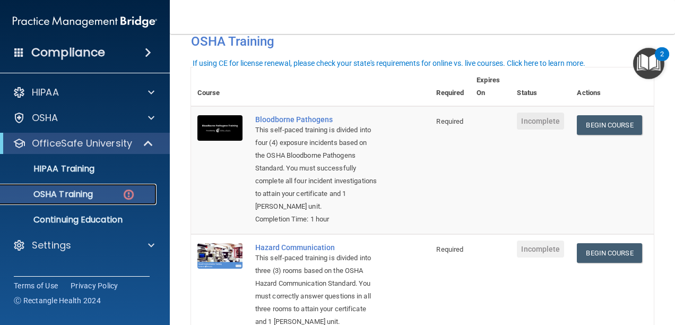
scroll to position [49, 0]
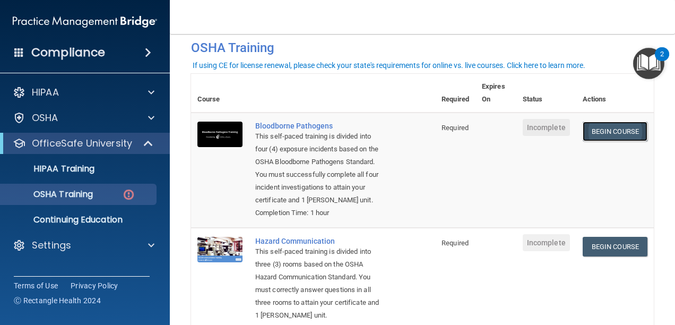
click at [607, 124] on link "Begin Course" at bounding box center [615, 132] width 65 height 20
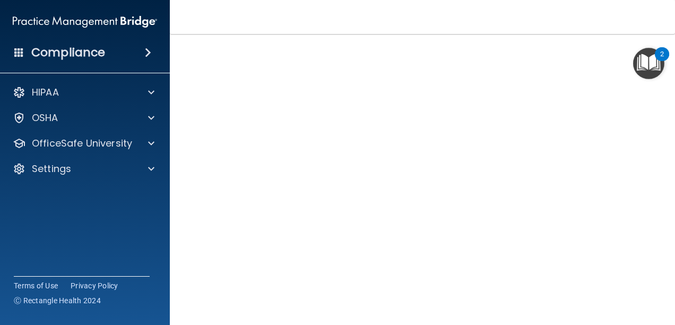
scroll to position [38, 0]
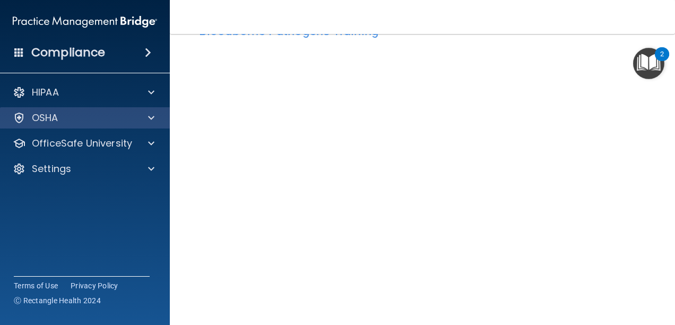
click at [46, 110] on div "OSHA" at bounding box center [85, 117] width 170 height 21
click at [153, 120] on span at bounding box center [151, 117] width 6 height 13
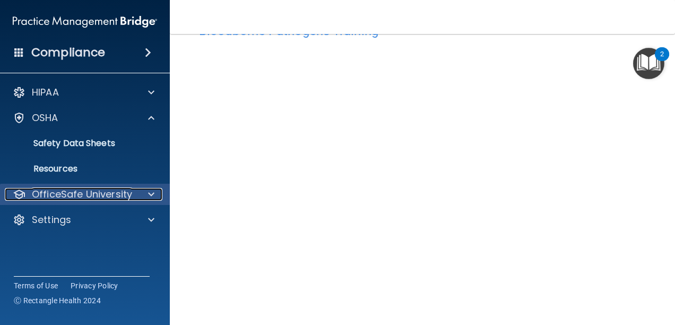
click at [111, 193] on p "OfficeSafe University" at bounding box center [82, 194] width 100 height 13
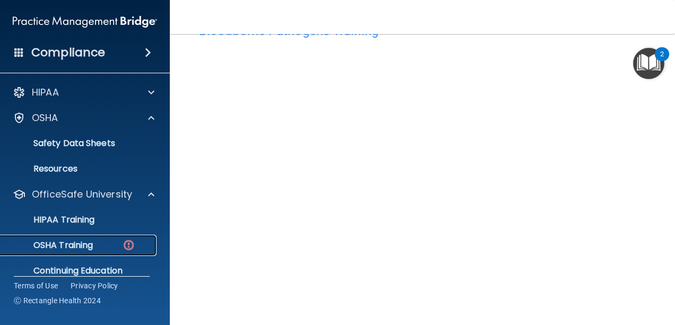
drag, startPoint x: 85, startPoint y: 245, endPoint x: 77, endPoint y: 244, distance: 8.1
click at [84, 246] on p "OSHA Training" at bounding box center [50, 245] width 86 height 11
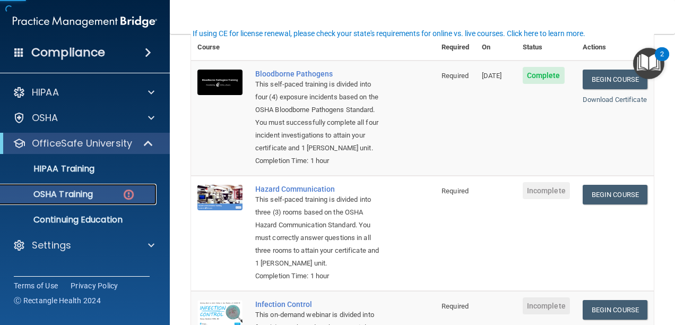
scroll to position [197, 0]
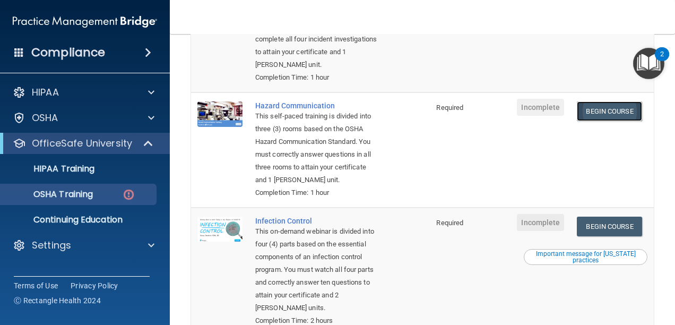
click at [598, 119] on link "Begin Course" at bounding box center [609, 111] width 65 height 20
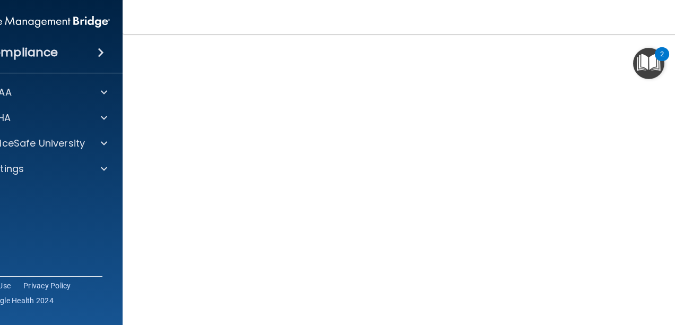
scroll to position [67, 0]
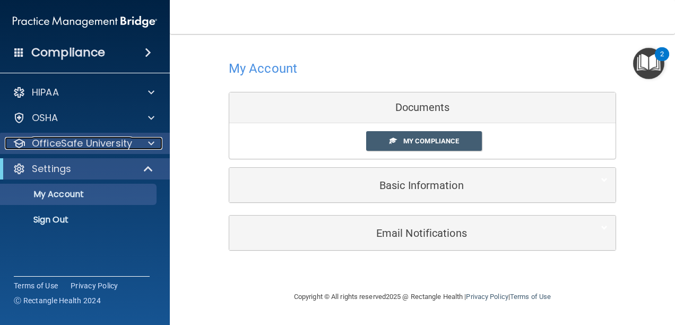
click at [151, 141] on span at bounding box center [151, 143] width 6 height 13
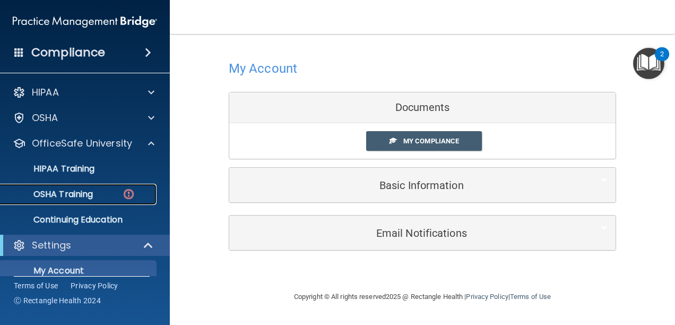
click at [96, 200] on link "OSHA Training" at bounding box center [72, 194] width 167 height 21
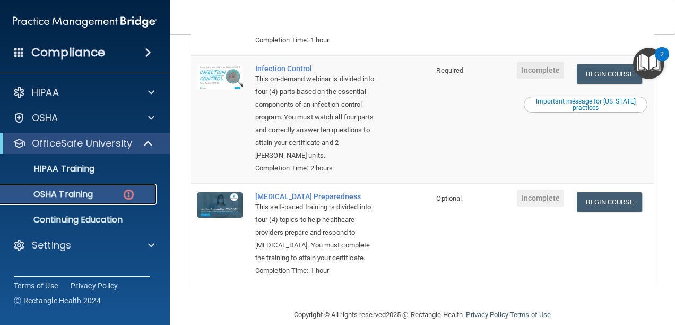
scroll to position [352, 0]
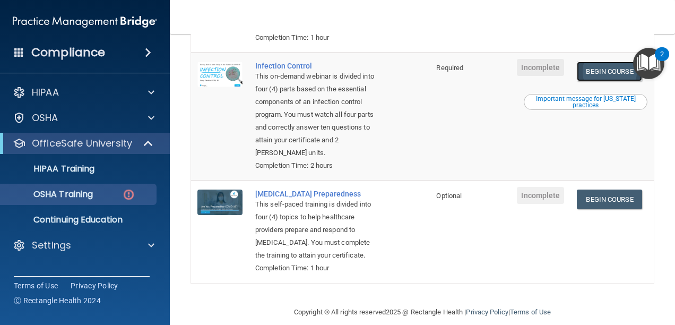
click at [602, 80] on link "Begin Course" at bounding box center [609, 72] width 65 height 20
click at [113, 194] on div "OSHA Training" at bounding box center [79, 194] width 145 height 11
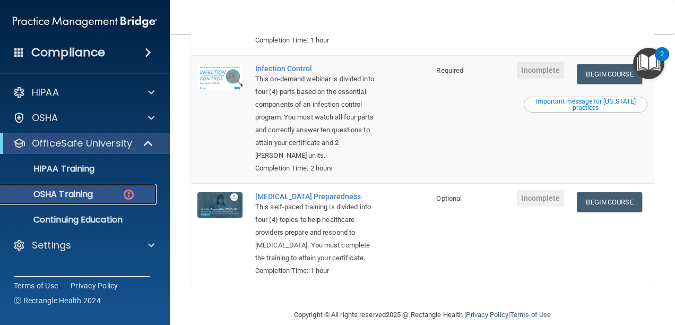
scroll to position [299, 0]
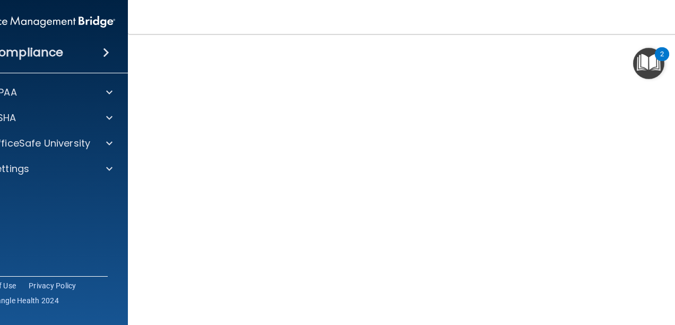
scroll to position [76, 0]
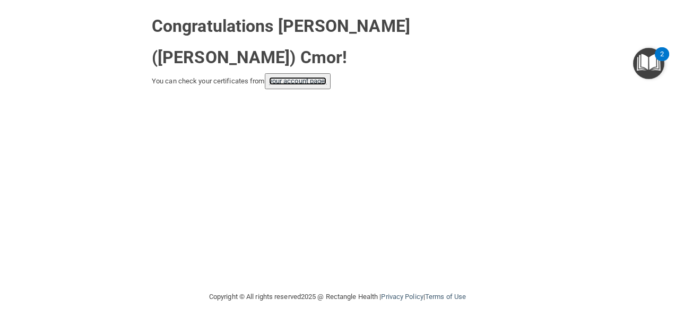
click at [311, 77] on link "your account page!" at bounding box center [298, 81] width 58 height 8
